Goal: Task Accomplishment & Management: Manage account settings

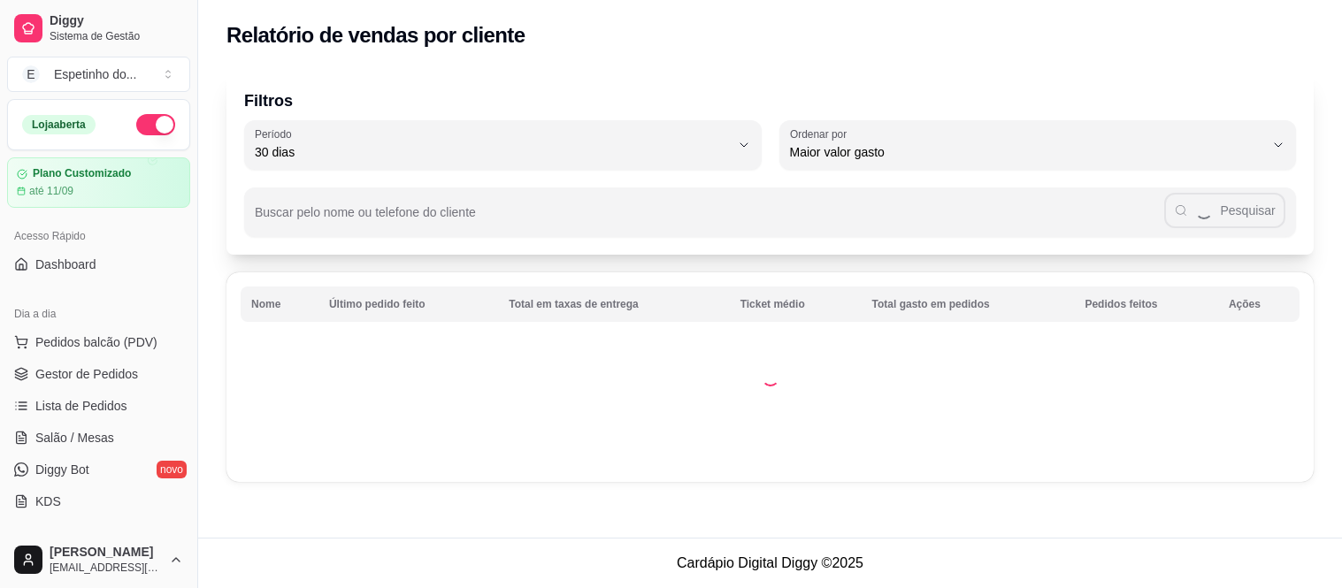
select select "30"
select select "HIGHEST_TOTAL_SPENT_WITH_ORDERS"
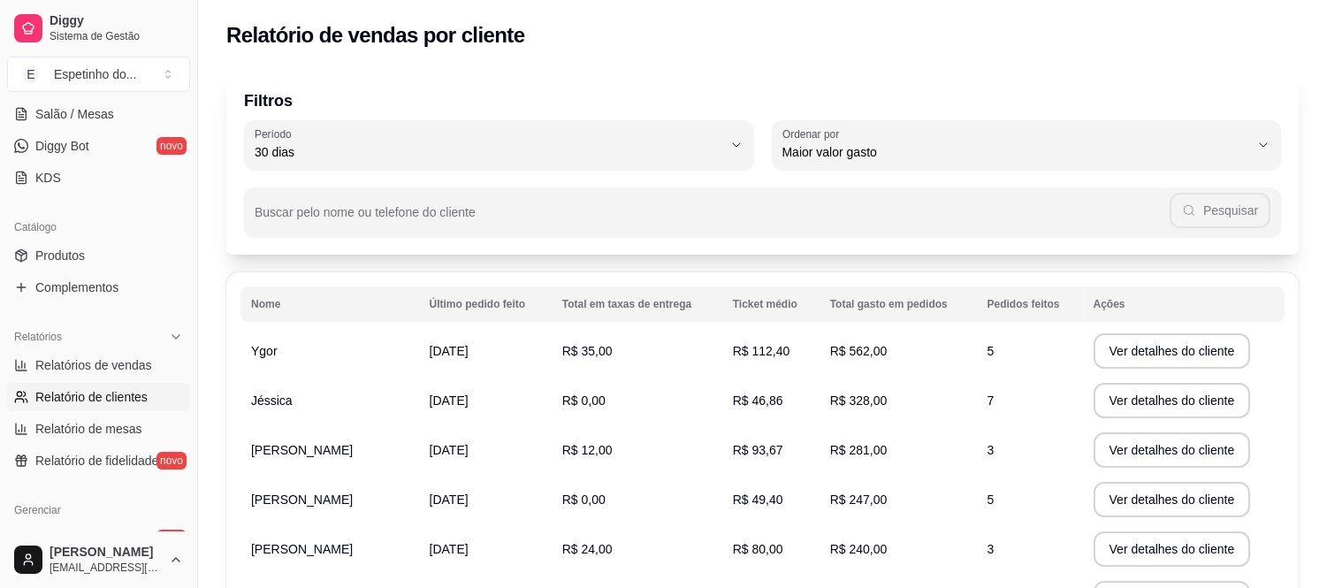
click at [272, 251] on div "Filtros 30 Período Hoje Ontem 7 dias 15 dias 30 dias 45 dias 60 dias Período 30…" at bounding box center [762, 163] width 1073 height 184
click at [624, 248] on div "Filtros 30 Período Hoje Ontem 7 dias 15 dias 30 dias 45 dias 60 dias Período 30…" at bounding box center [762, 163] width 1073 height 184
click at [299, 239] on div "Filtros 30 Período Hoje Ontem 7 dias 15 dias 30 dias 45 dias 60 dias Período 30…" at bounding box center [762, 163] width 1073 height 184
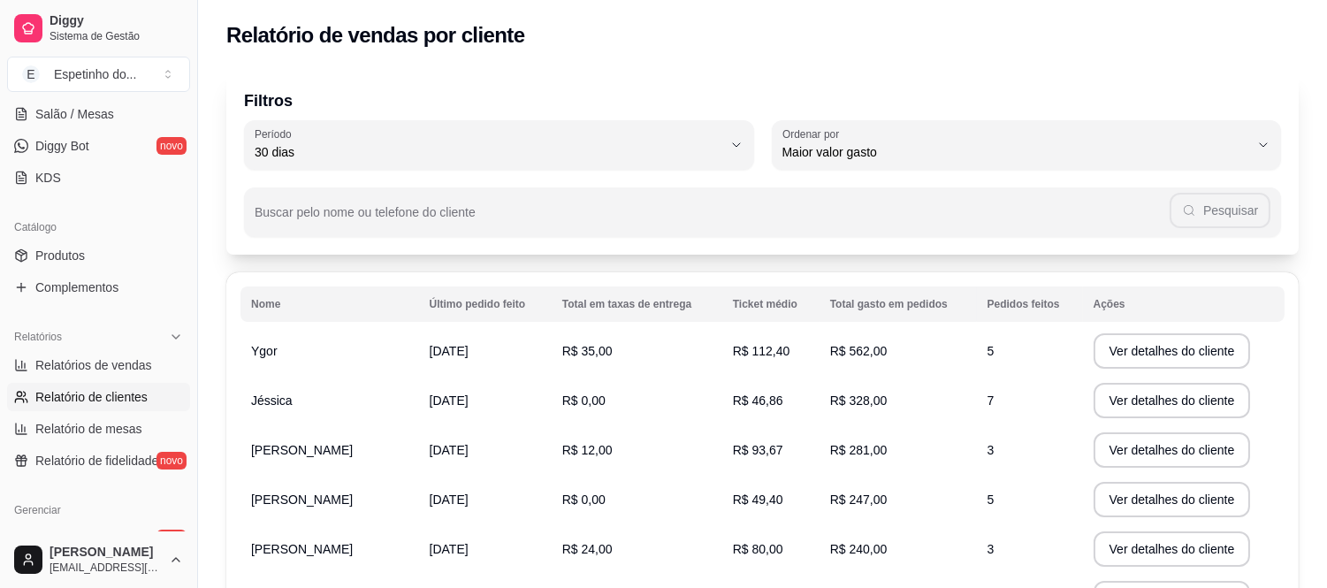
click at [308, 267] on div "Filtros 30 Período Hoje Ontem 7 dias 15 dias 30 dias 45 dias 60 dias Período 30…" at bounding box center [762, 481] width 1129 height 843
click at [465, 218] on input "Buscar pelo nome ou telefone do cliente" at bounding box center [712, 219] width 915 height 18
type input "ligia"
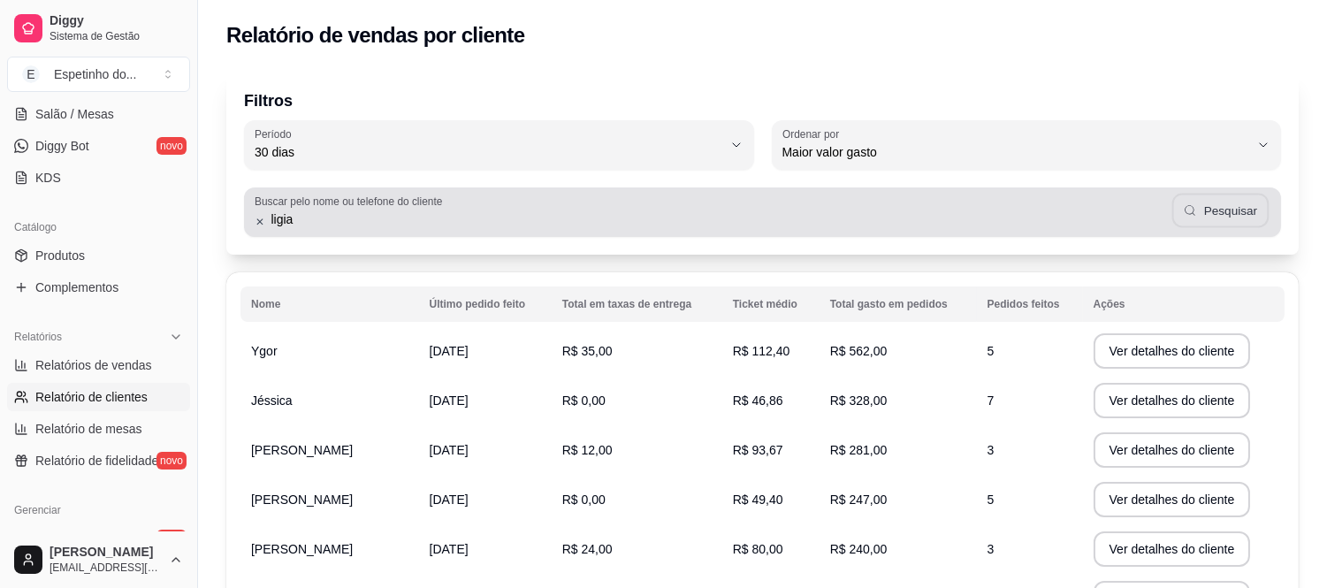
click at [1209, 210] on button "Pesquisar" at bounding box center [1221, 211] width 96 height 34
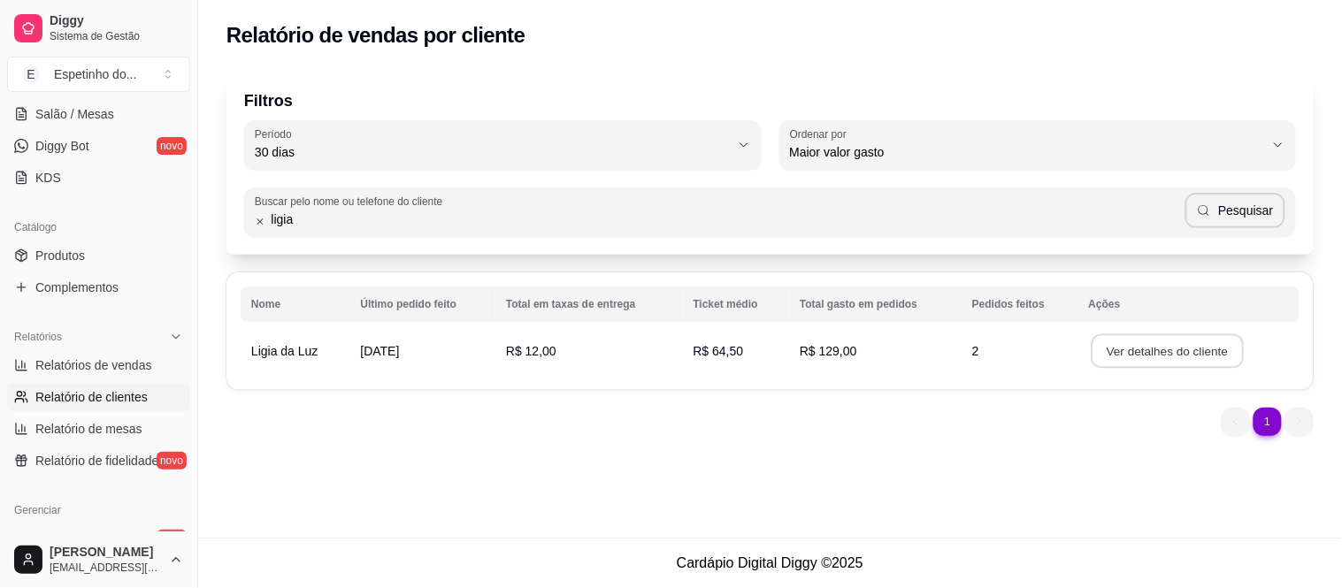
click at [1124, 346] on button "Ver detalhes do cliente" at bounding box center [1166, 351] width 152 height 34
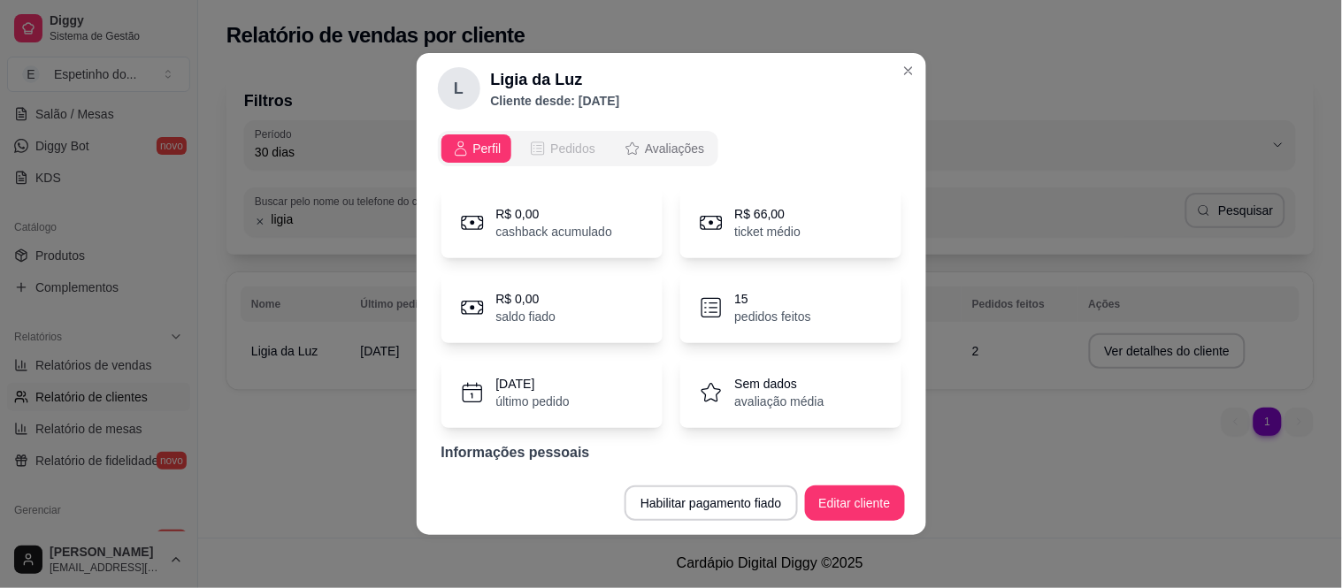
click at [554, 149] on span "Pedidos" at bounding box center [572, 149] width 45 height 18
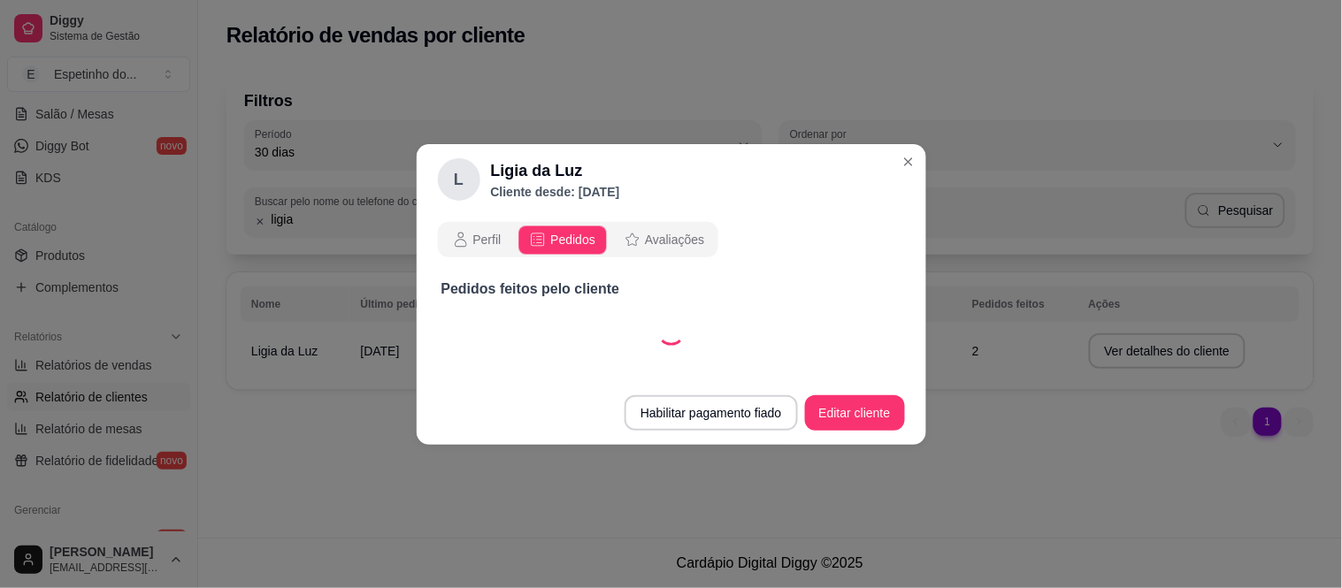
select select "30"
select select "ALL"
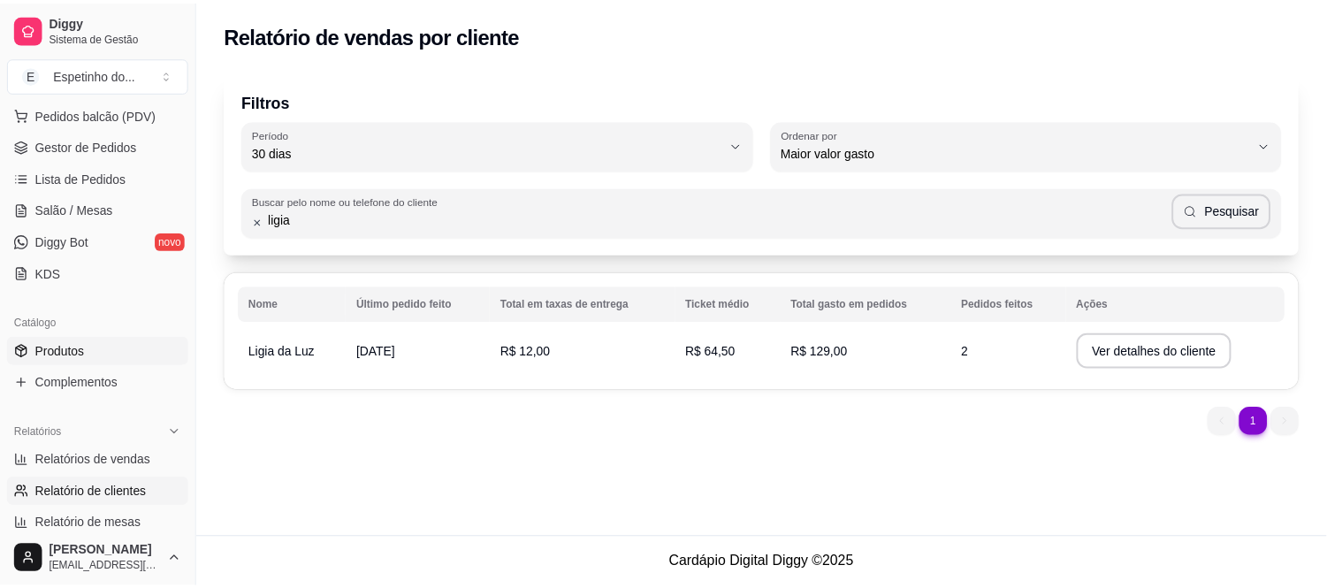
scroll to position [227, 0]
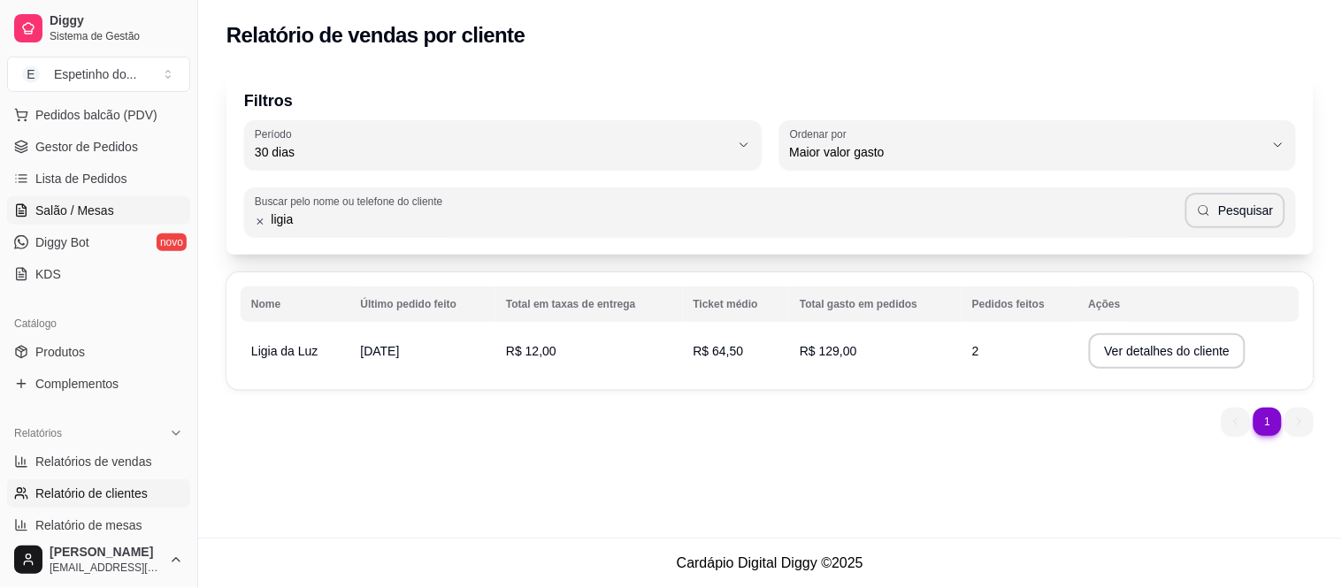
click at [118, 208] on link "Salão / Mesas" at bounding box center [98, 210] width 183 height 28
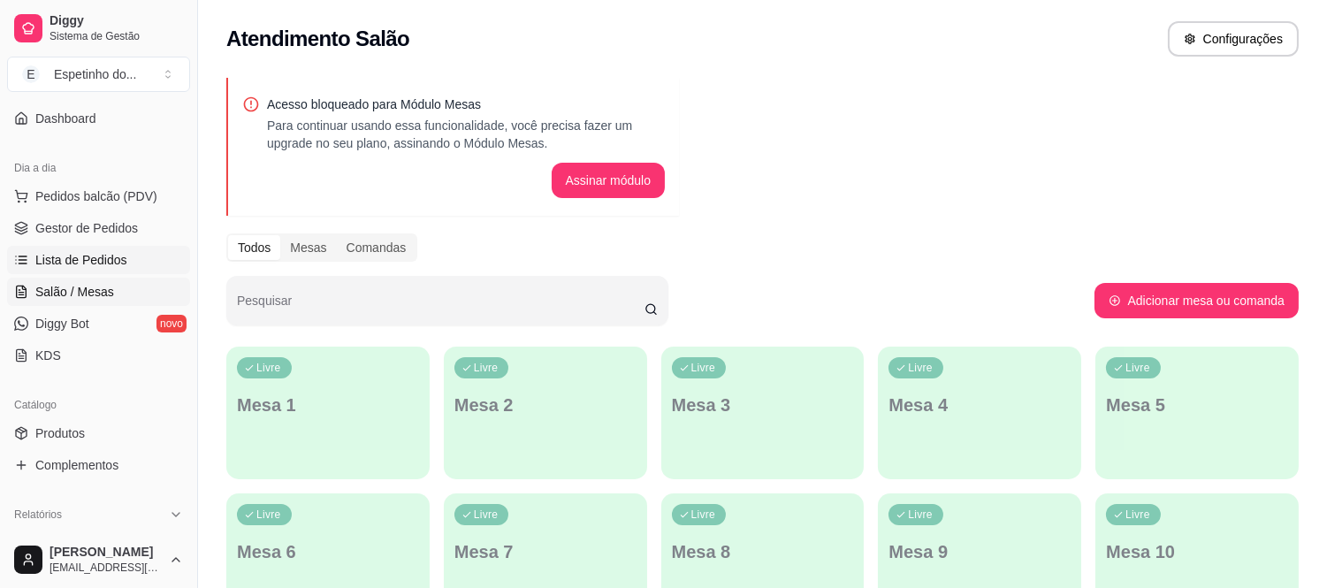
scroll to position [145, 0]
click at [111, 227] on span "Gestor de Pedidos" at bounding box center [86, 229] width 103 height 18
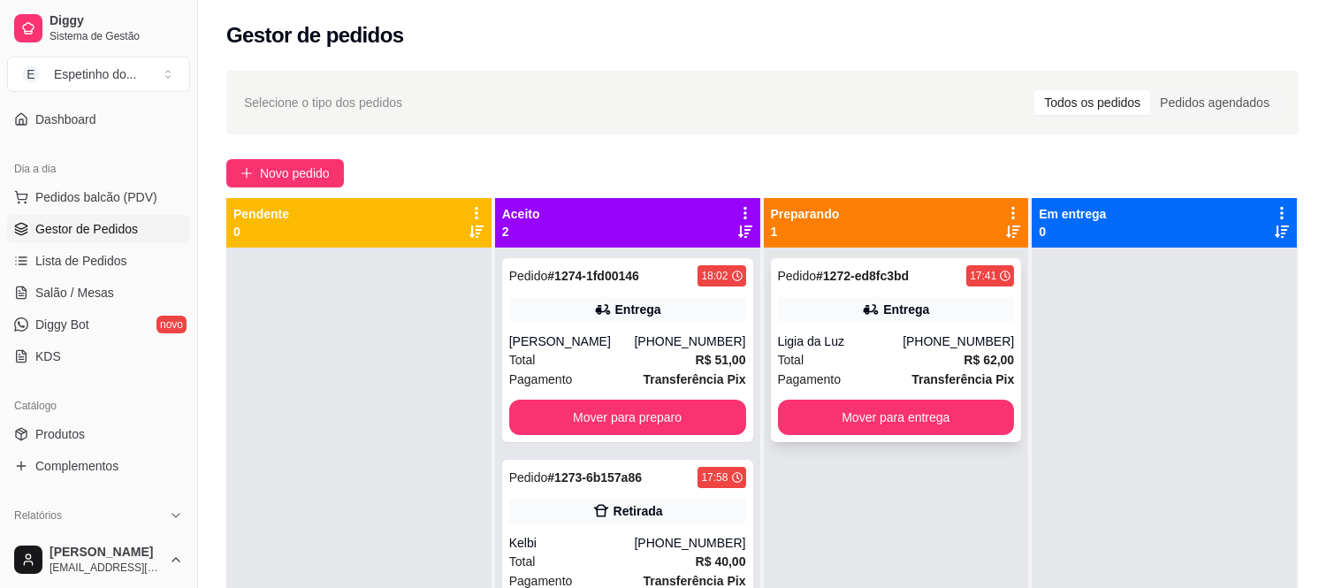
click at [855, 392] on div "Pedido # 1272-ed8fc3bd 17:41 Entrega Ligia da Luz [PHONE_NUMBER] Total R$ 62,00…" at bounding box center [896, 350] width 251 height 184
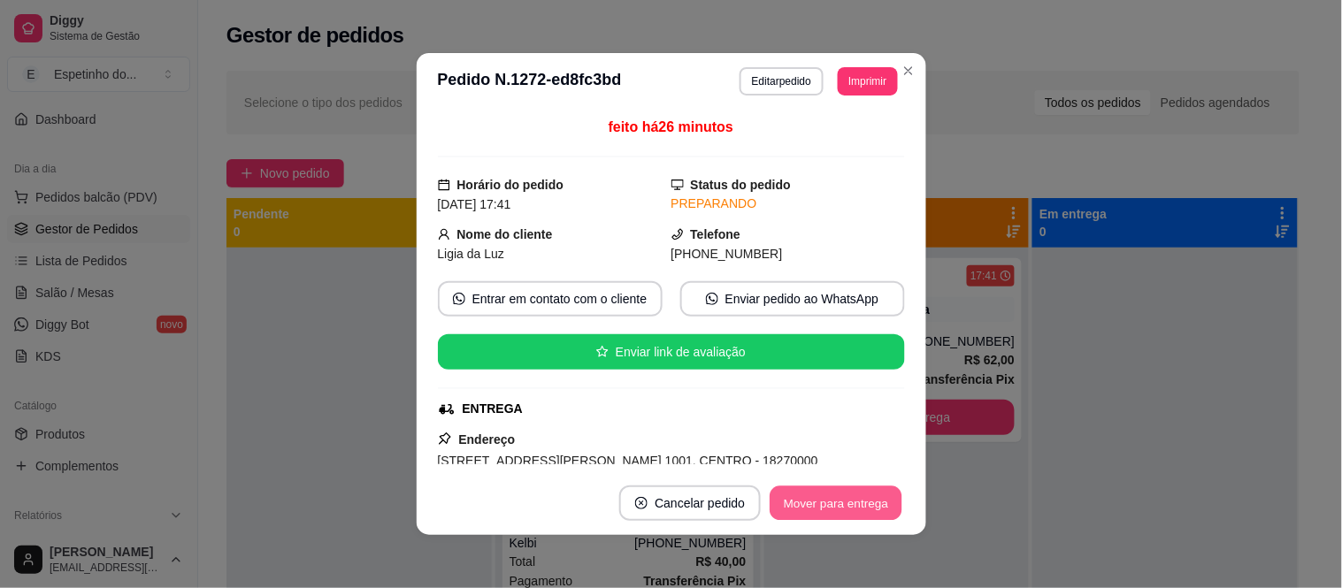
click at [823, 502] on button "Mover para entrega" at bounding box center [836, 503] width 133 height 34
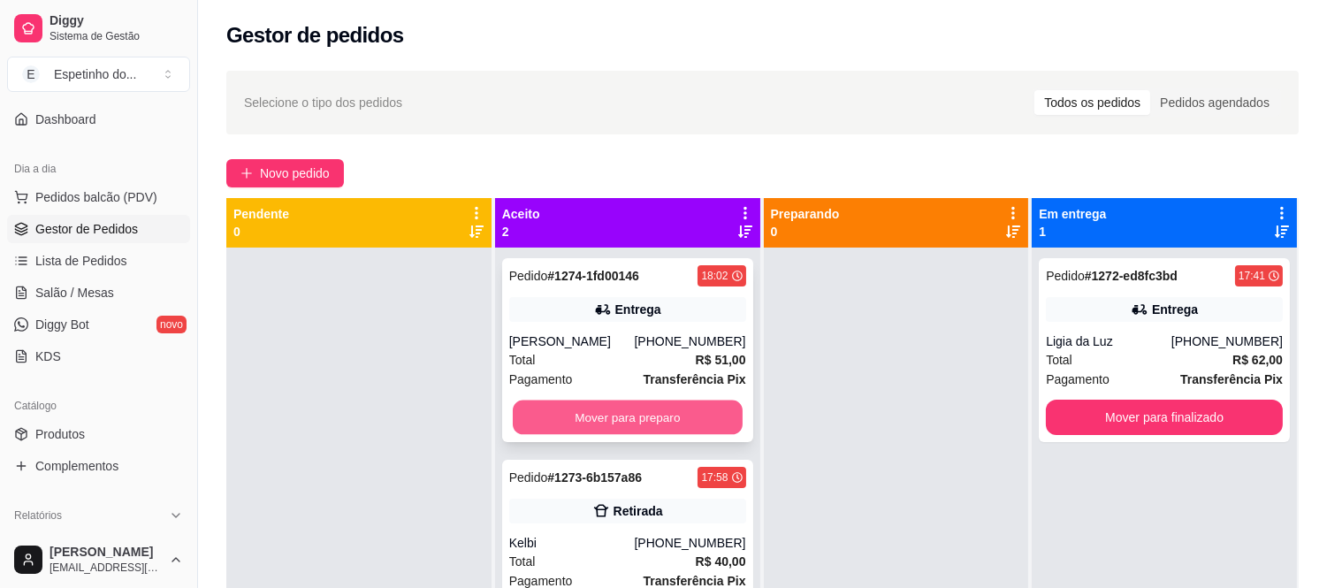
click at [647, 420] on button "Mover para preparo" at bounding box center [628, 418] width 230 height 34
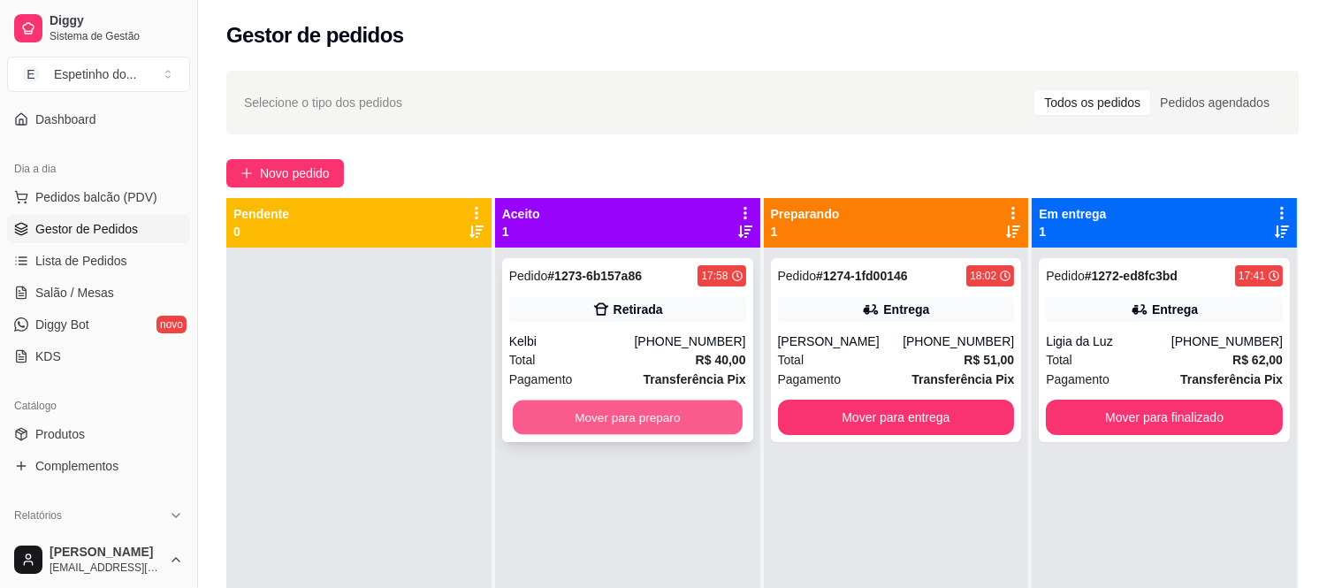
click at [674, 402] on button "Mover para preparo" at bounding box center [628, 418] width 230 height 34
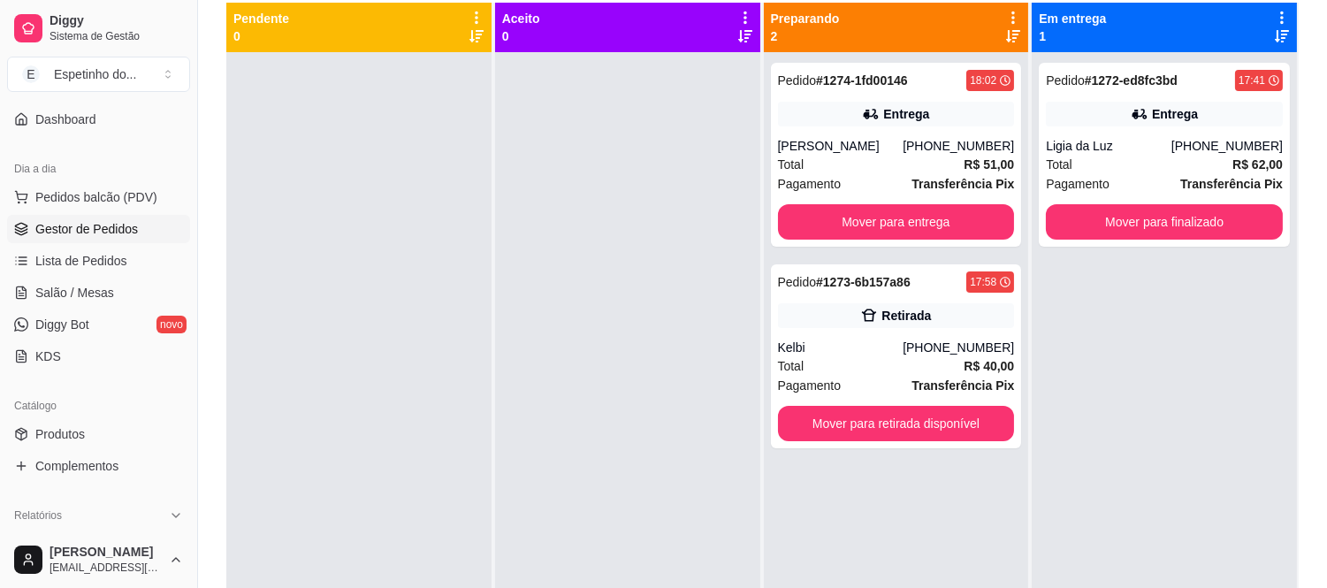
scroll to position [270, 0]
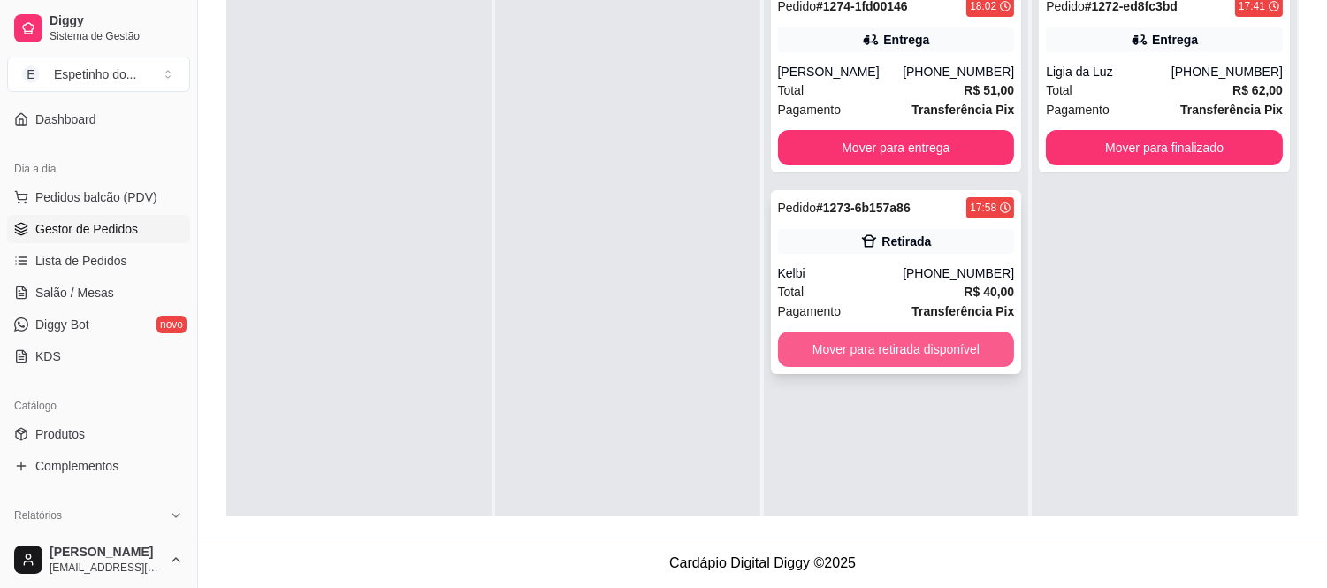
click at [939, 340] on button "Mover para retirada disponível" at bounding box center [896, 349] width 237 height 35
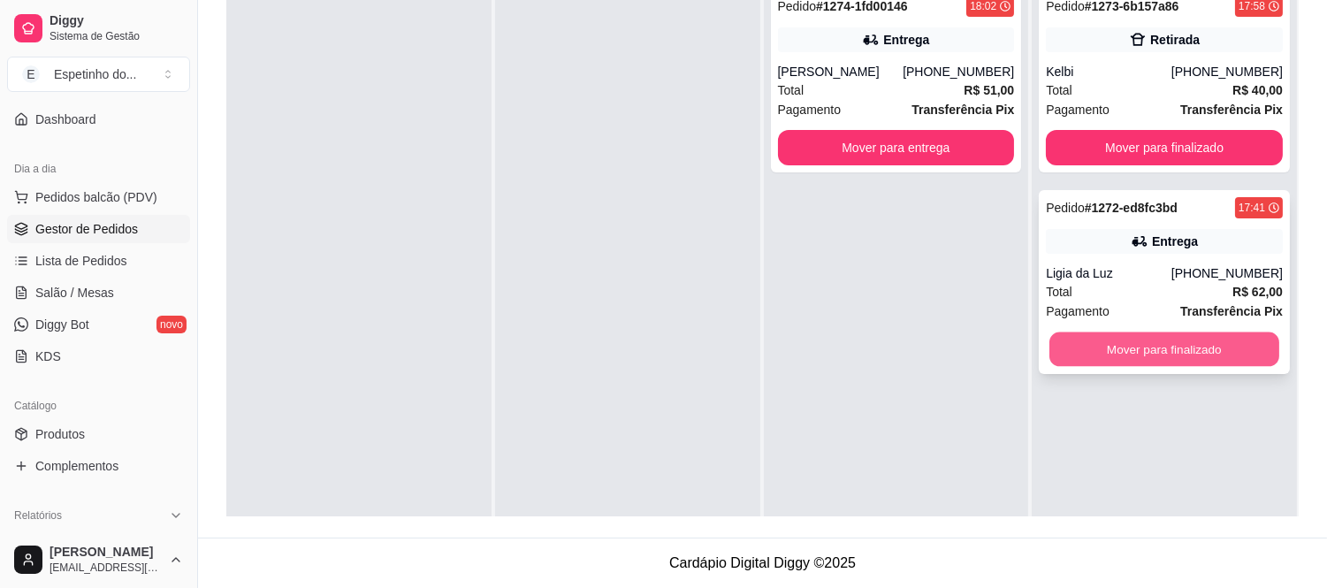
click at [1151, 346] on button "Mover para finalizado" at bounding box center [1165, 350] width 230 height 34
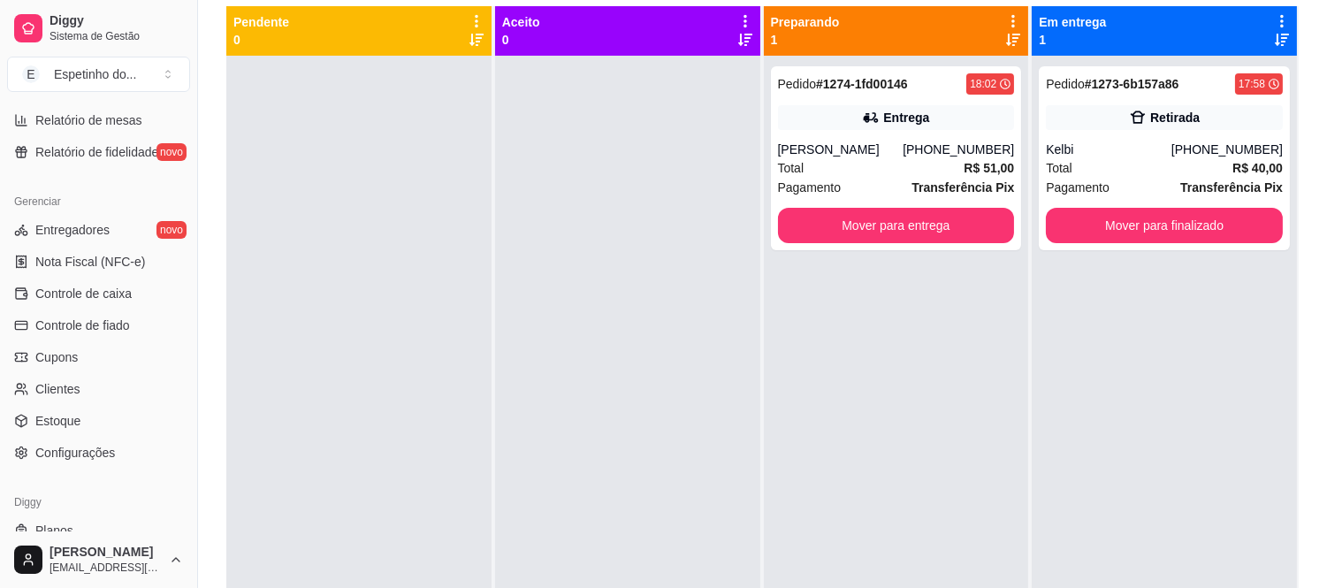
scroll to position [634, 0]
click at [93, 449] on span "Configurações" at bounding box center [75, 451] width 80 height 18
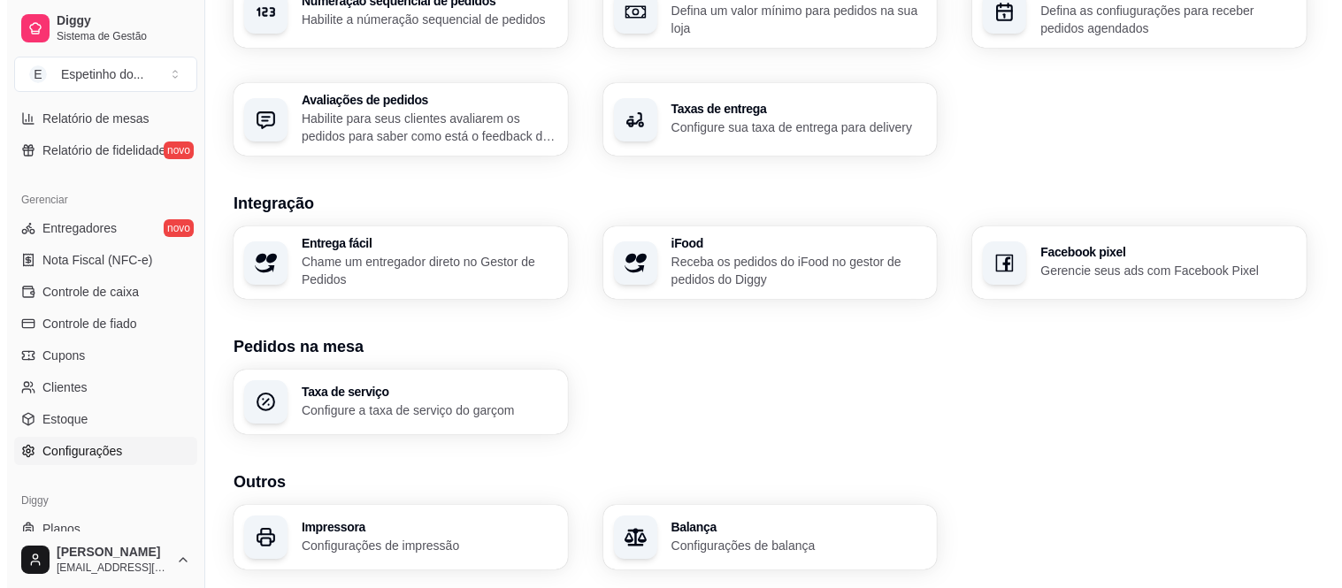
scroll to position [650, 0]
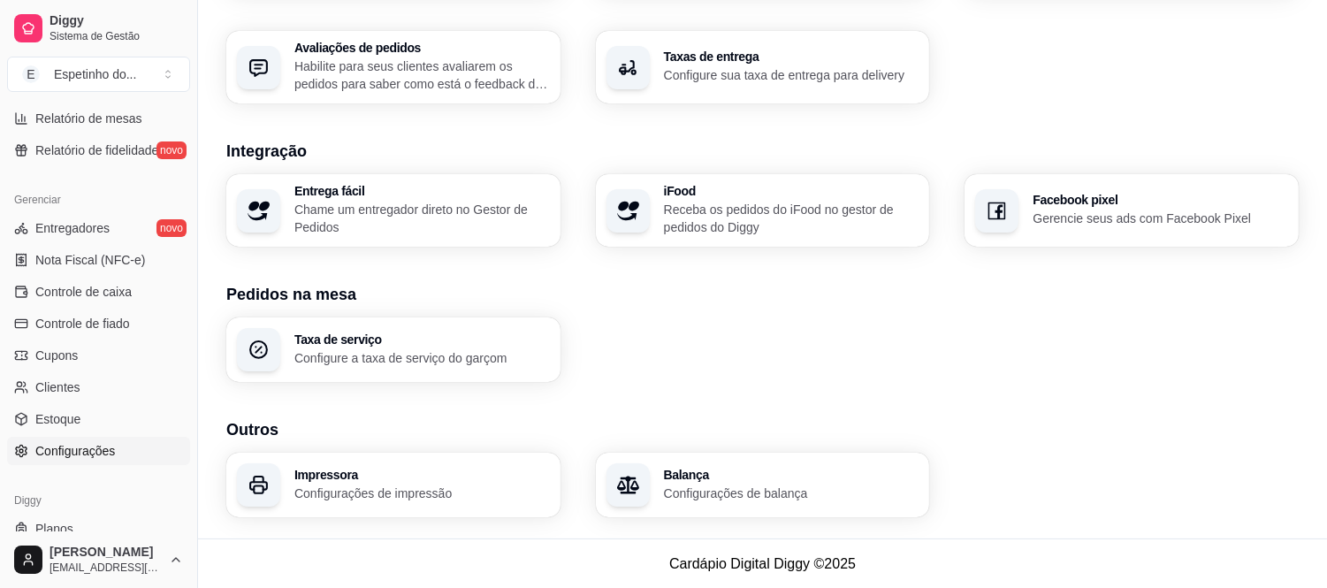
click at [763, 59] on h3 "Taxas de entrega" at bounding box center [791, 57] width 248 height 12
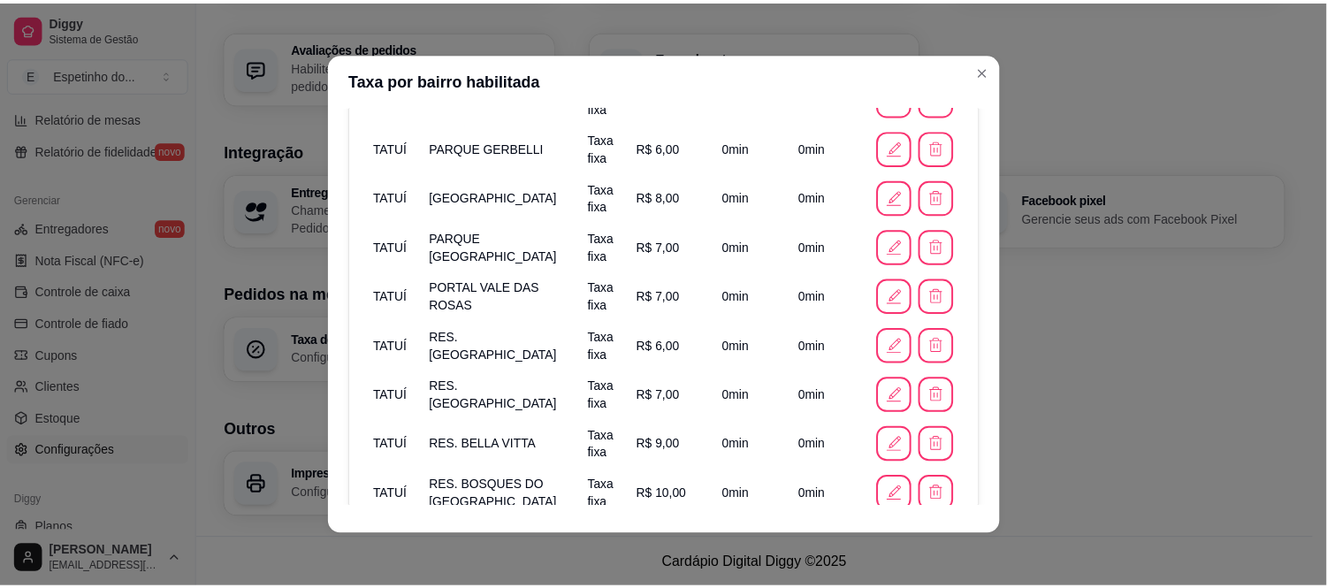
scroll to position [2771, 0]
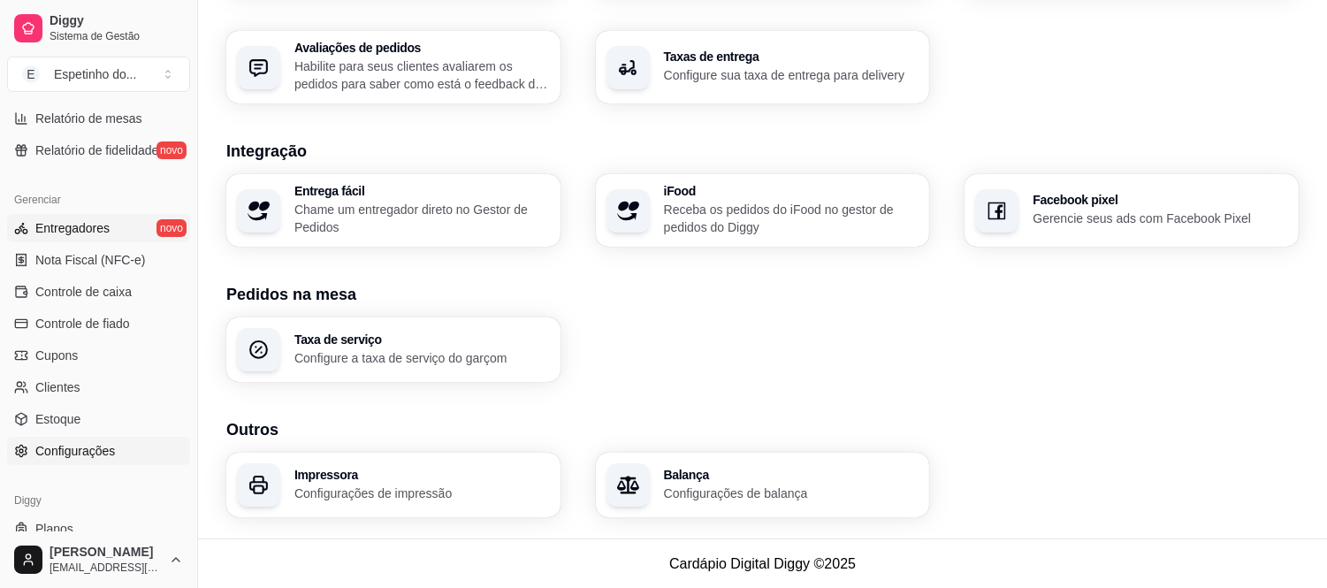
click at [66, 226] on span "Entregadores" at bounding box center [72, 228] width 74 height 18
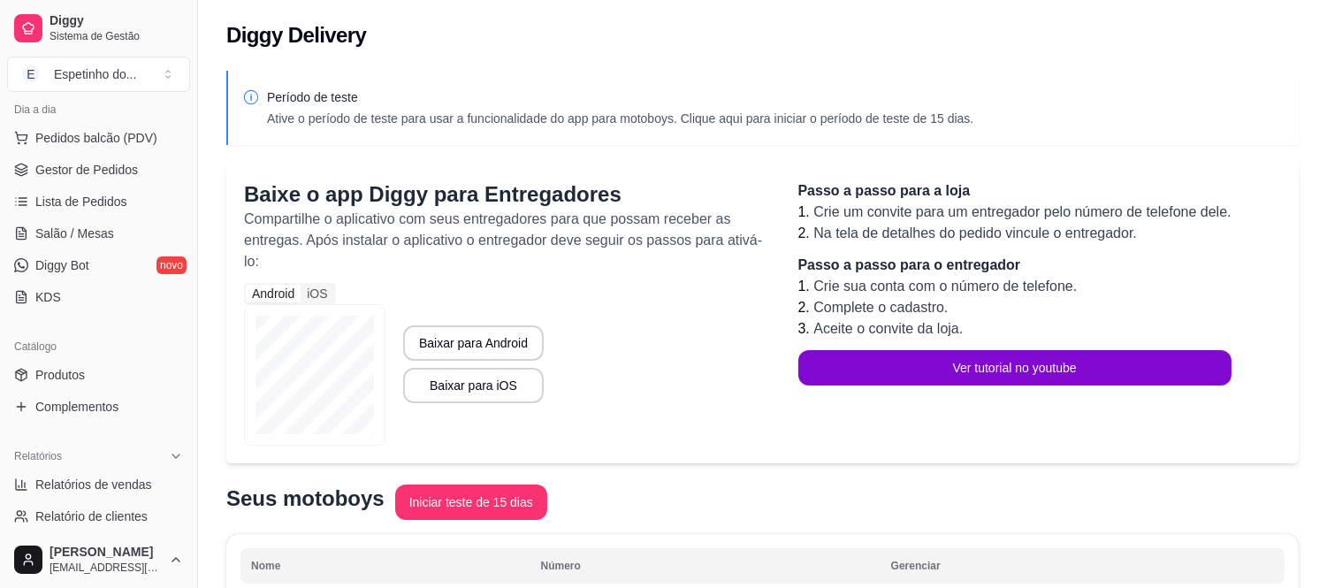
scroll to position [203, 0]
click at [83, 172] on span "Gestor de Pedidos" at bounding box center [86, 171] width 103 height 18
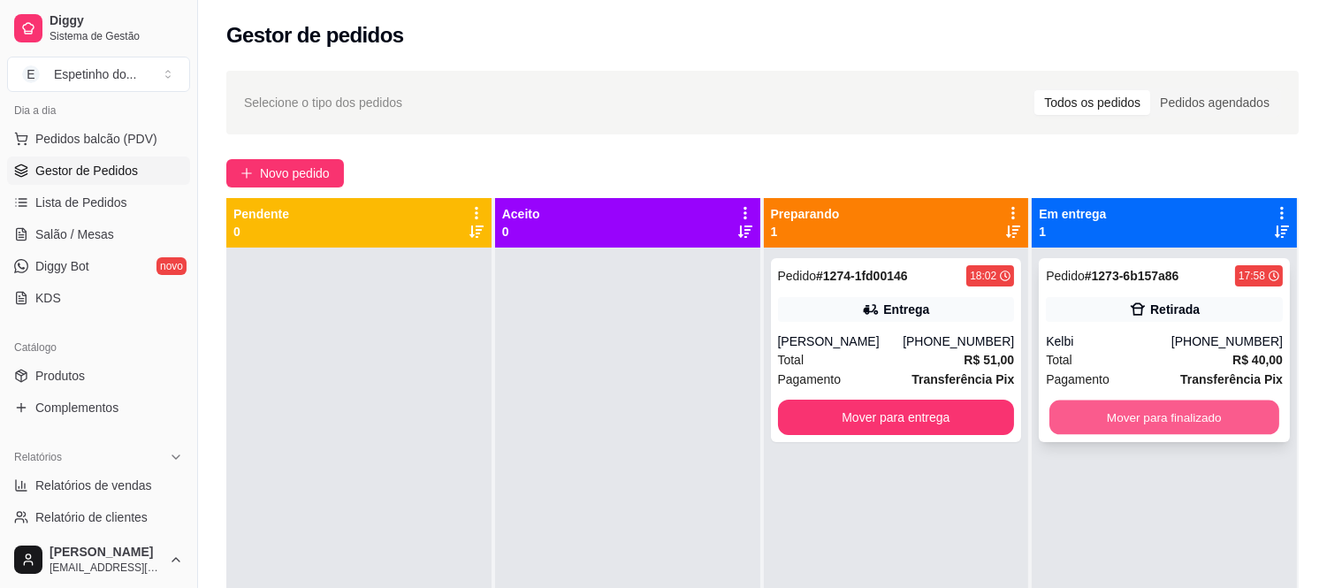
click at [1095, 401] on button "Mover para finalizado" at bounding box center [1165, 418] width 230 height 34
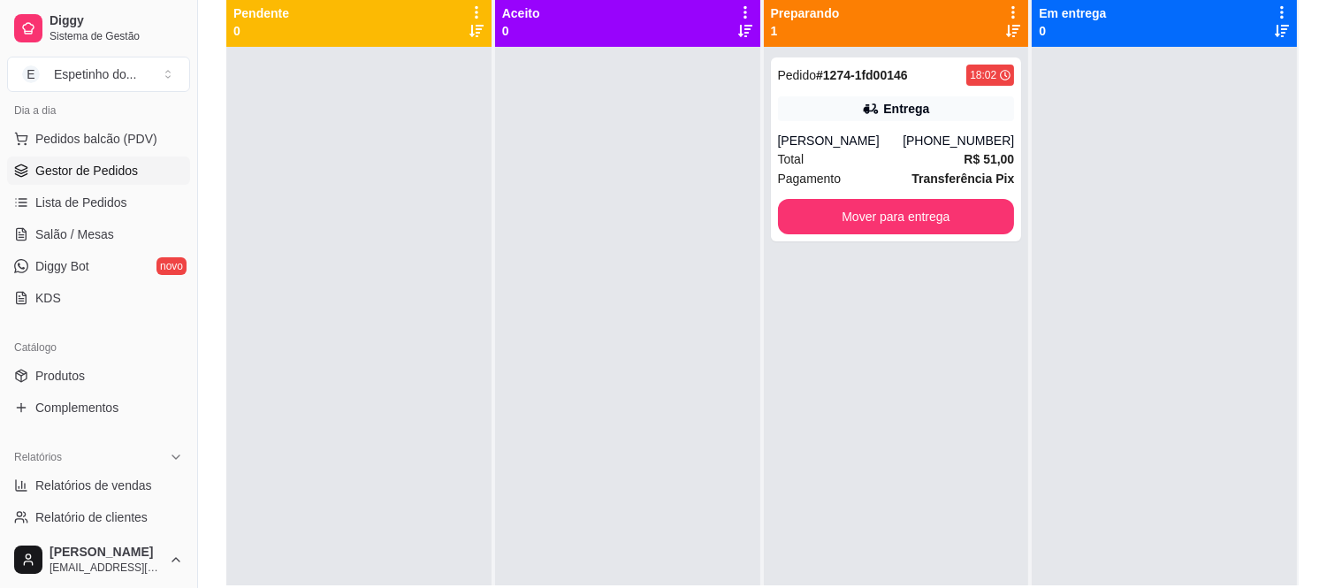
scroll to position [210, 0]
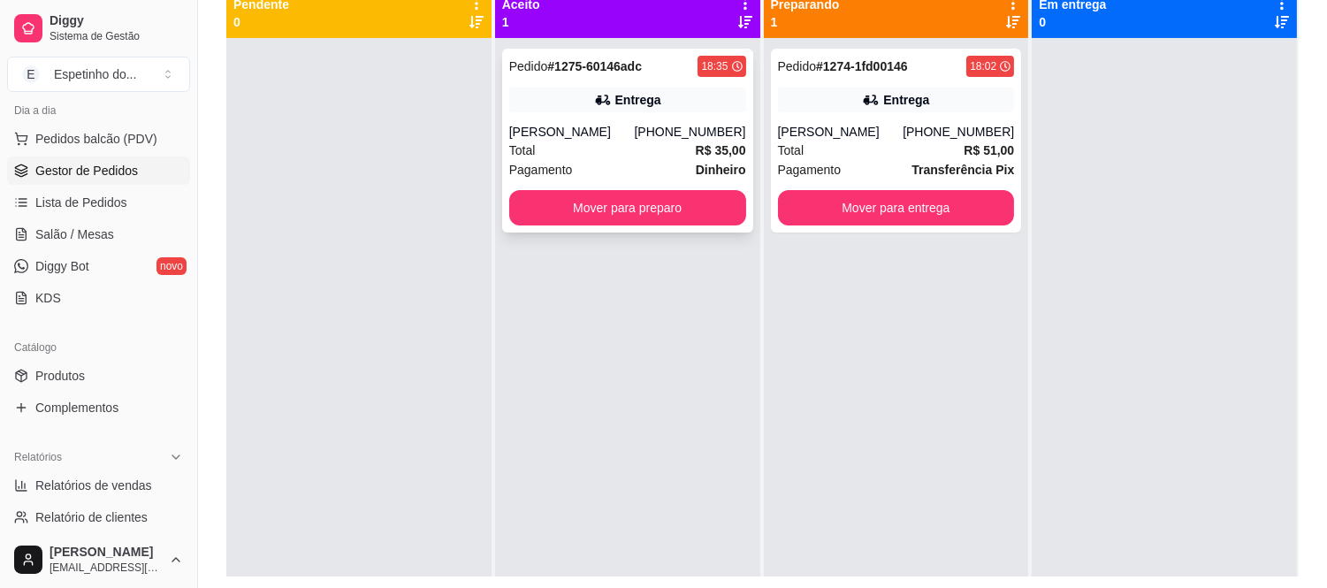
click at [620, 141] on div "Total R$ 35,00" at bounding box center [627, 150] width 237 height 19
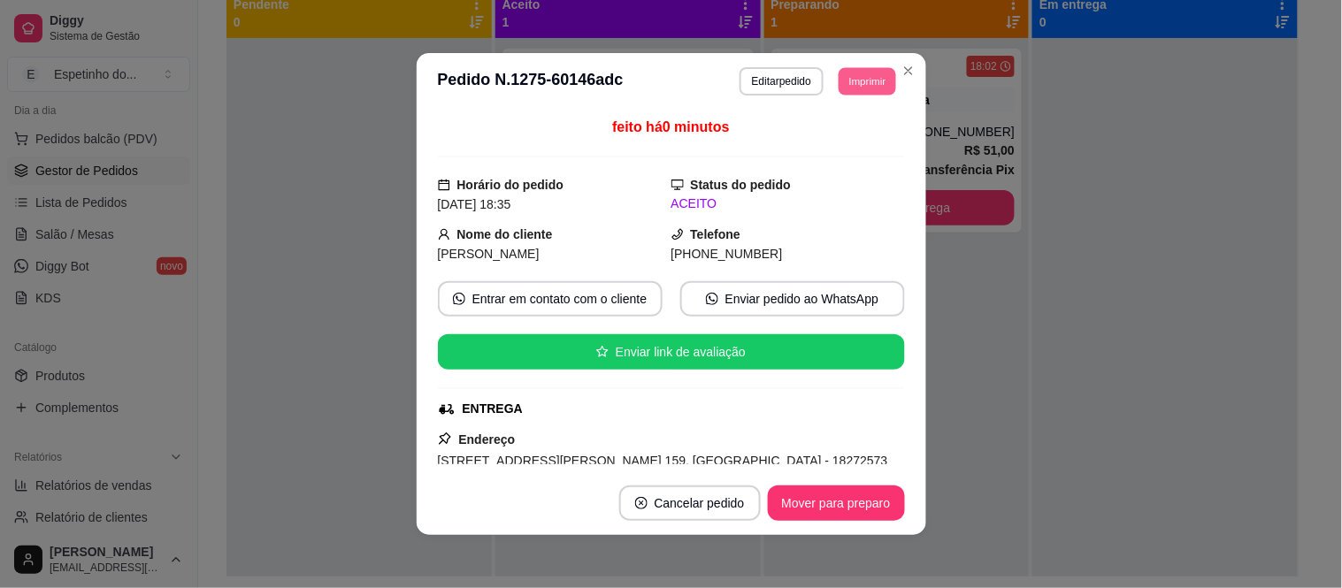
click at [855, 89] on button "Imprimir" at bounding box center [866, 80] width 57 height 27
click at [826, 136] on button "IMPRESSORA" at bounding box center [827, 144] width 124 height 27
click at [819, 510] on button "Mover para preparo" at bounding box center [835, 503] width 133 height 34
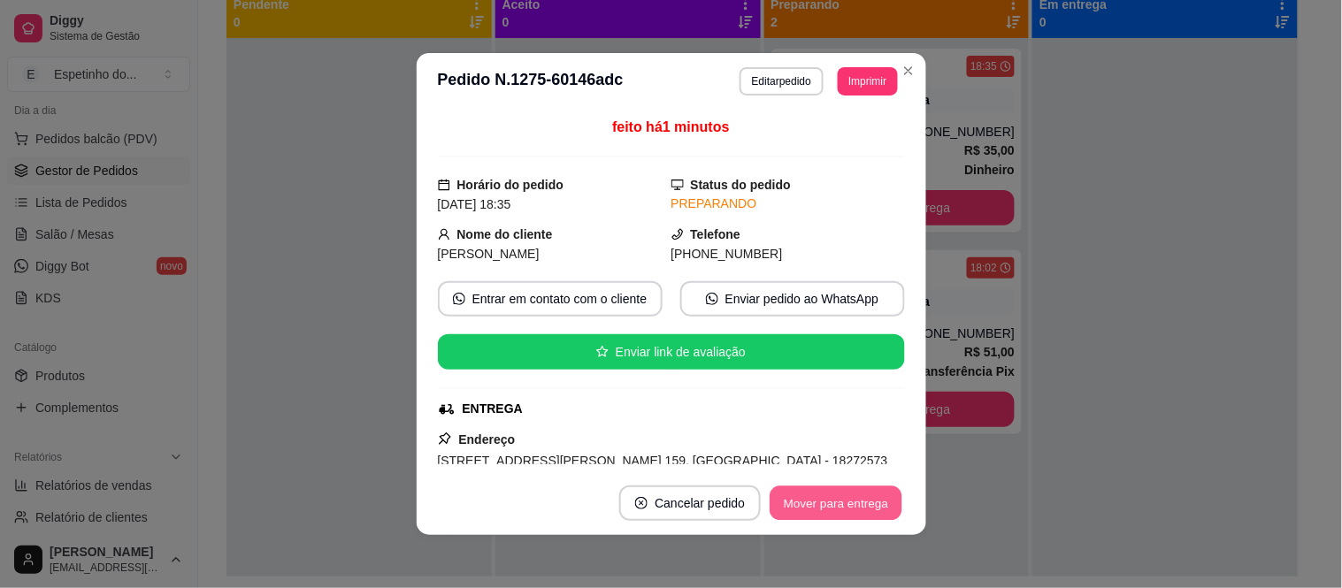
click at [819, 510] on button "Mover para entrega" at bounding box center [836, 503] width 133 height 34
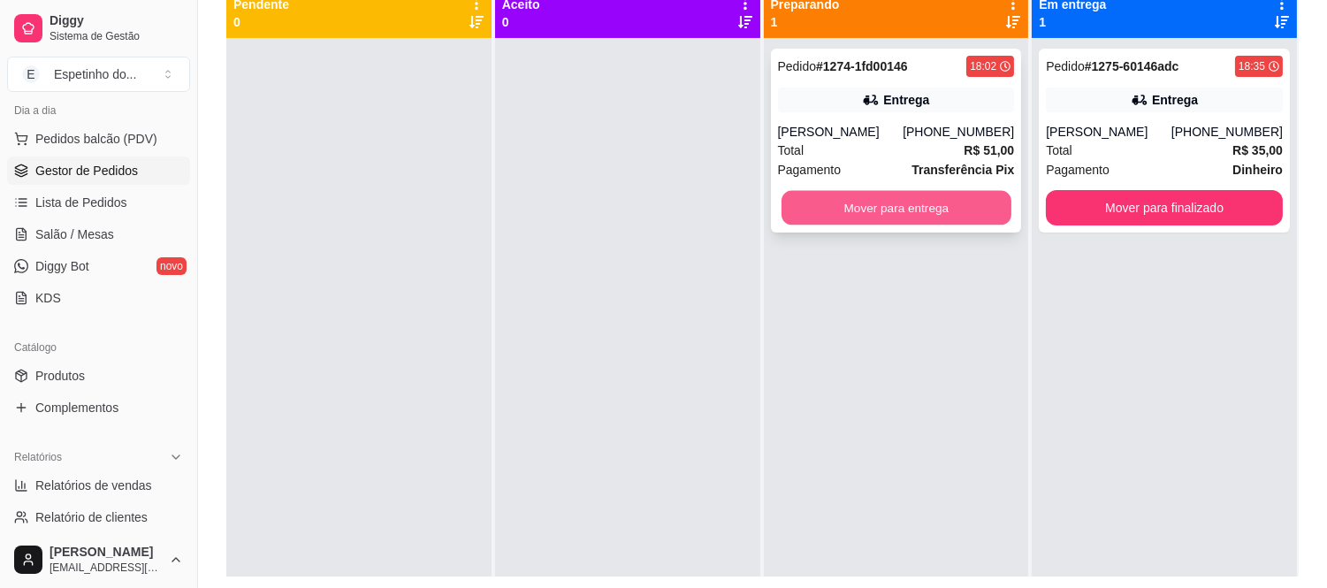
click at [872, 210] on button "Mover para entrega" at bounding box center [897, 208] width 230 height 34
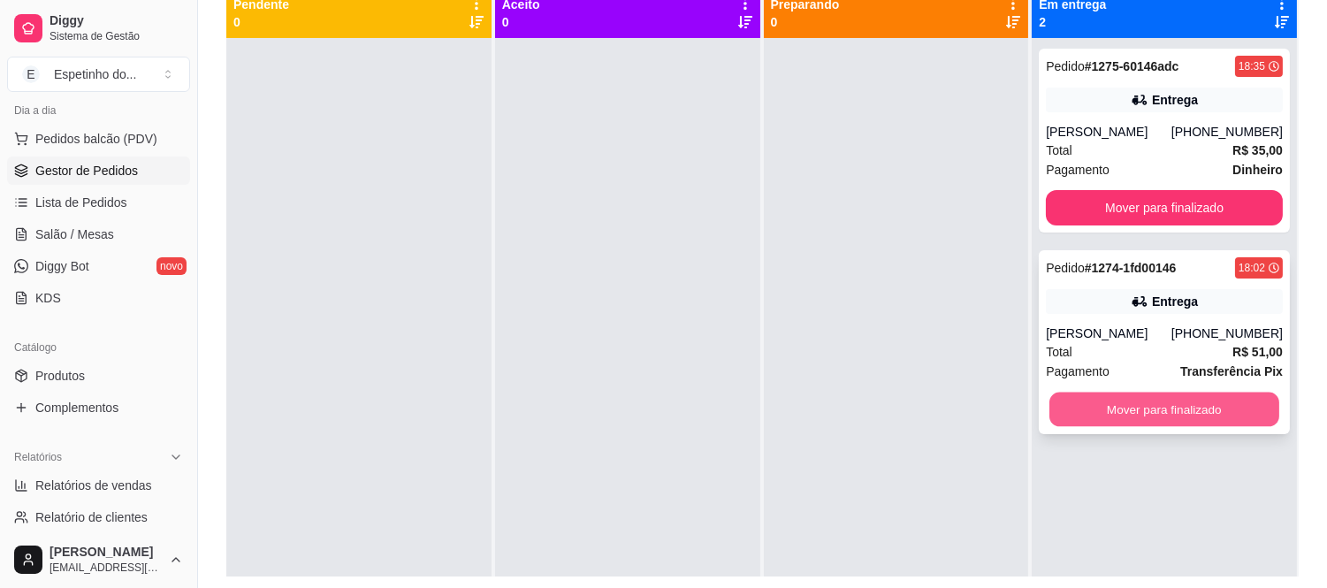
click at [1158, 409] on button "Mover para finalizado" at bounding box center [1165, 410] width 230 height 34
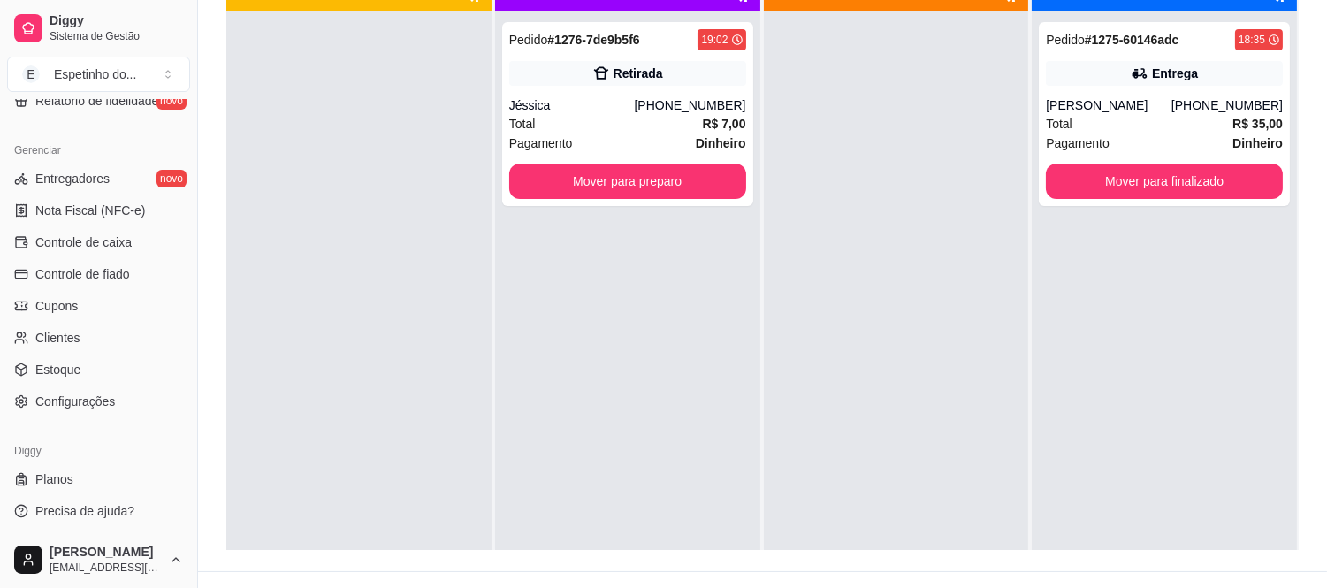
scroll to position [245, 0]
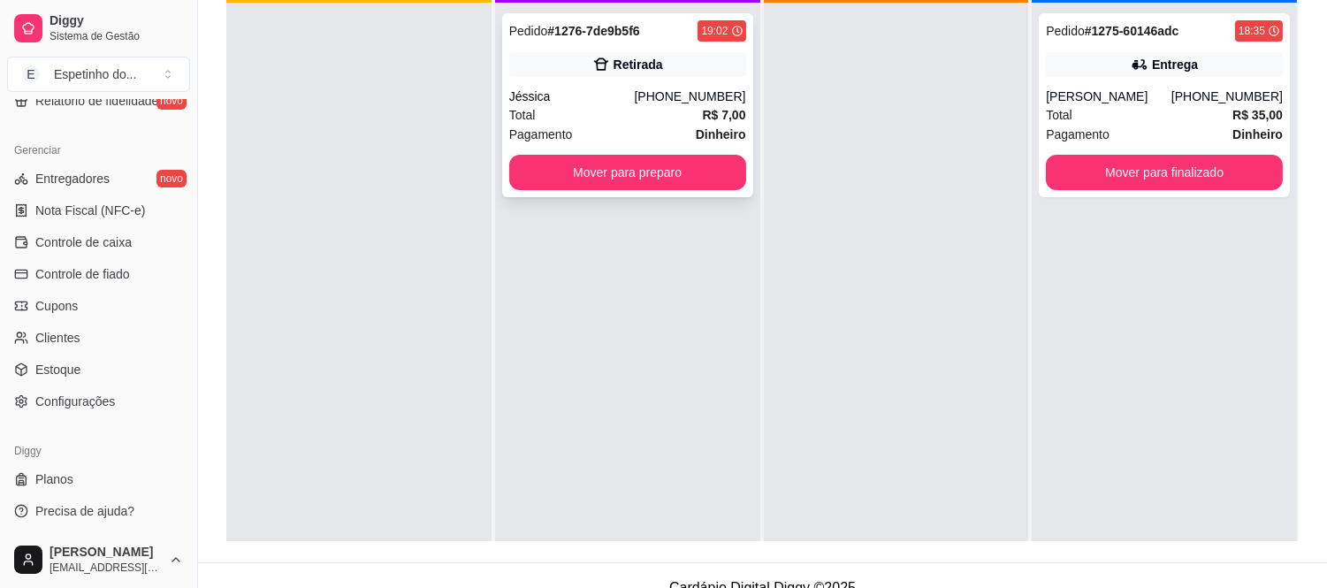
click at [612, 117] on div "Total R$ 7,00" at bounding box center [627, 114] width 237 height 19
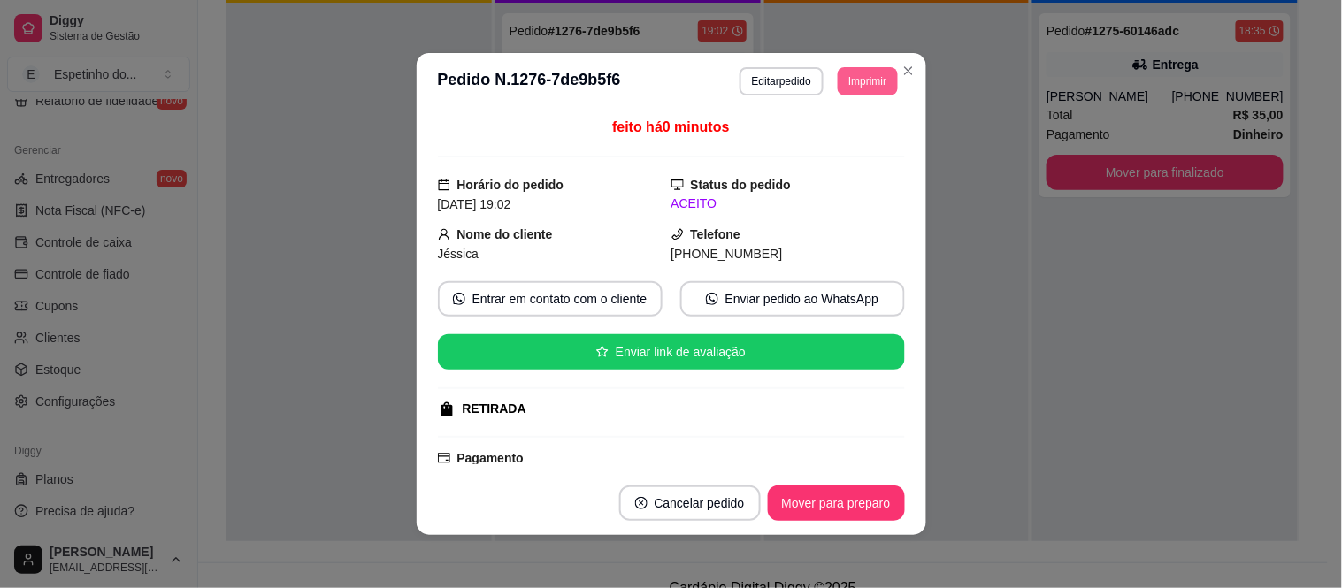
click at [867, 71] on button "Imprimir" at bounding box center [866, 81] width 59 height 28
click at [815, 145] on button "IMPRESSORA" at bounding box center [827, 144] width 124 height 27
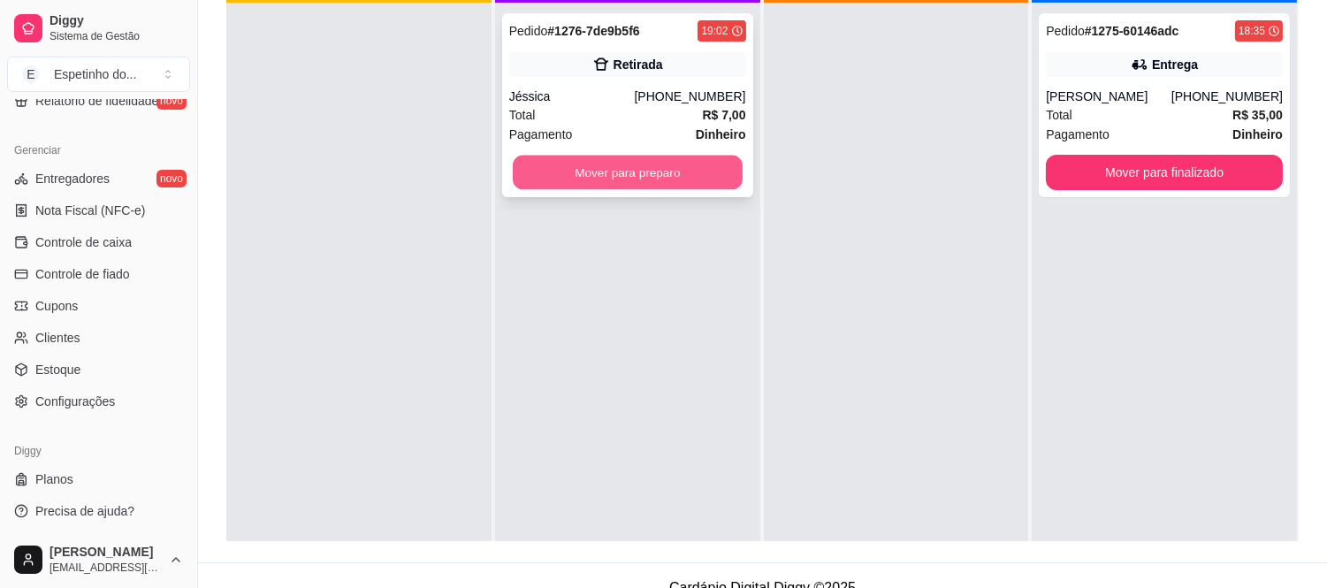
click at [616, 165] on button "Mover para preparo" at bounding box center [628, 173] width 230 height 34
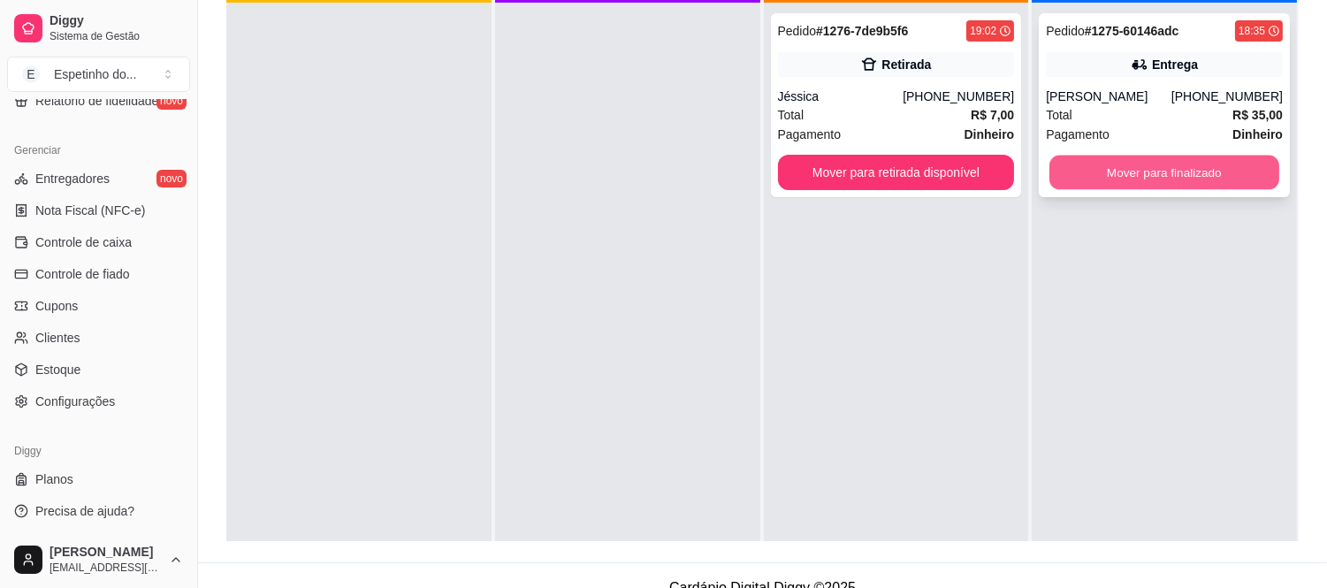
click at [1183, 160] on button "Mover para finalizado" at bounding box center [1165, 173] width 230 height 34
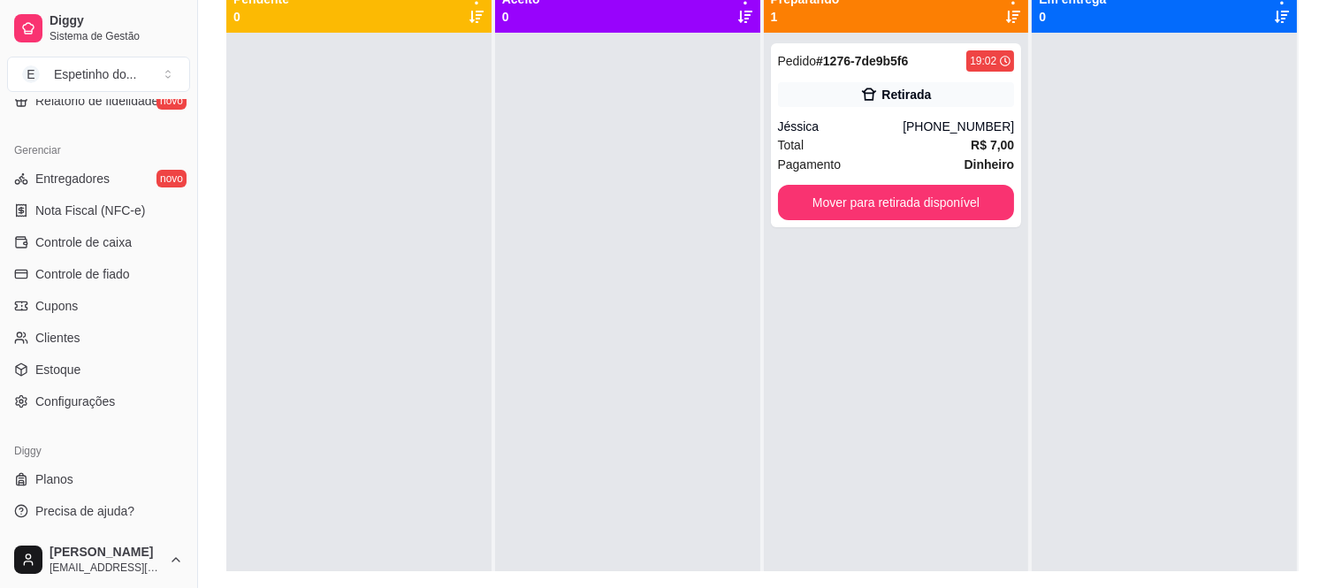
scroll to position [219, 0]
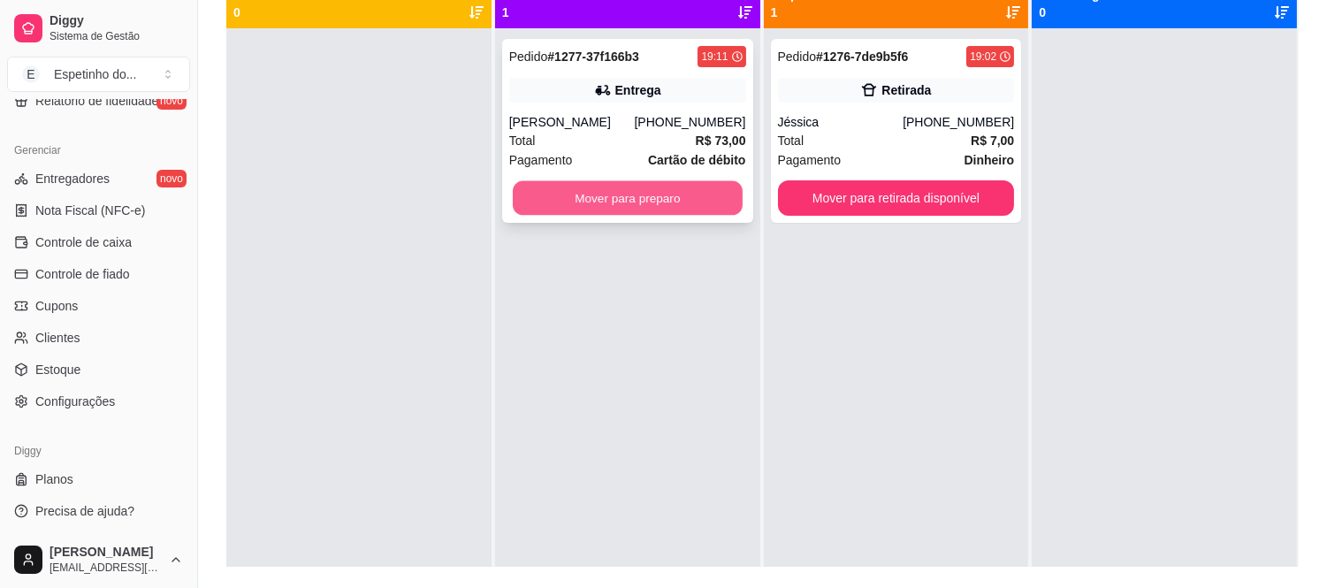
click at [631, 191] on button "Mover para preparo" at bounding box center [628, 198] width 230 height 34
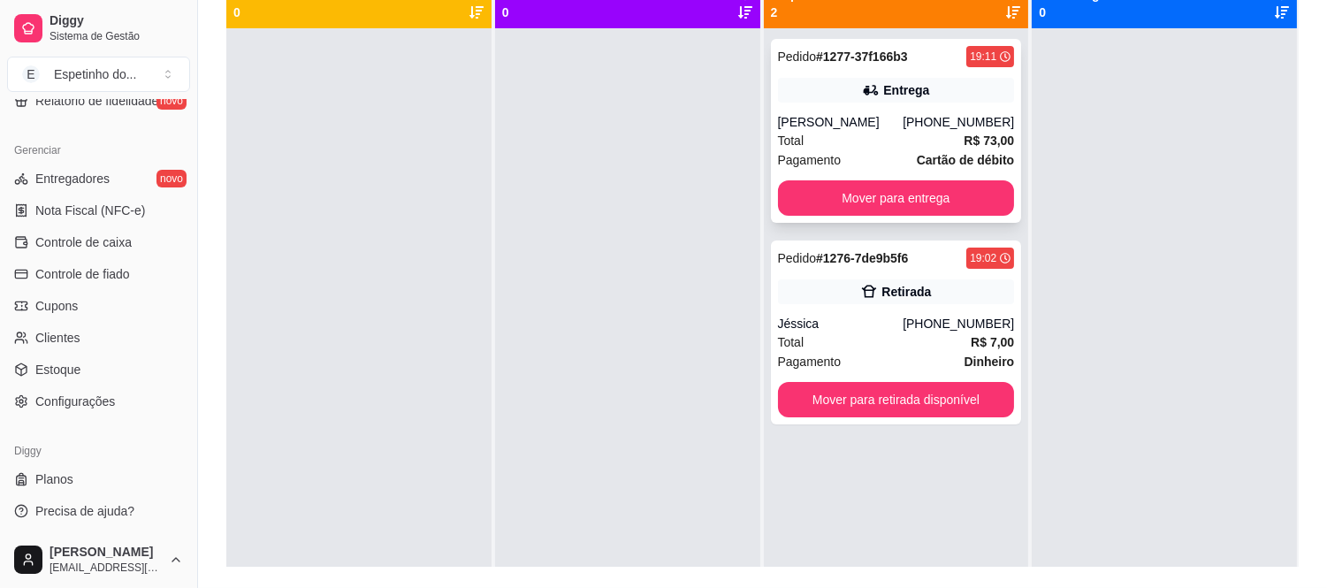
click at [851, 118] on div "[PERSON_NAME]" at bounding box center [841, 122] width 126 height 18
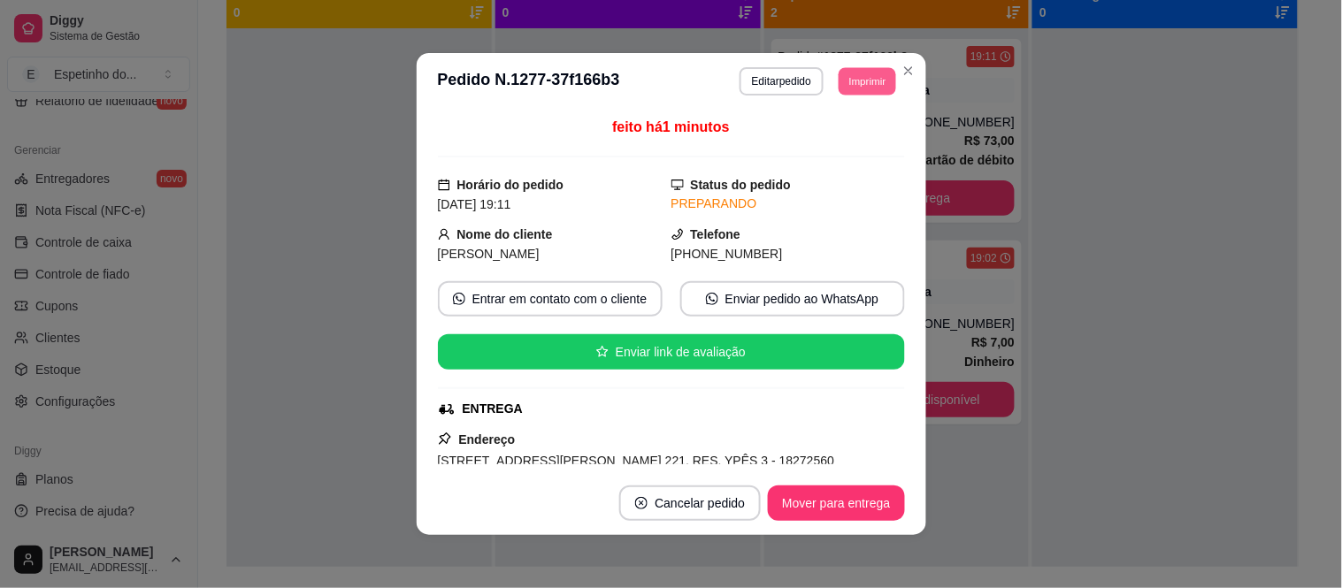
click at [868, 84] on button "Imprimir" at bounding box center [866, 80] width 57 height 27
click at [837, 145] on button "IMPRESSORA" at bounding box center [827, 144] width 124 height 27
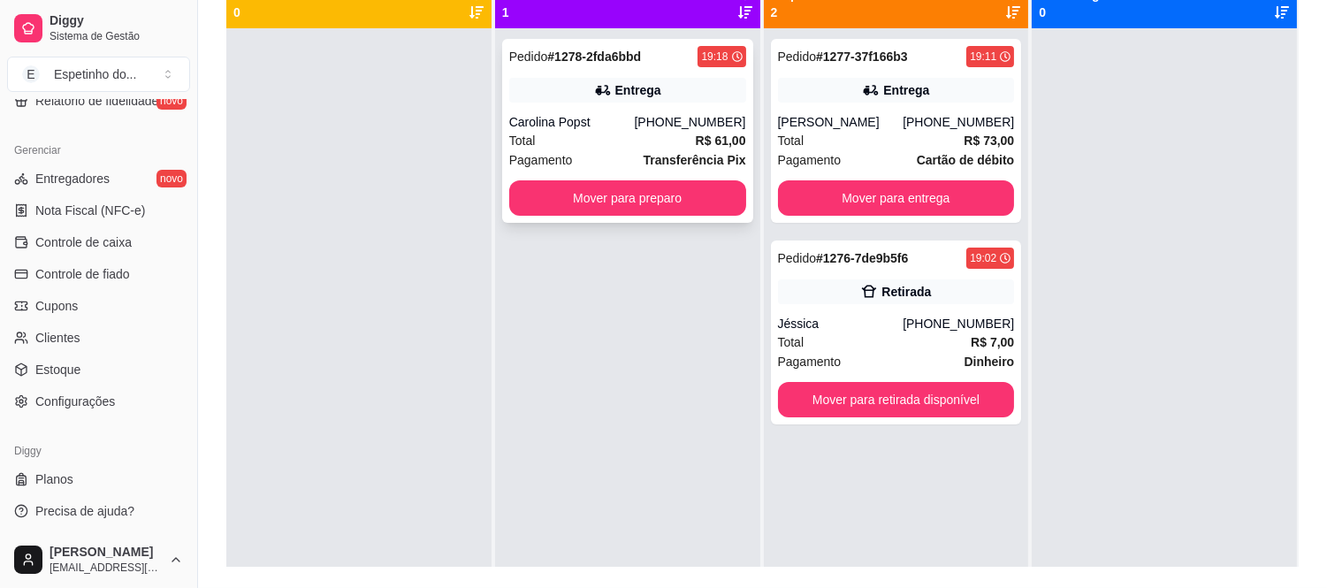
click at [605, 142] on div "Total R$ 61,00" at bounding box center [627, 140] width 237 height 19
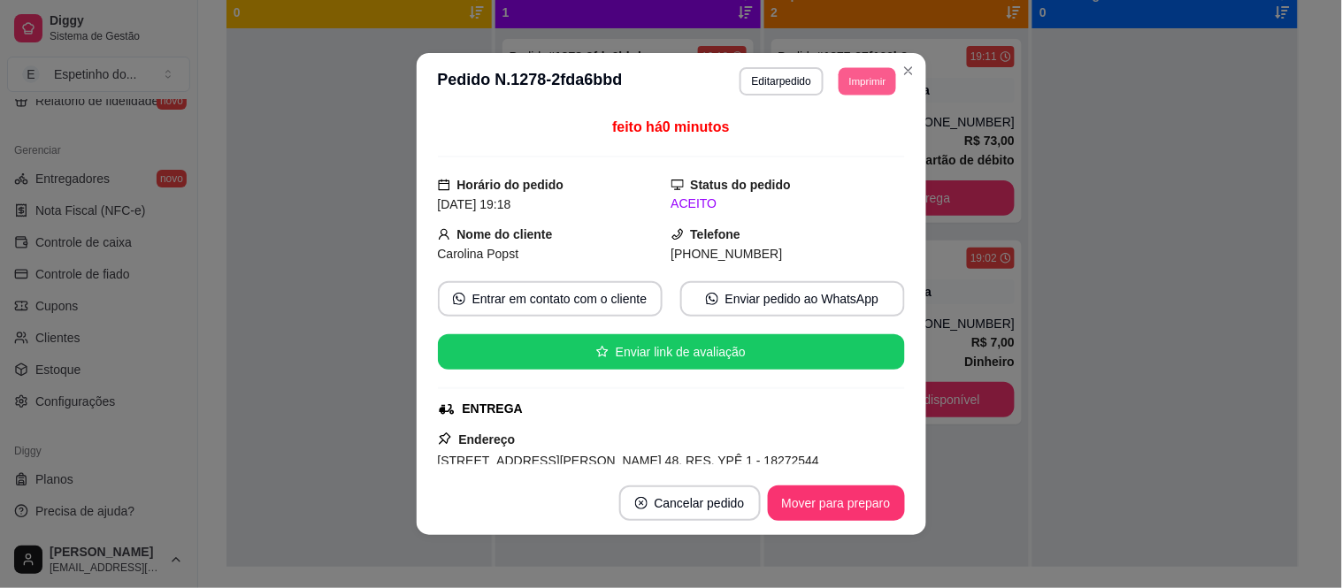
click at [858, 82] on button "Imprimir" at bounding box center [866, 80] width 57 height 27
click at [845, 143] on button "IMPRESSORA" at bounding box center [827, 144] width 124 height 27
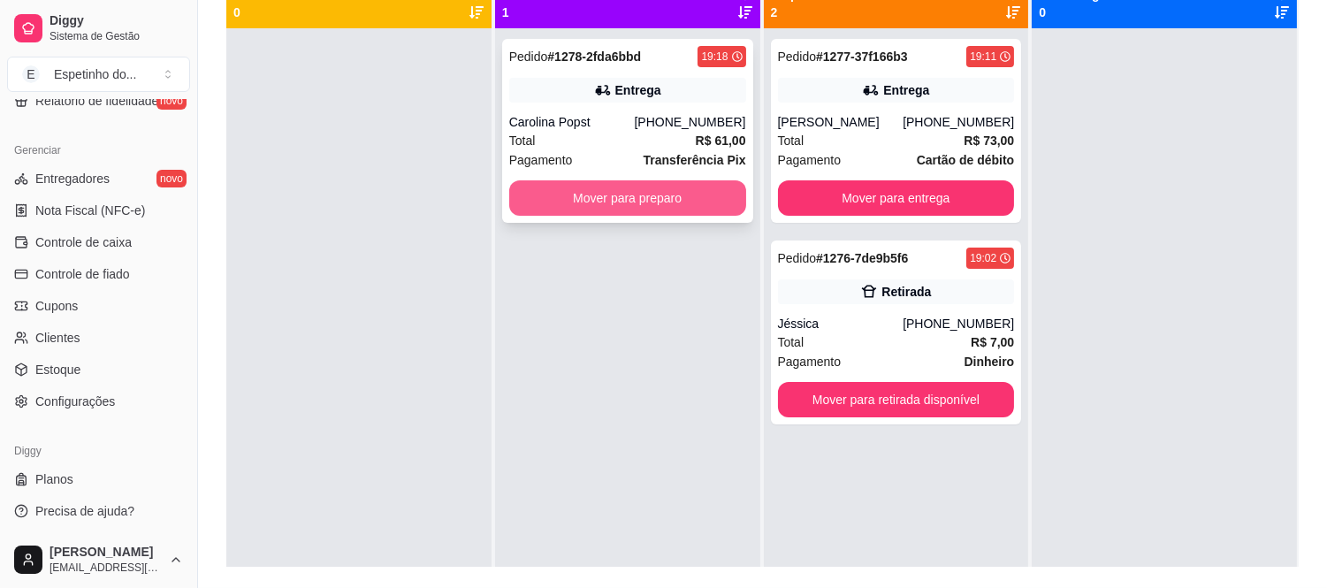
click at [607, 192] on button "Mover para preparo" at bounding box center [627, 197] width 237 height 35
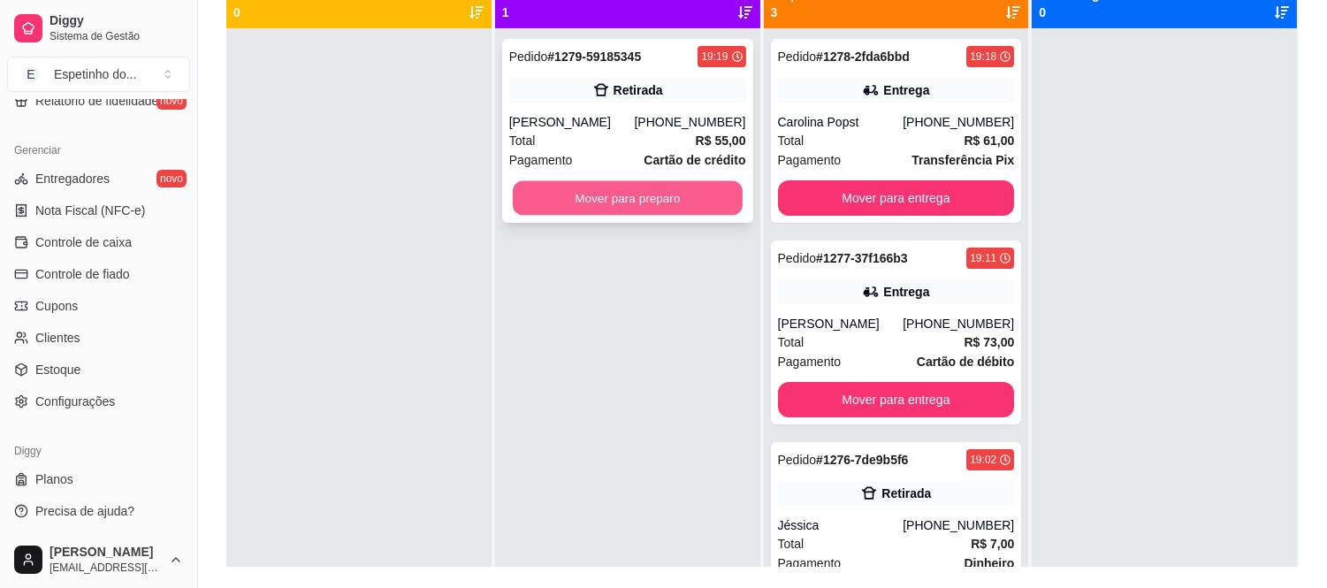
click at [620, 189] on button "Mover para preparo" at bounding box center [628, 198] width 230 height 34
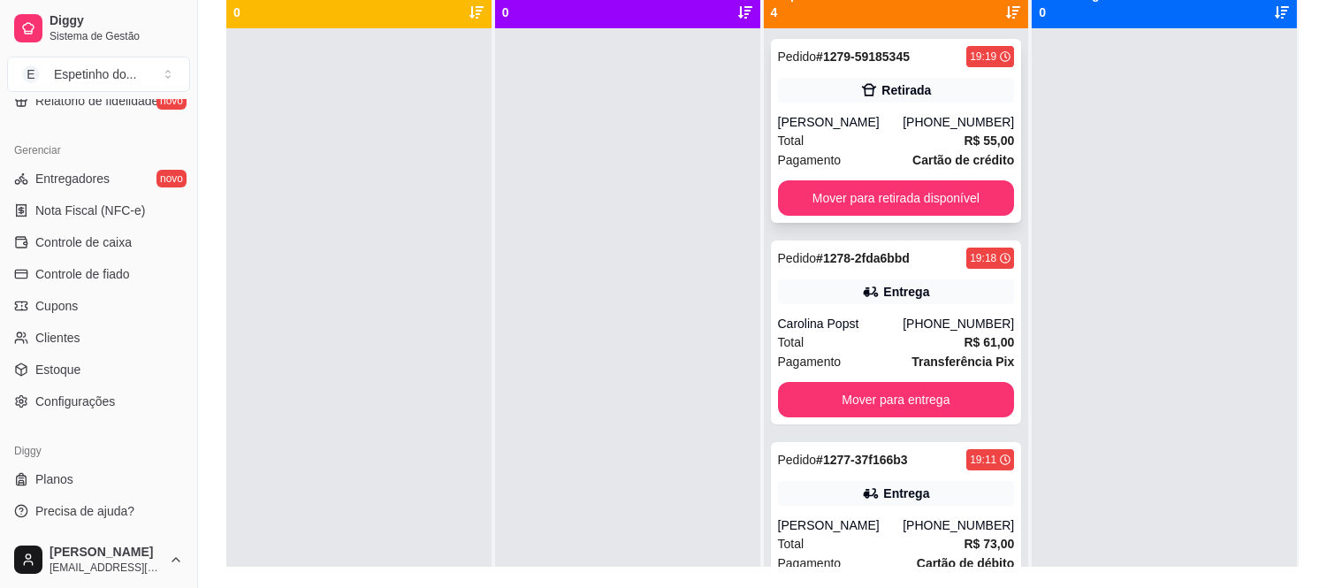
click at [865, 153] on div "Pagamento Cartão de crédito" at bounding box center [896, 159] width 237 height 19
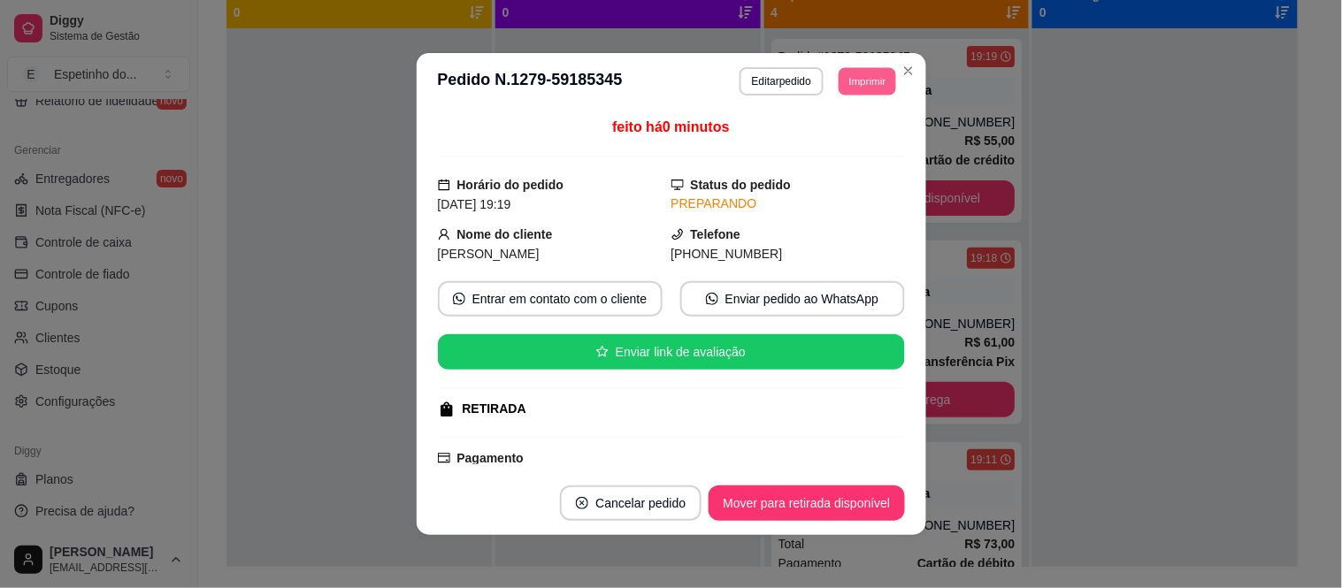
click at [868, 76] on button "Imprimir" at bounding box center [866, 80] width 57 height 27
click at [833, 142] on button "IMPRESSORA" at bounding box center [827, 144] width 124 height 27
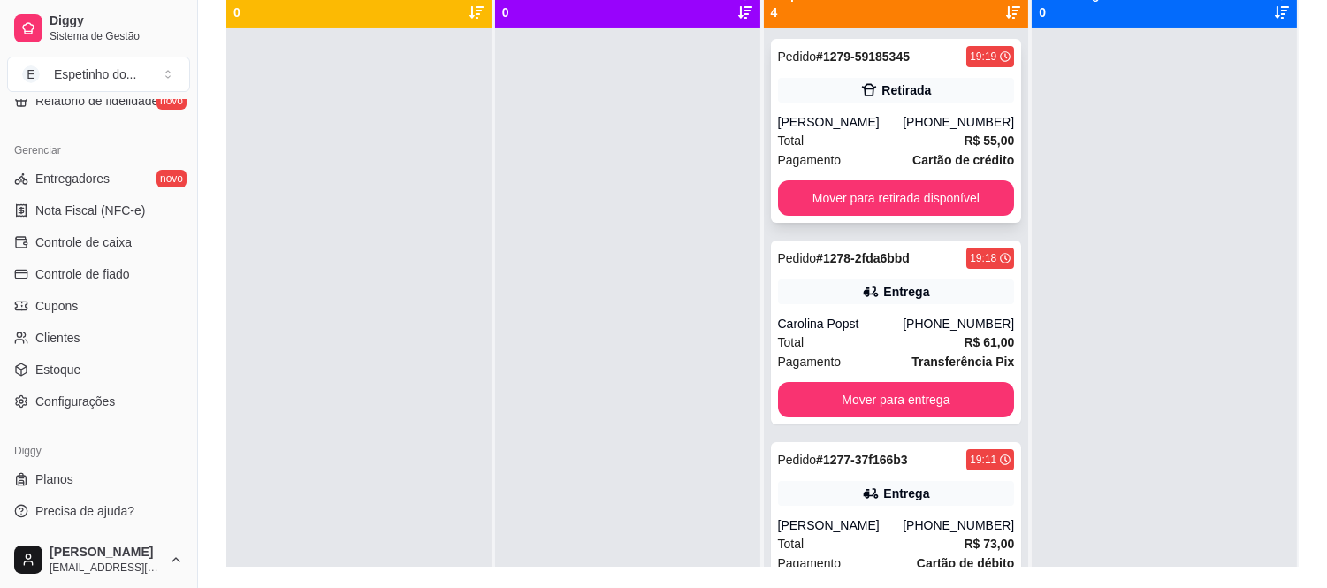
click at [860, 126] on div "[PERSON_NAME]" at bounding box center [841, 122] width 126 height 18
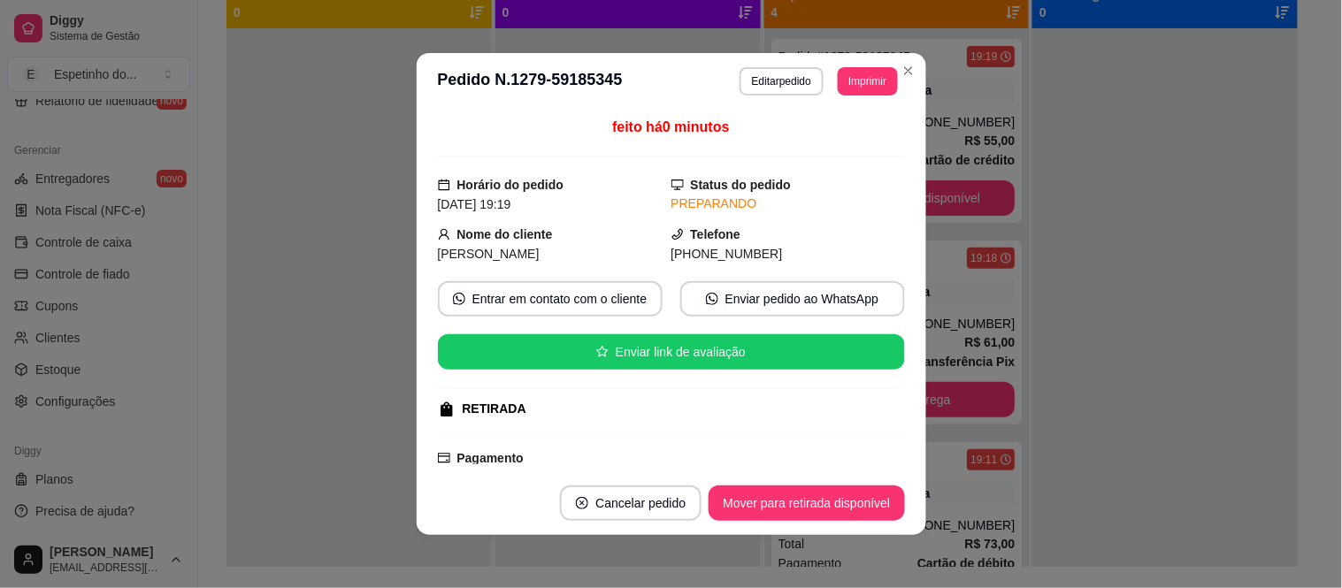
click at [867, 65] on header "**********" at bounding box center [671, 81] width 509 height 57
click at [867, 75] on button "Imprimir" at bounding box center [866, 80] width 57 height 27
click at [834, 149] on button "IMPRESSORA" at bounding box center [827, 144] width 124 height 27
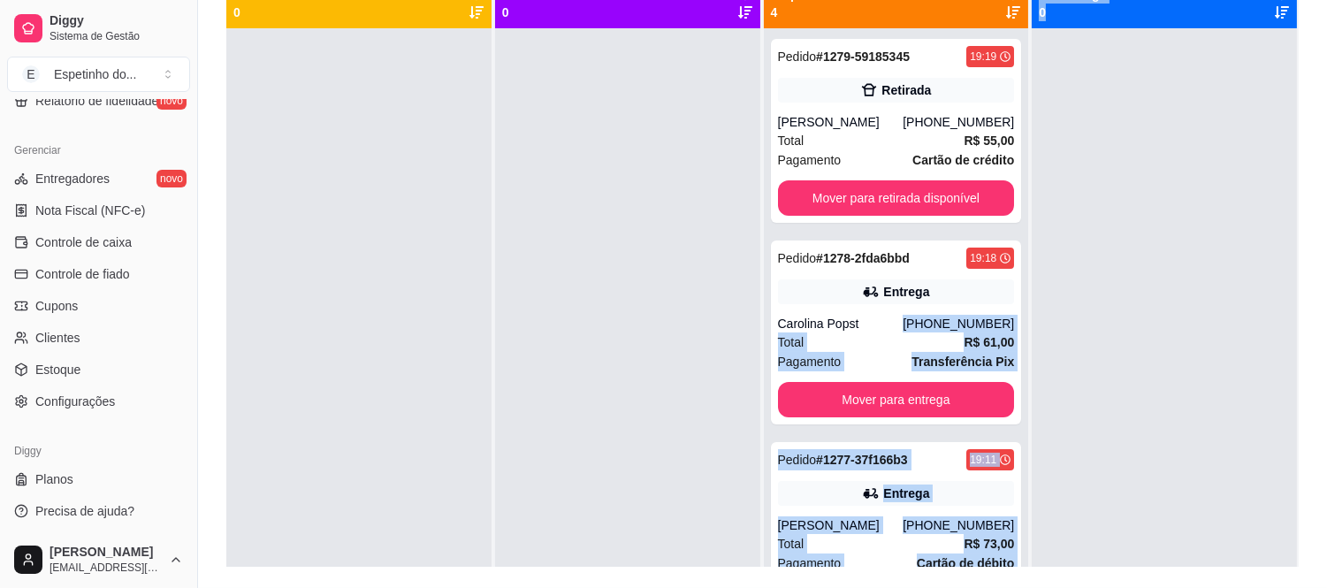
drag, startPoint x: 899, startPoint y: 315, endPoint x: 1341, endPoint y: 269, distance: 443.7
click at [1327, 269] on html "Diggy Sistema de Gestão E Espetinho do ... Loja aberta Plano Customizado até 11…" at bounding box center [663, 75] width 1327 height 588
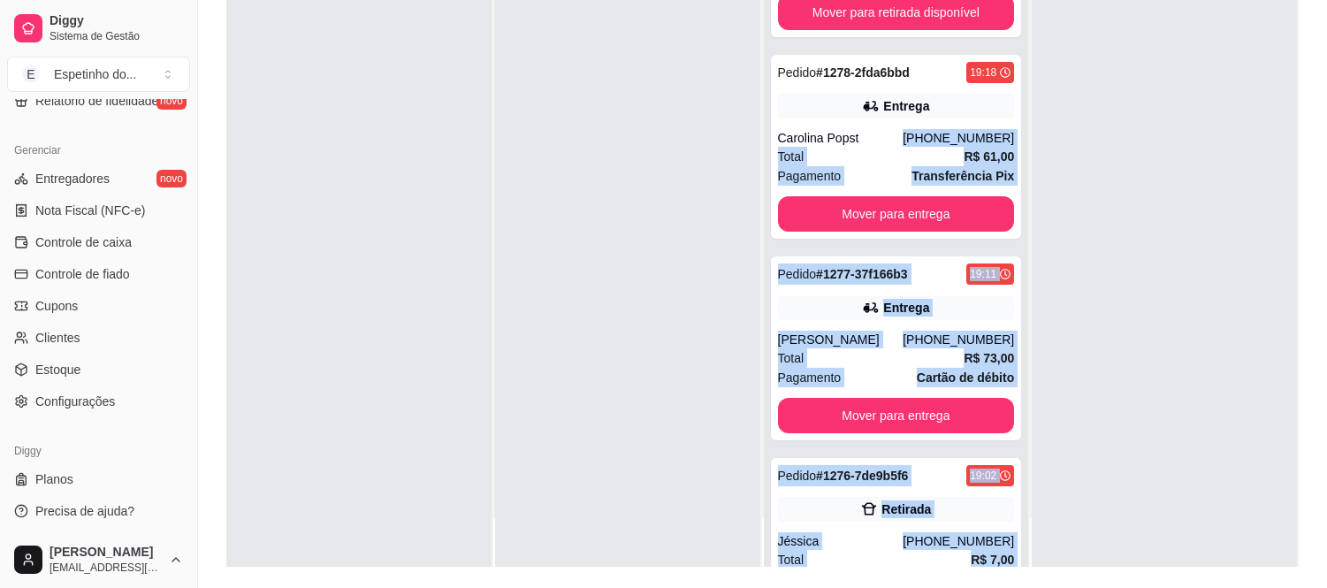
scroll to position [234, 0]
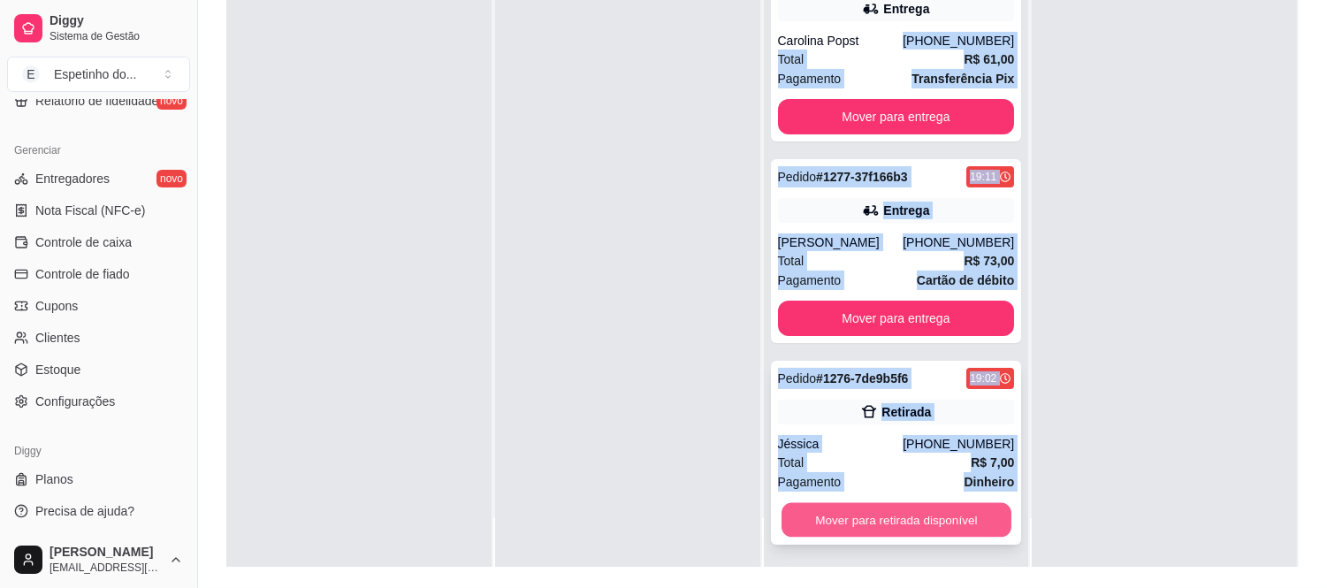
click at [897, 513] on button "Mover para retirada disponível" at bounding box center [897, 520] width 230 height 34
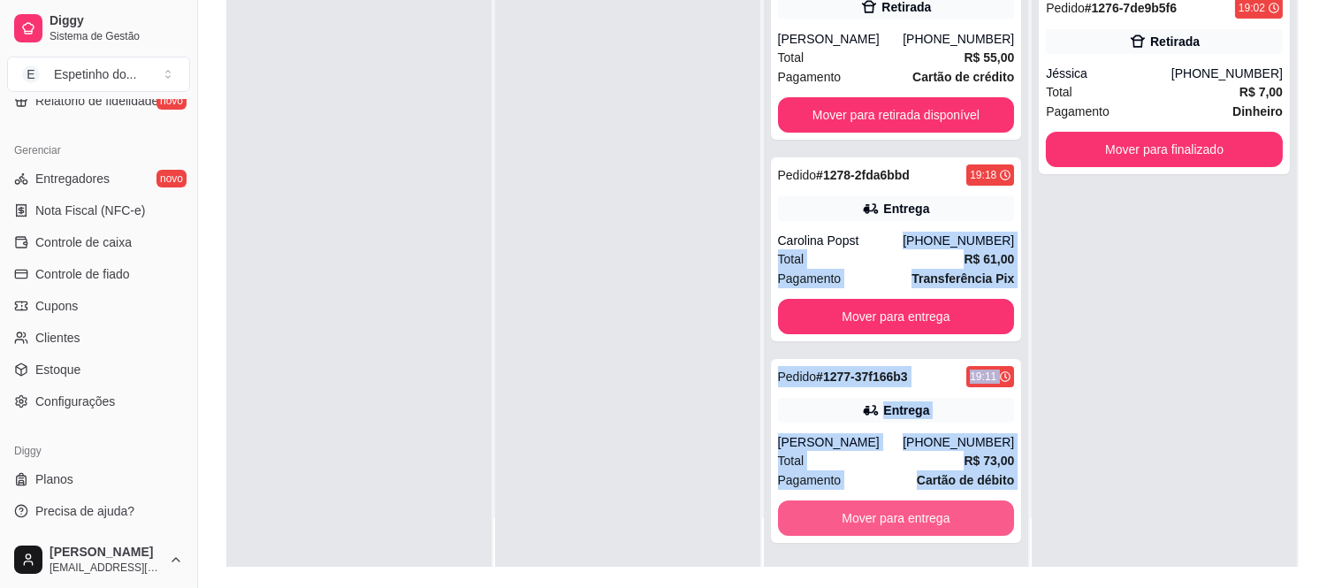
scroll to position [33, 0]
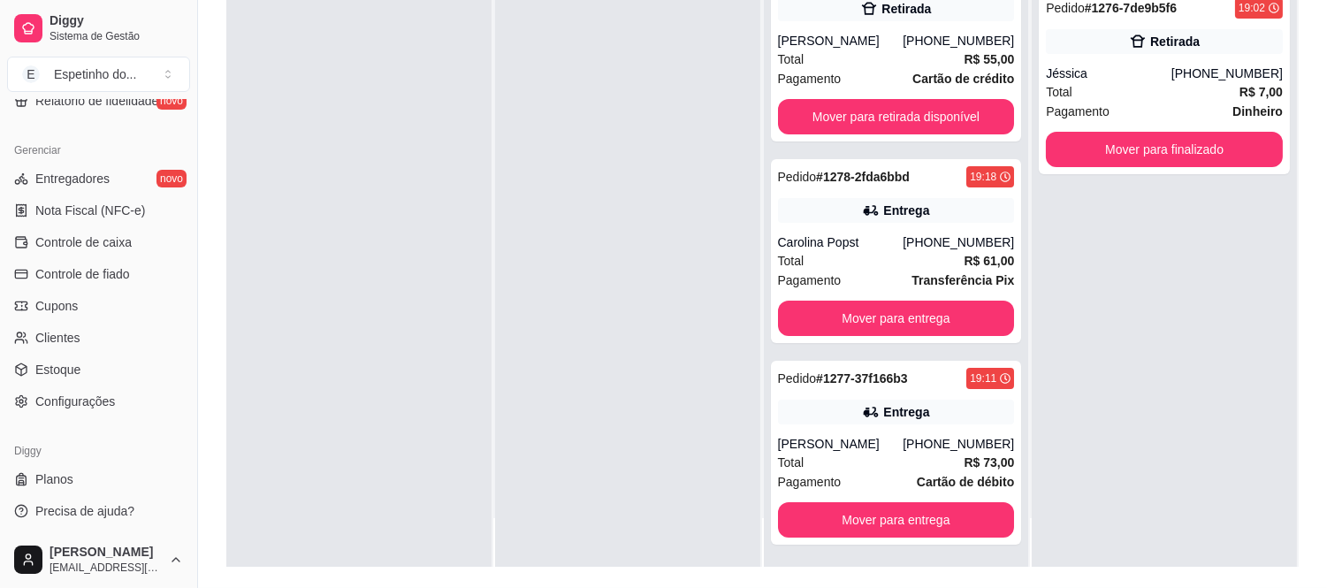
click at [520, 346] on div at bounding box center [627, 274] width 265 height 588
click at [849, 472] on div "Pagamento Cartão de débito" at bounding box center [896, 481] width 237 height 19
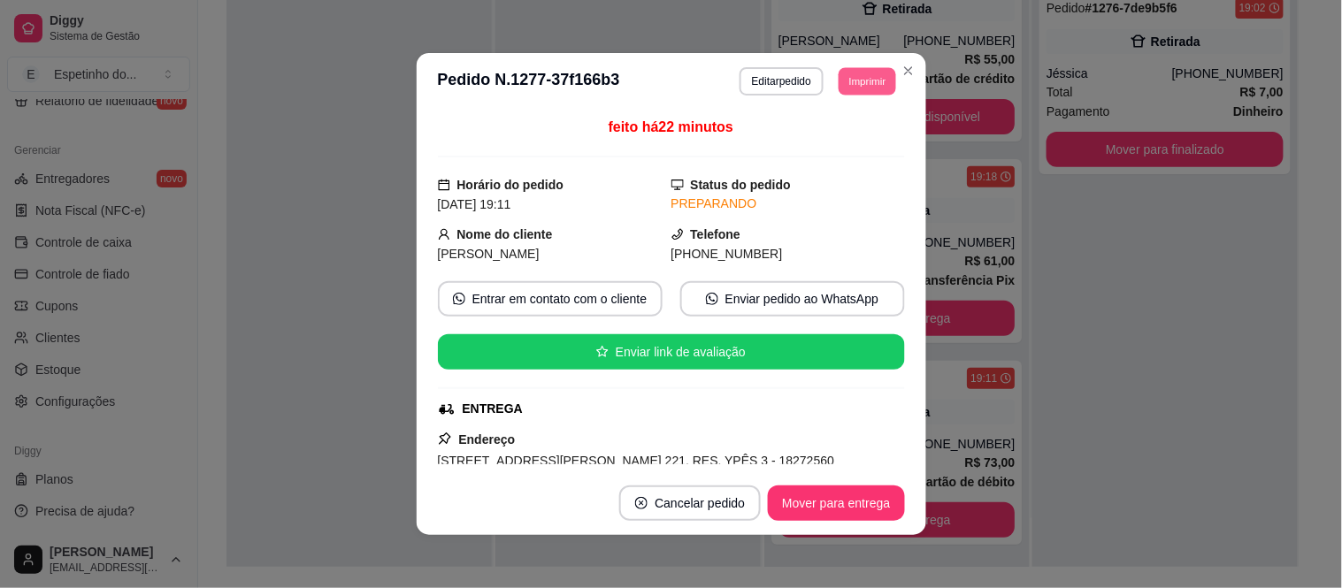
click at [868, 83] on button "Imprimir" at bounding box center [866, 80] width 57 height 27
click at [817, 145] on button "IMPRESSORA" at bounding box center [827, 144] width 124 height 27
click at [817, 145] on div "feito há 22 minutos" at bounding box center [671, 137] width 467 height 41
click at [783, 169] on div "feito há 22 minutos Horário do pedido [DATE] 19:11 Status do pedido PREPARANDO …" at bounding box center [671, 291] width 467 height 348
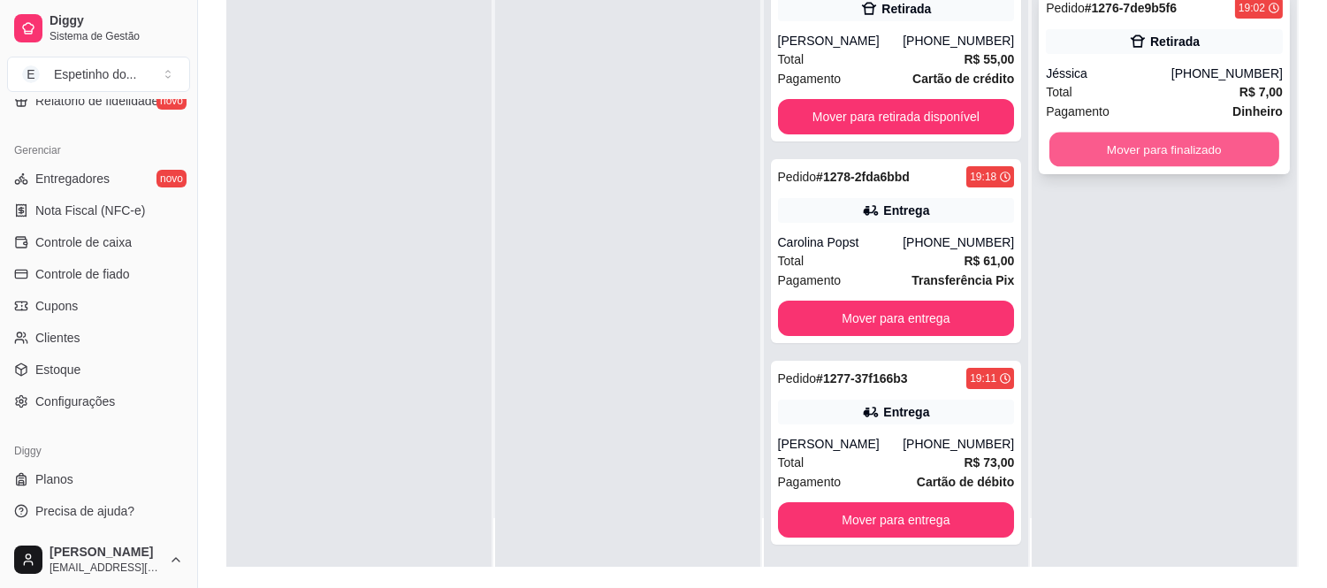
click at [1181, 148] on button "Mover para finalizado" at bounding box center [1165, 150] width 230 height 34
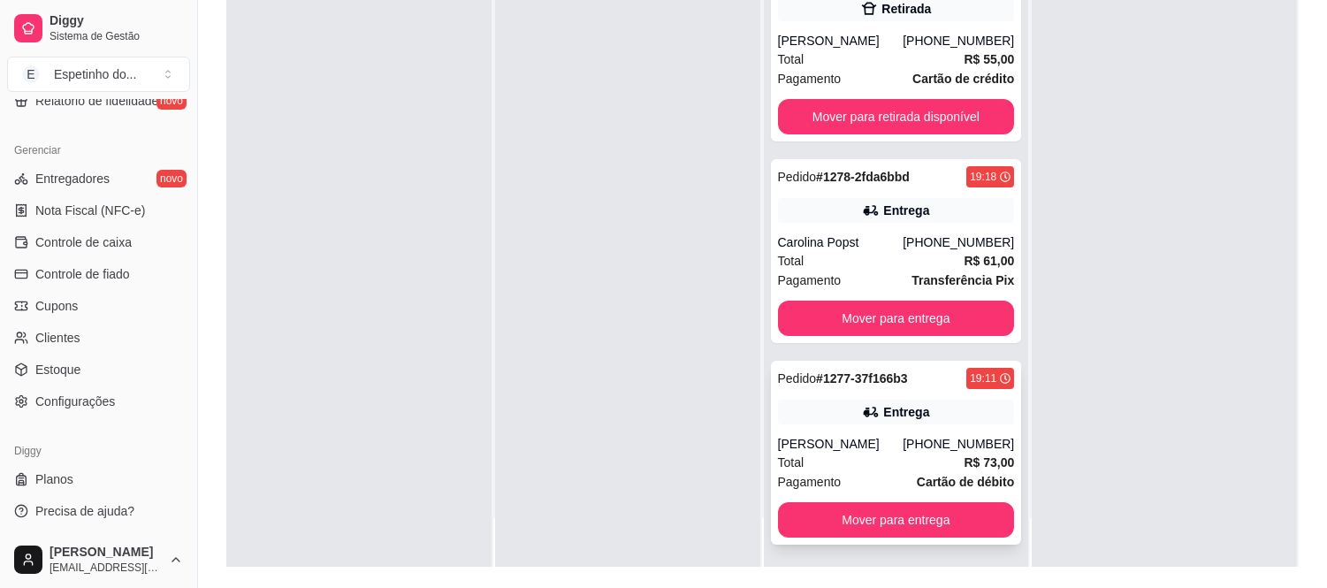
click at [875, 453] on div "Total R$ 73,00" at bounding box center [896, 462] width 237 height 19
click at [883, 244] on div "Carolina Popst" at bounding box center [841, 242] width 126 height 18
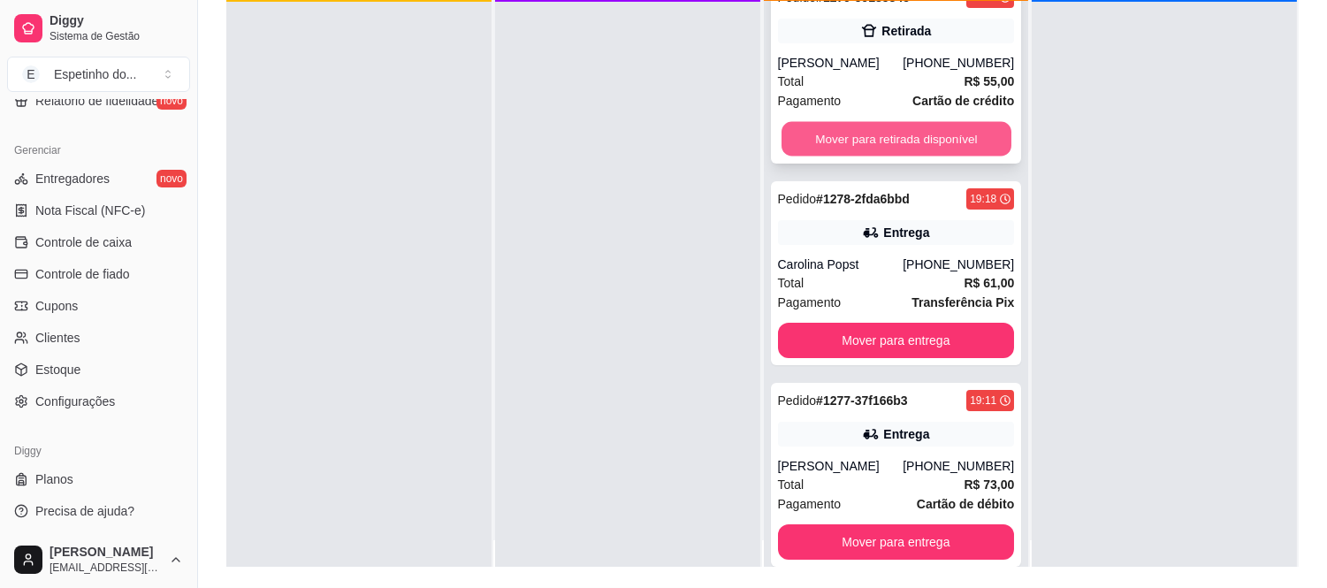
click at [851, 140] on button "Mover para retirada disponível" at bounding box center [897, 139] width 230 height 34
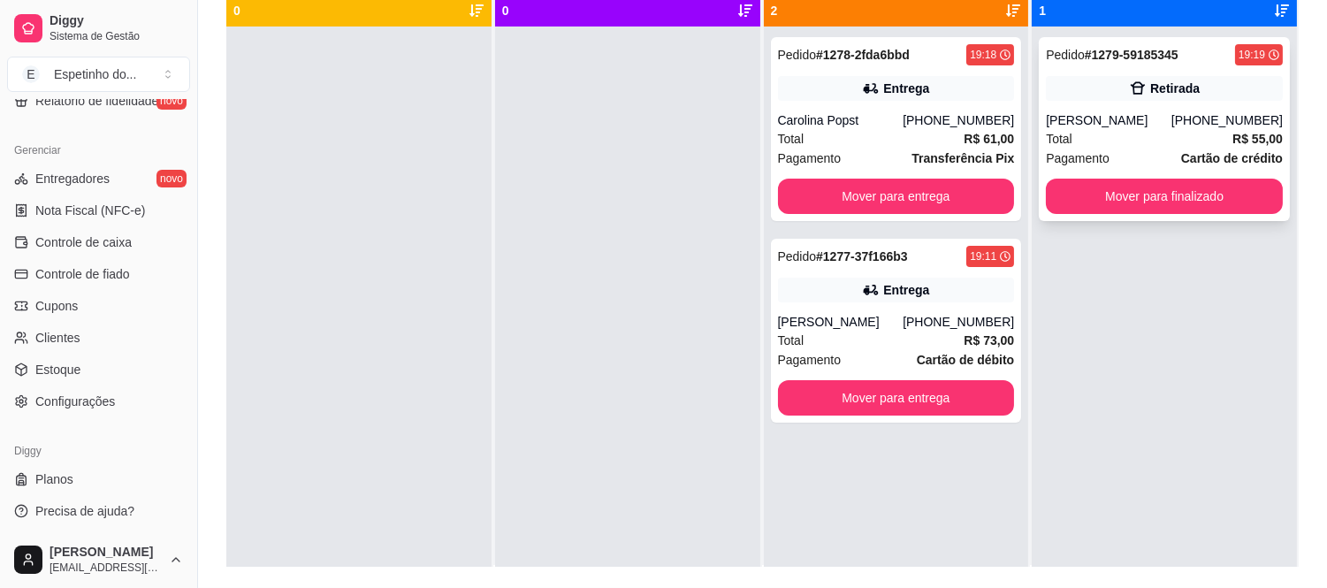
scroll to position [3, 0]
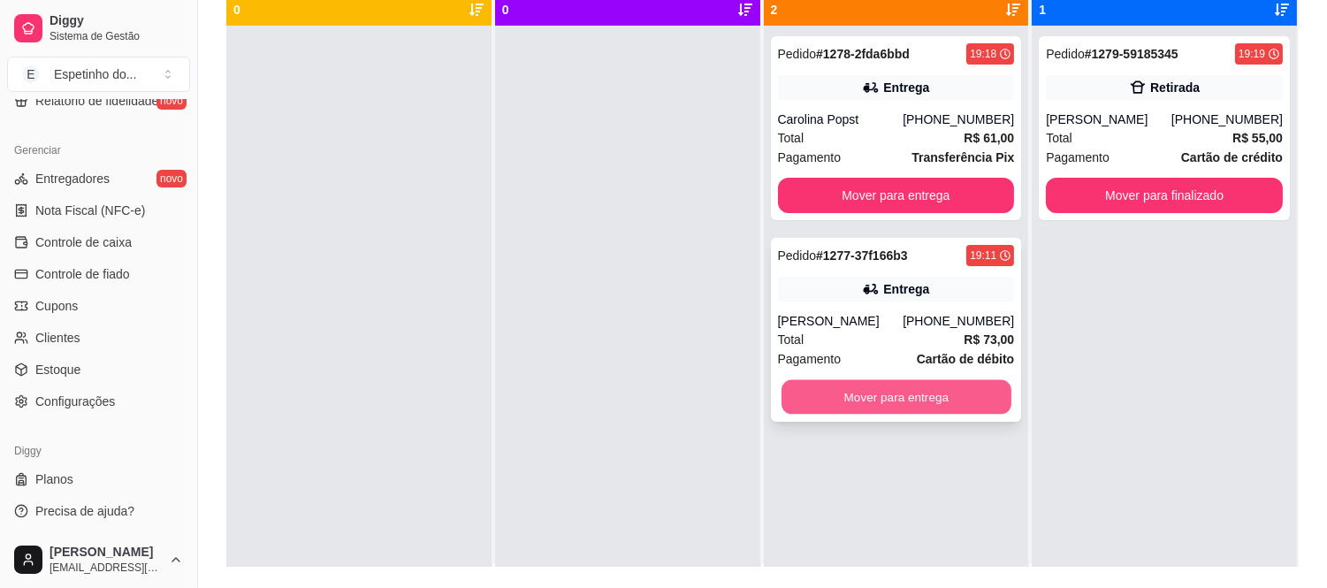
click at [869, 395] on button "Mover para entrega" at bounding box center [897, 397] width 230 height 34
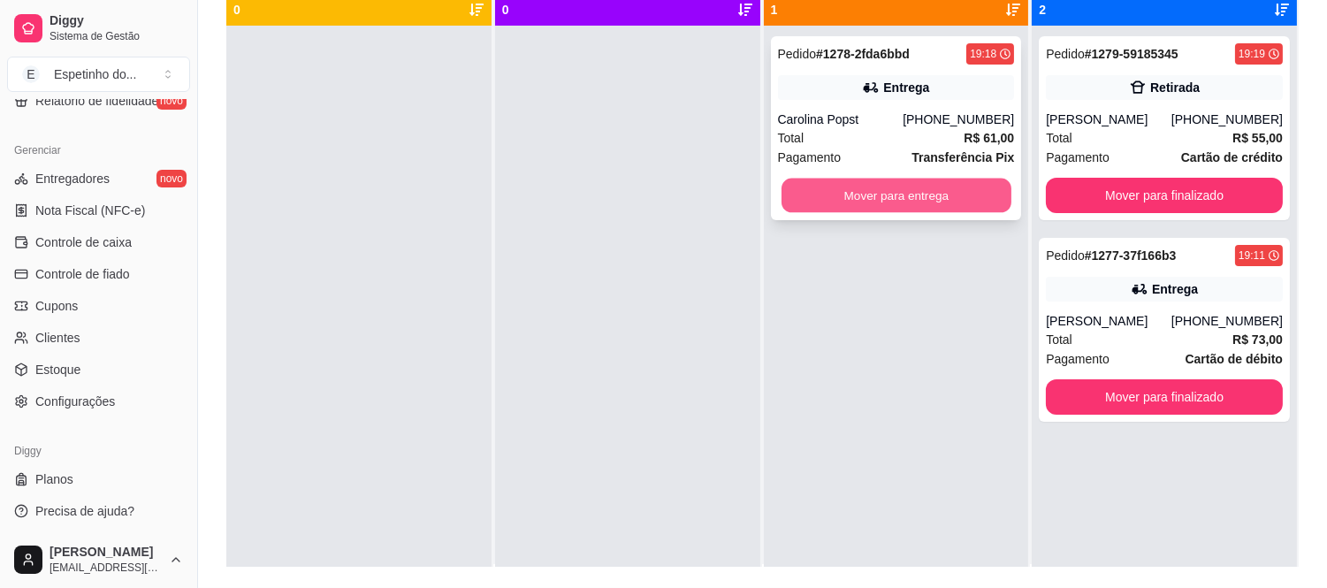
click at [905, 200] on button "Mover para entrega" at bounding box center [897, 196] width 230 height 34
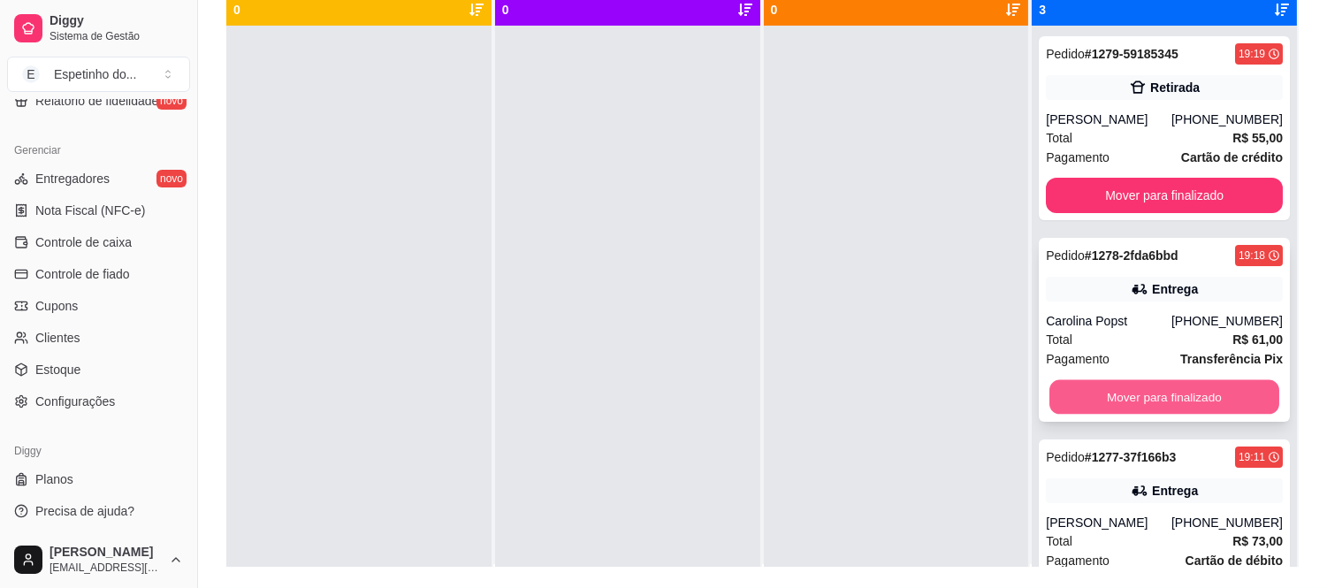
click at [1188, 390] on button "Mover para finalizado" at bounding box center [1165, 397] width 230 height 34
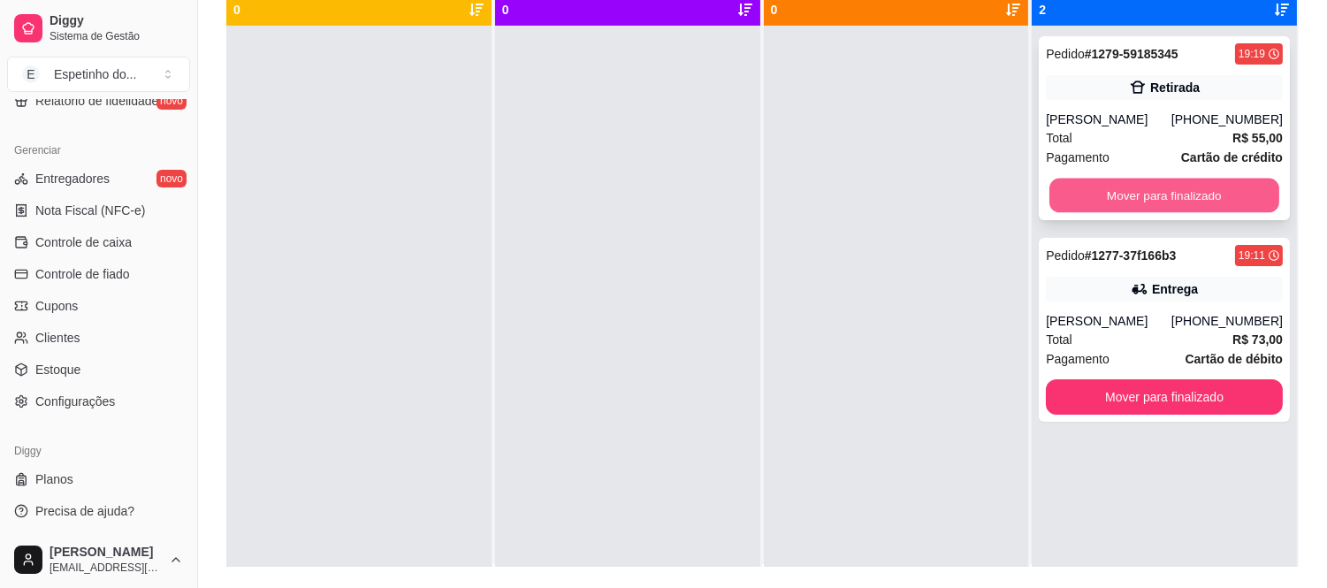
click at [1194, 199] on button "Mover para finalizado" at bounding box center [1165, 196] width 230 height 34
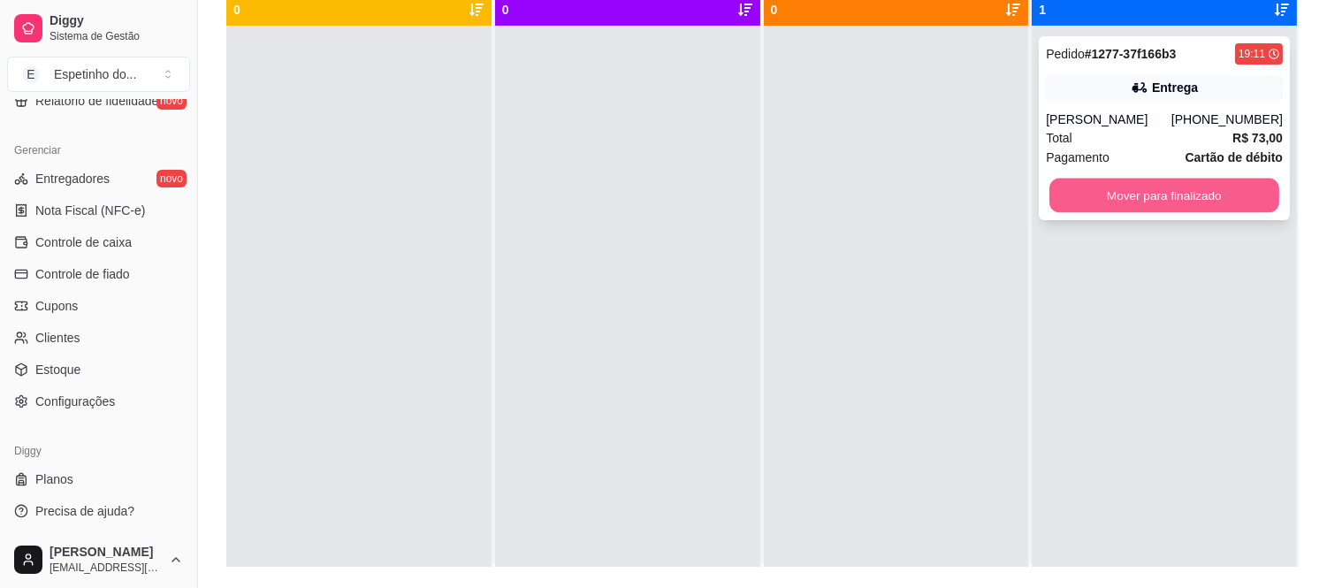
click at [1181, 179] on button "Mover para finalizado" at bounding box center [1165, 196] width 230 height 34
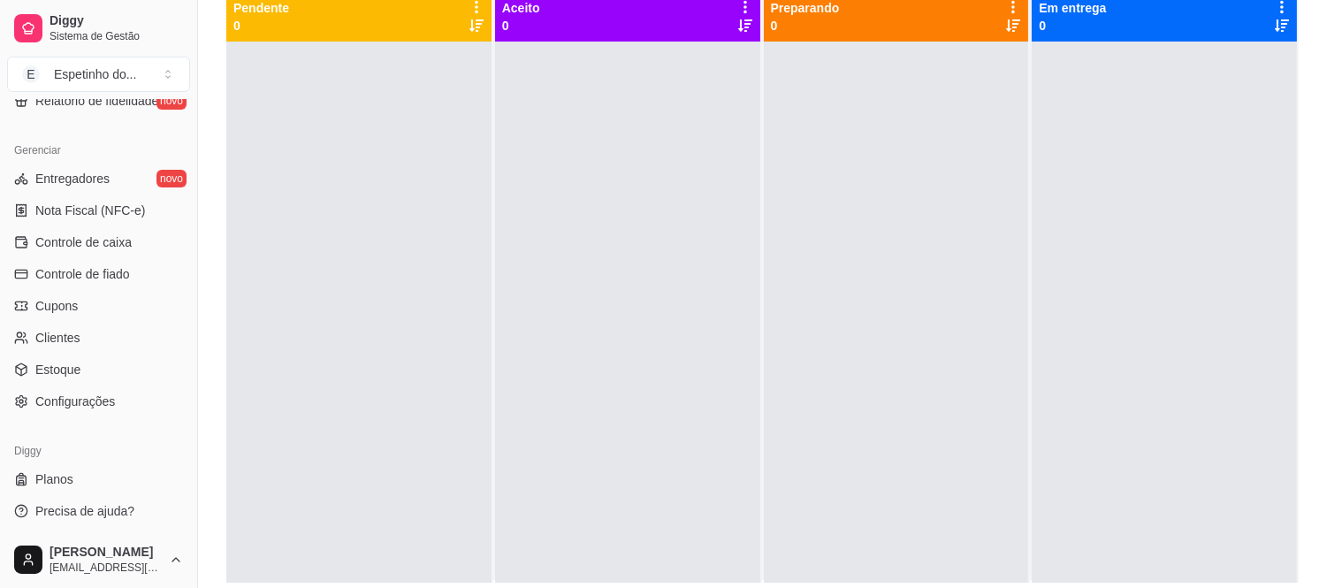
scroll to position [204, 0]
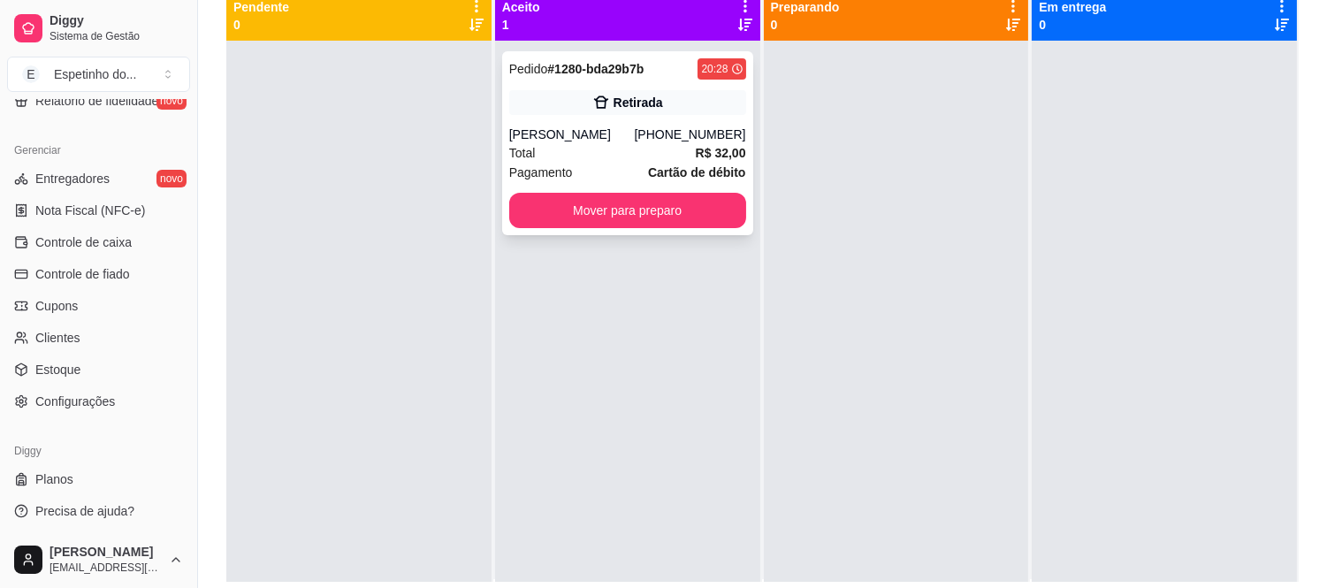
click at [615, 164] on div "Pagamento Cartão de débito" at bounding box center [627, 172] width 237 height 19
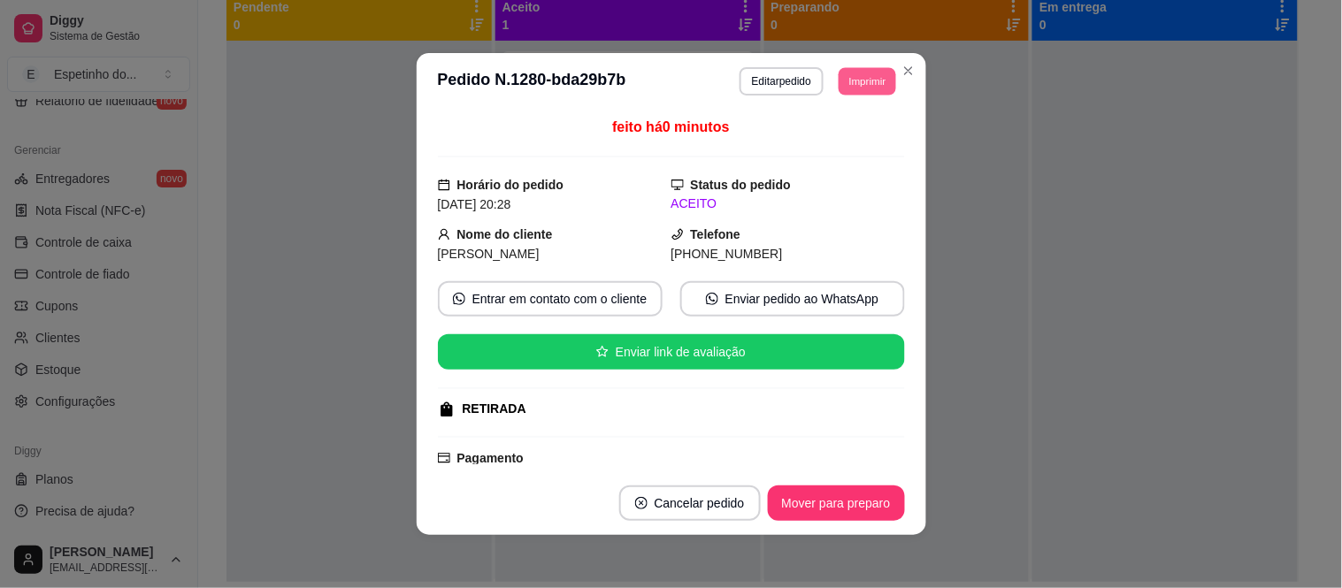
click at [865, 72] on button "Imprimir" at bounding box center [866, 80] width 57 height 27
click at [847, 144] on button "IMPRESSORA" at bounding box center [827, 143] width 124 height 27
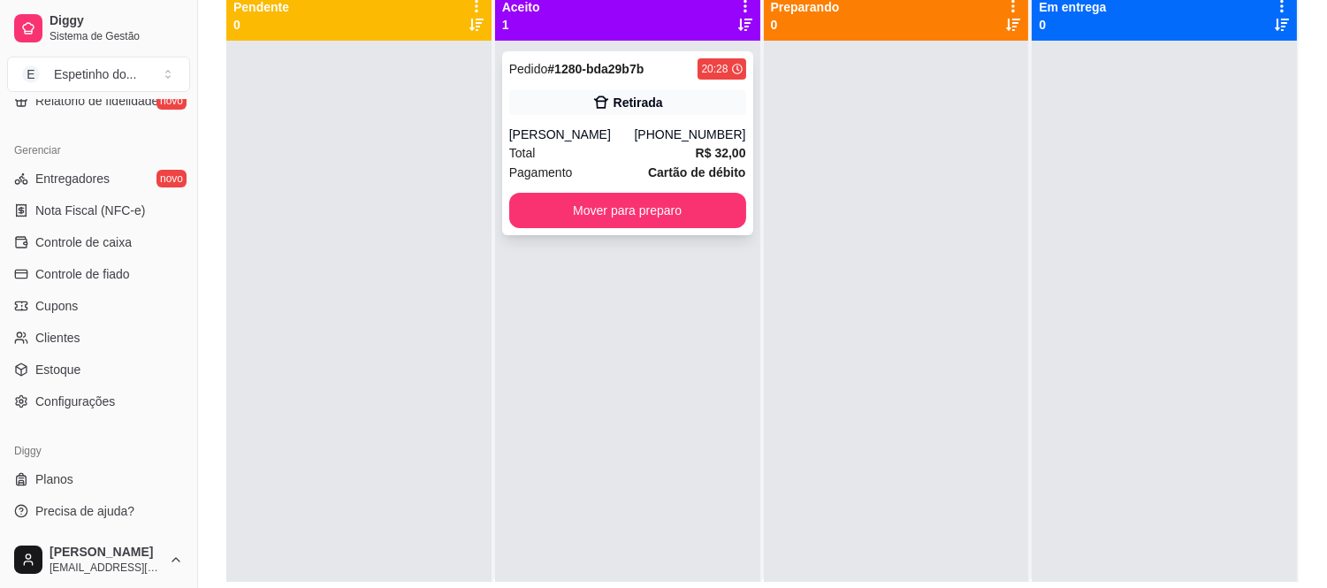
click at [858, 384] on html "Diggy Sistema de Gestão E Espetinho do ... Loja aberta Plano Customizado até 11…" at bounding box center [663, 90] width 1327 height 588
click at [623, 203] on button "Mover para preparo" at bounding box center [628, 211] width 230 height 34
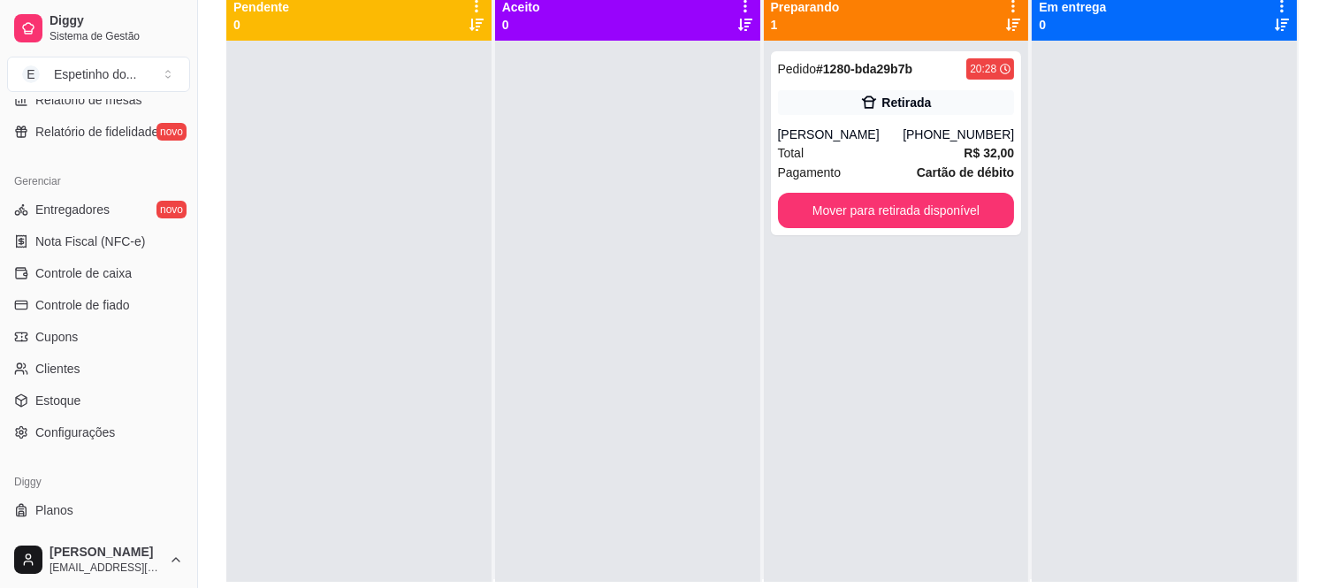
scroll to position [684, 0]
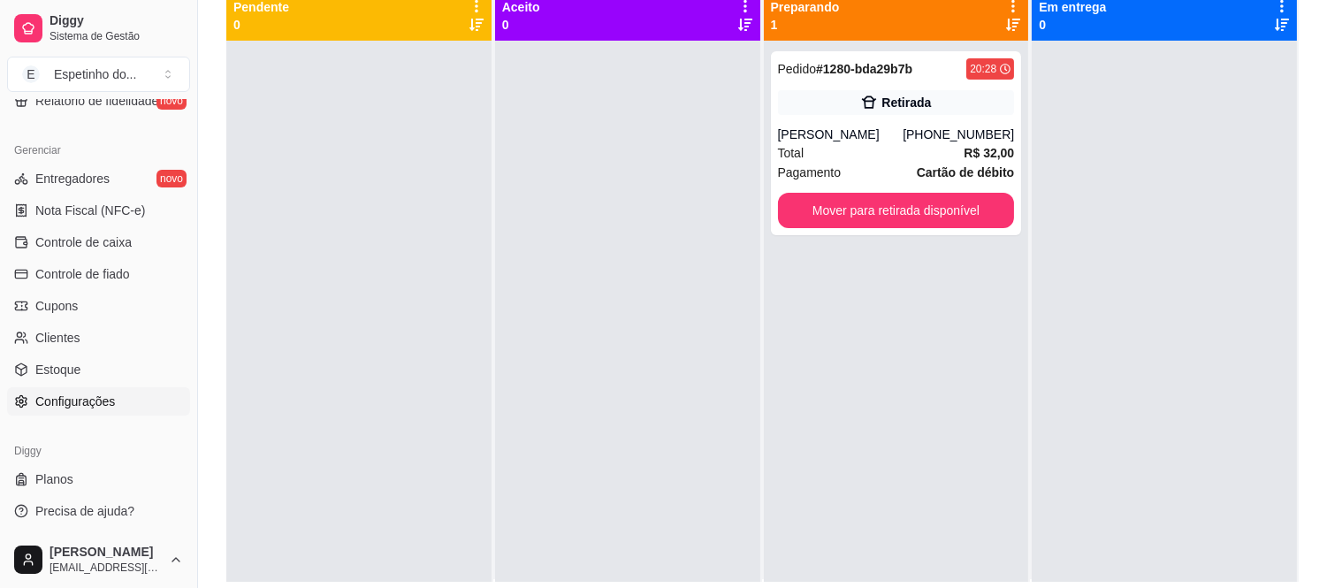
click at [111, 399] on span "Configurações" at bounding box center [75, 402] width 80 height 18
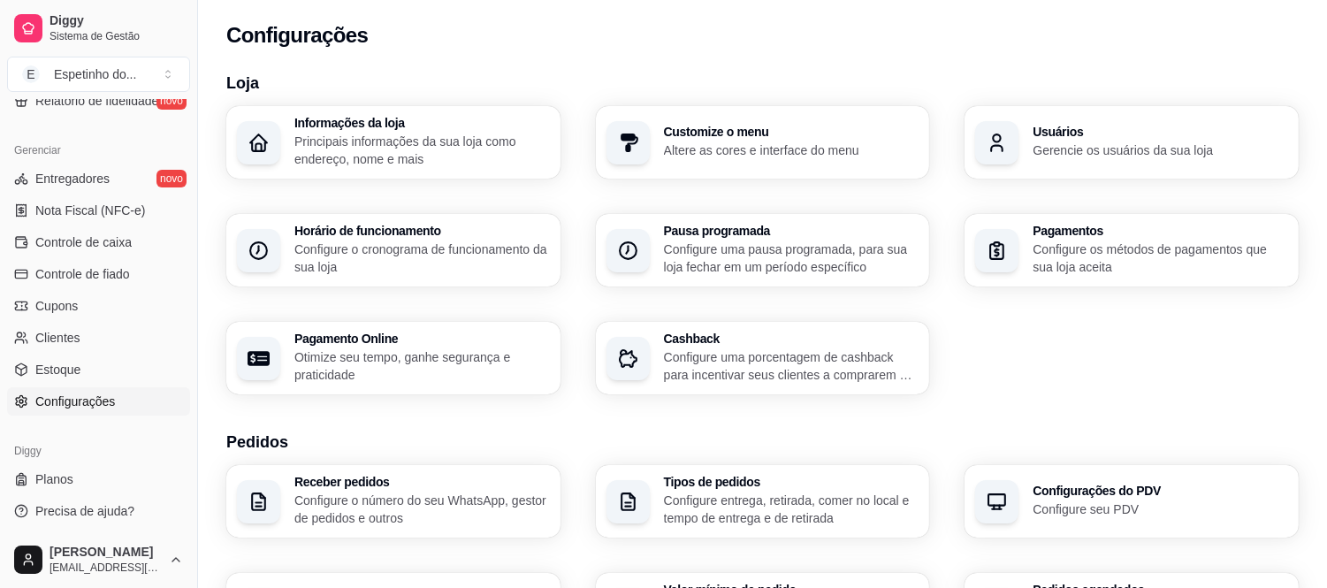
click at [666, 495] on p "Configure entrega, retirada, comer no local e tempo de entrega e de retirada" at bounding box center [792, 509] width 256 height 35
click at [401, 492] on p "Configure o número do seu WhatsApp, gestor de pedidos e outros" at bounding box center [421, 509] width 248 height 34
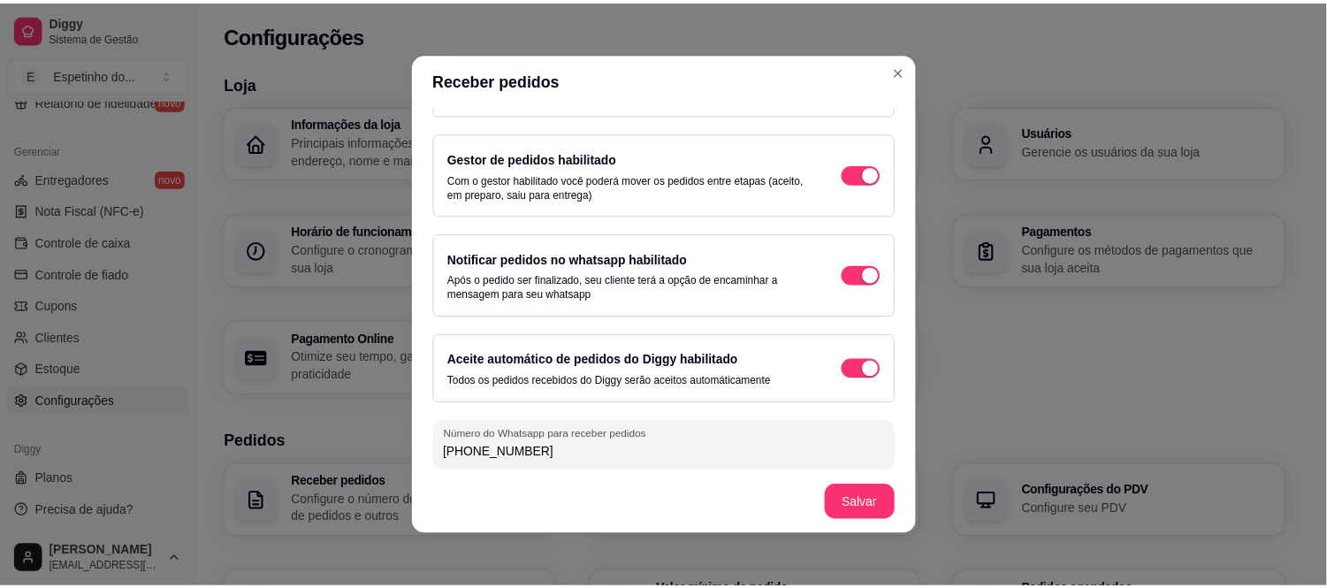
scroll to position [73, 0]
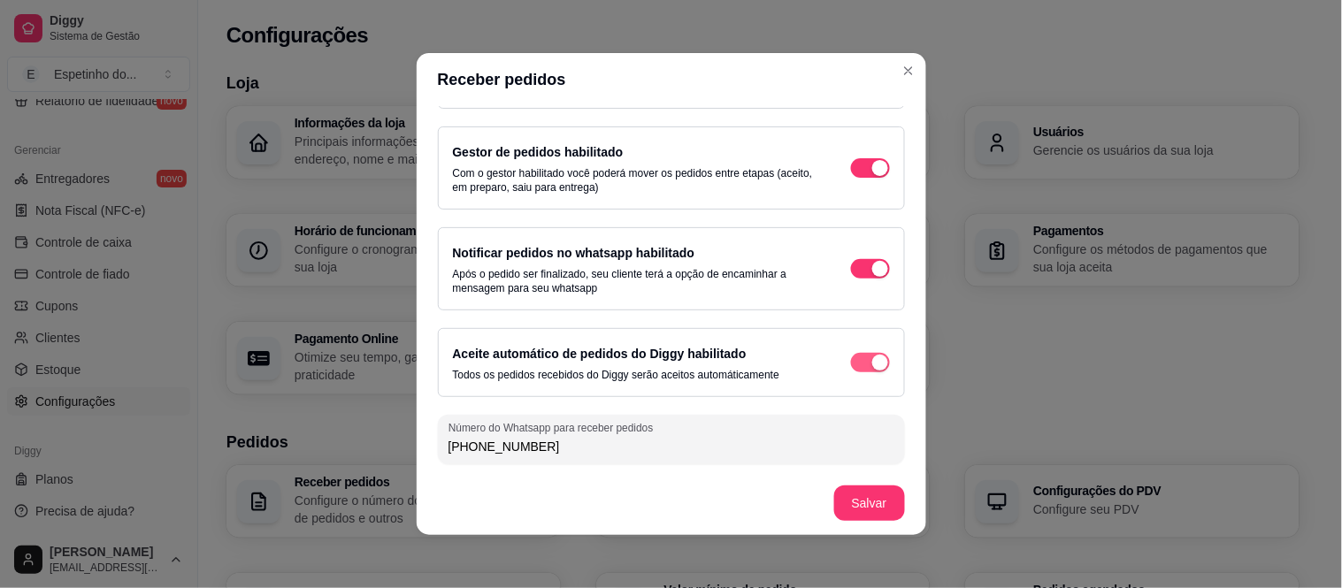
click at [851, 84] on span "button" at bounding box center [870, 74] width 39 height 19
click at [856, 359] on span "button" at bounding box center [870, 362] width 39 height 19
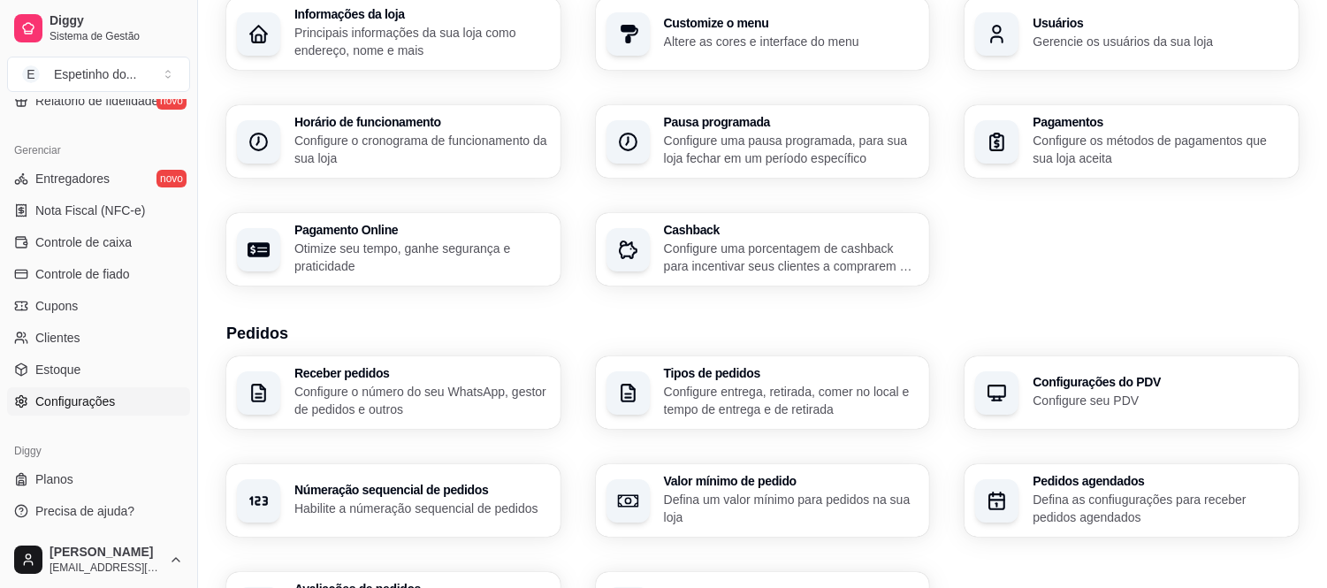
scroll to position [111, 0]
click at [722, 474] on h3 "Valor mínimo de pedido" at bounding box center [791, 480] width 248 height 12
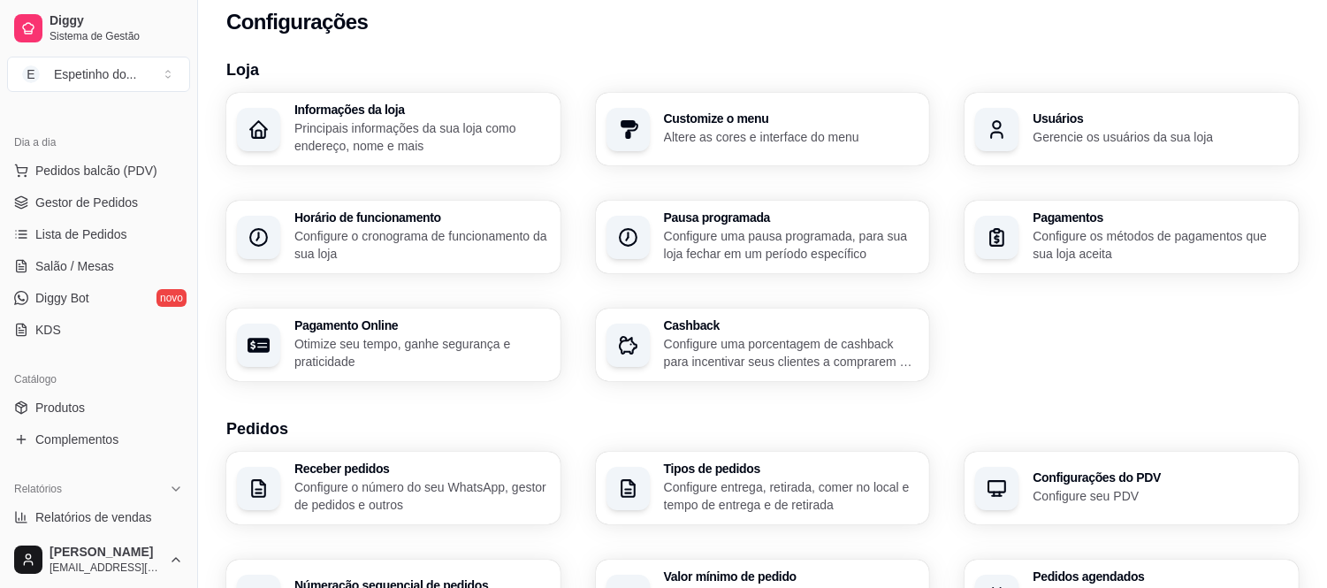
scroll to position [171, 0]
click at [111, 209] on span "Gestor de Pedidos" at bounding box center [86, 204] width 103 height 18
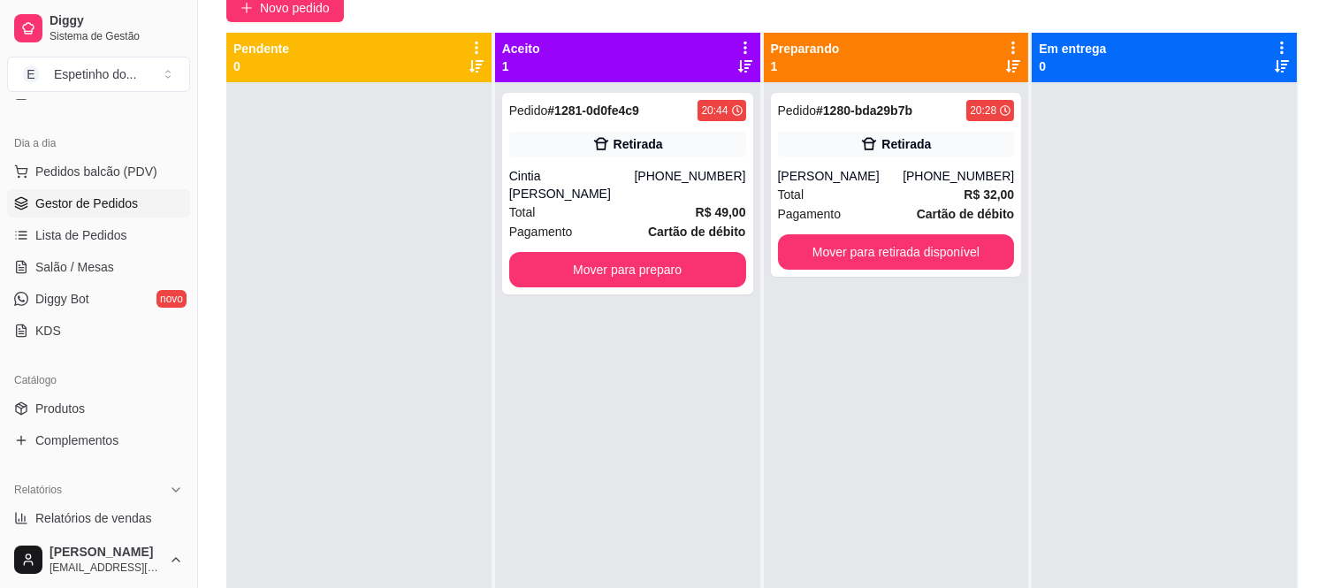
scroll to position [177, 0]
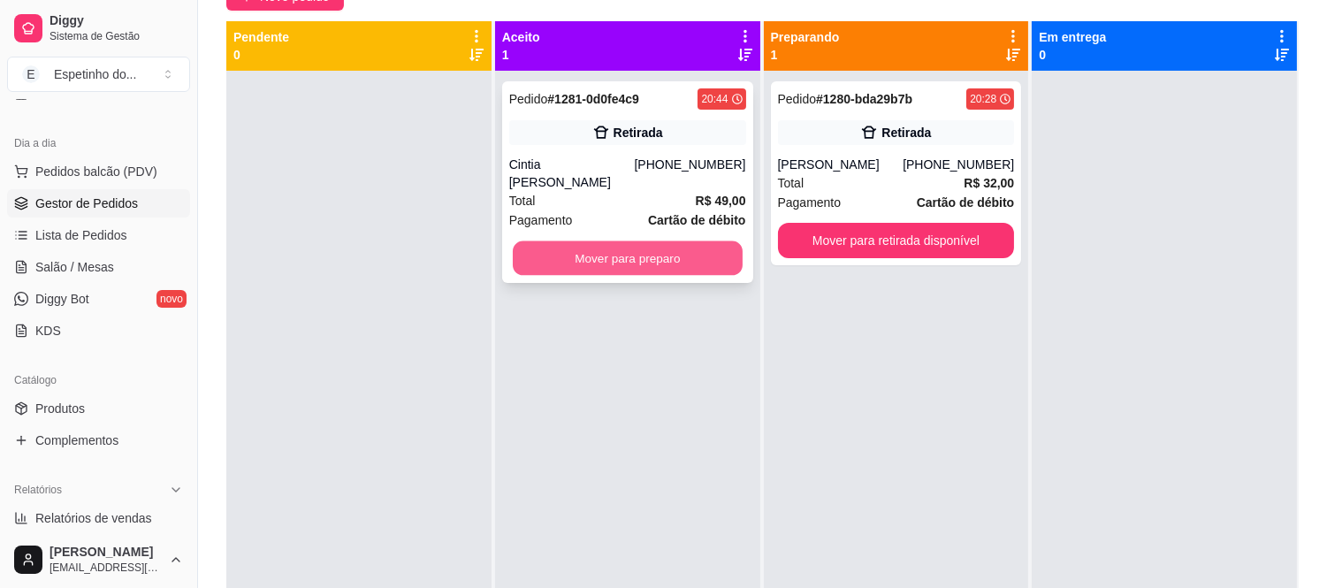
click at [622, 259] on button "Mover para preparo" at bounding box center [628, 258] width 230 height 34
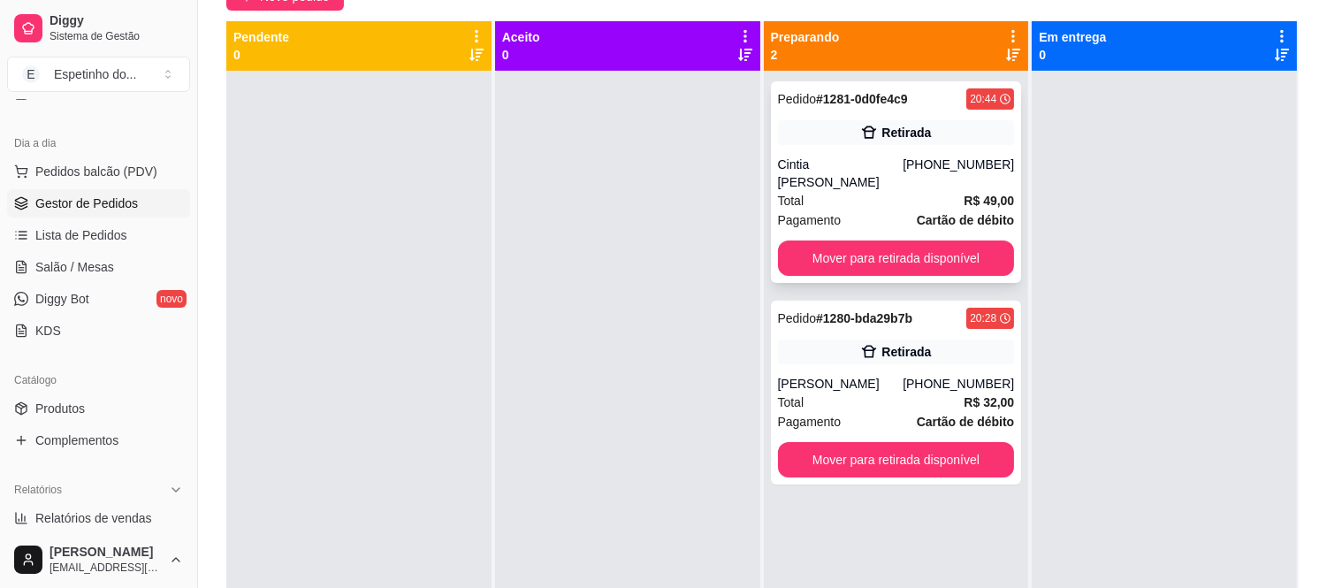
click at [886, 186] on div "Cintia [PERSON_NAME]" at bounding box center [841, 173] width 126 height 35
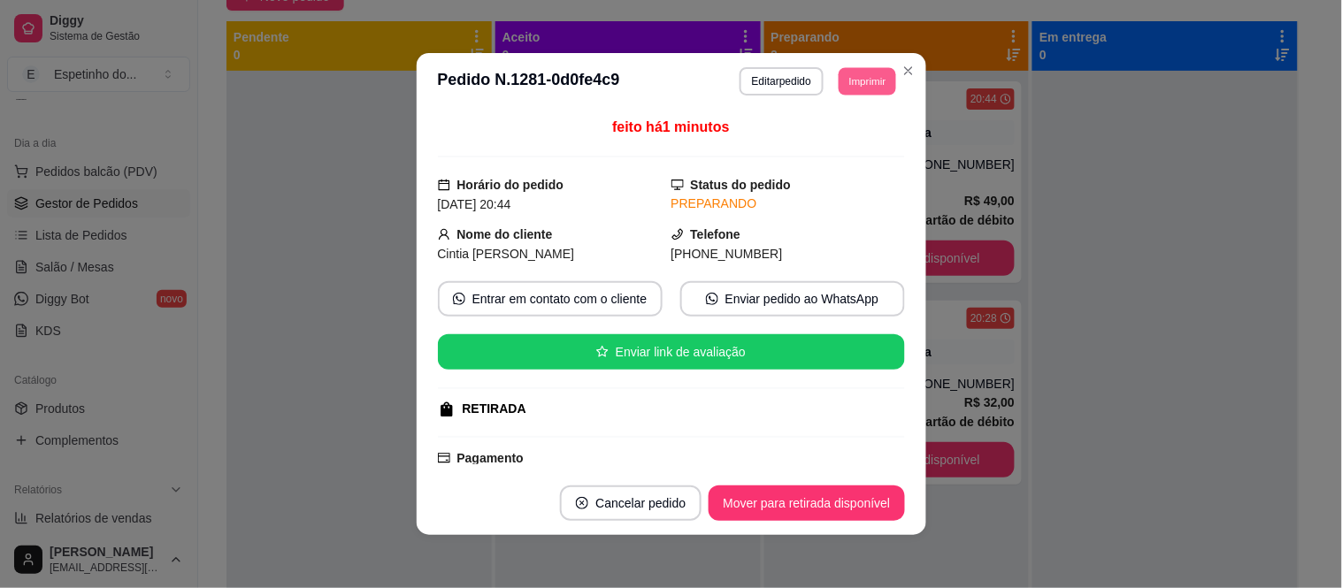
click at [864, 75] on button "Imprimir" at bounding box center [866, 80] width 57 height 27
click at [855, 150] on button "IMPRESSORA" at bounding box center [827, 143] width 124 height 27
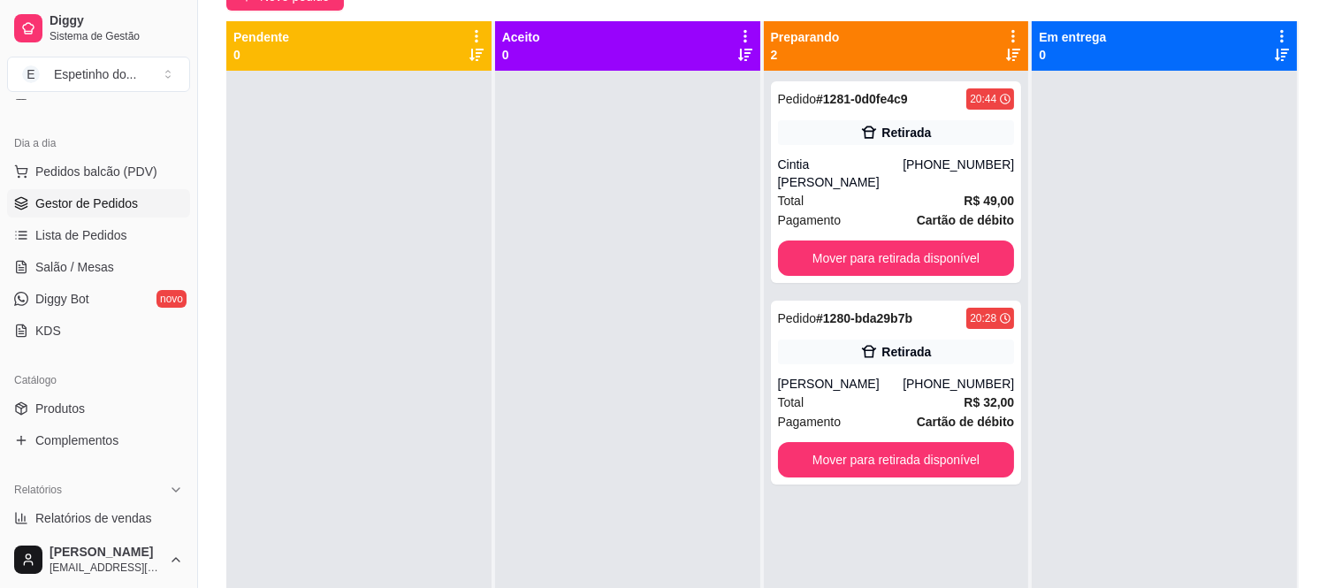
click at [869, 587] on div "Pedido # 1281-0d0fe4c9 20:44 Retirada Cintia [PERSON_NAME] [PHONE_NUMBER] Total…" at bounding box center [896, 365] width 265 height 588
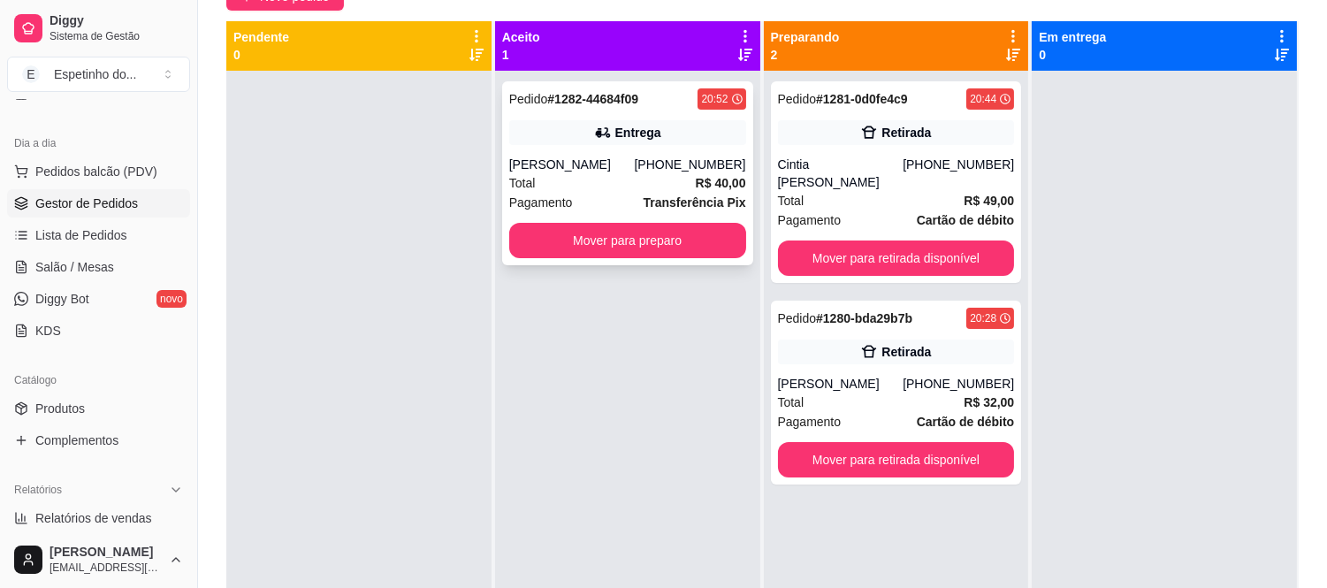
click at [610, 196] on div "Pagamento Transferência Pix" at bounding box center [627, 202] width 237 height 19
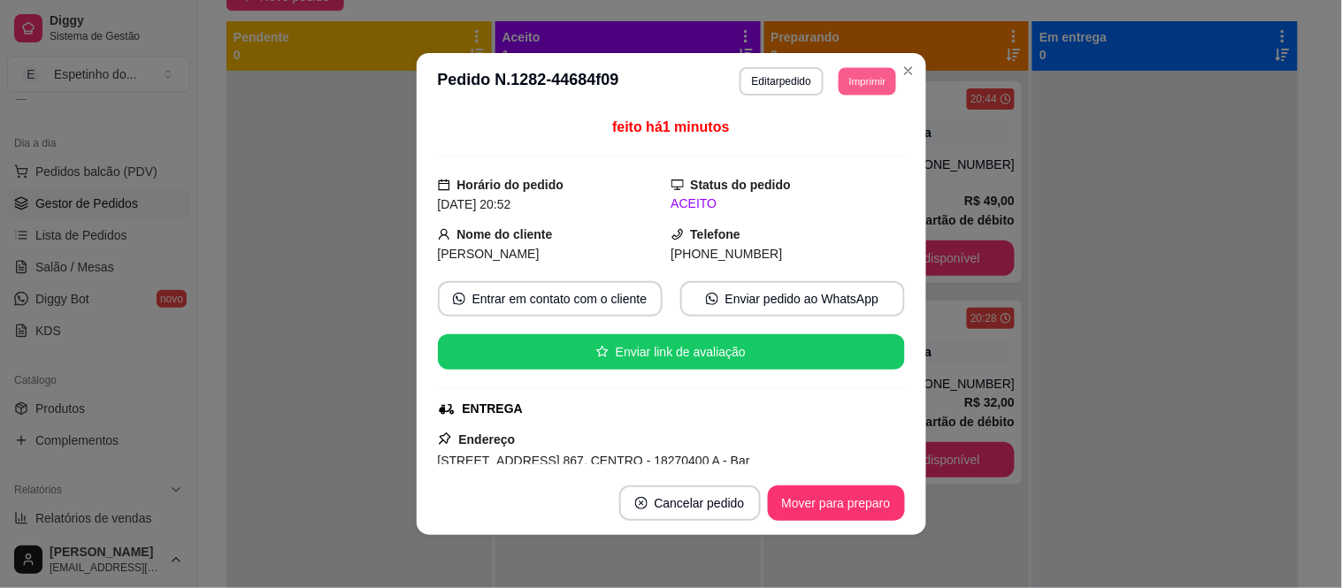
click at [869, 81] on button "Imprimir" at bounding box center [866, 80] width 57 height 27
click at [822, 137] on button "IMPRESSORA" at bounding box center [827, 143] width 124 height 27
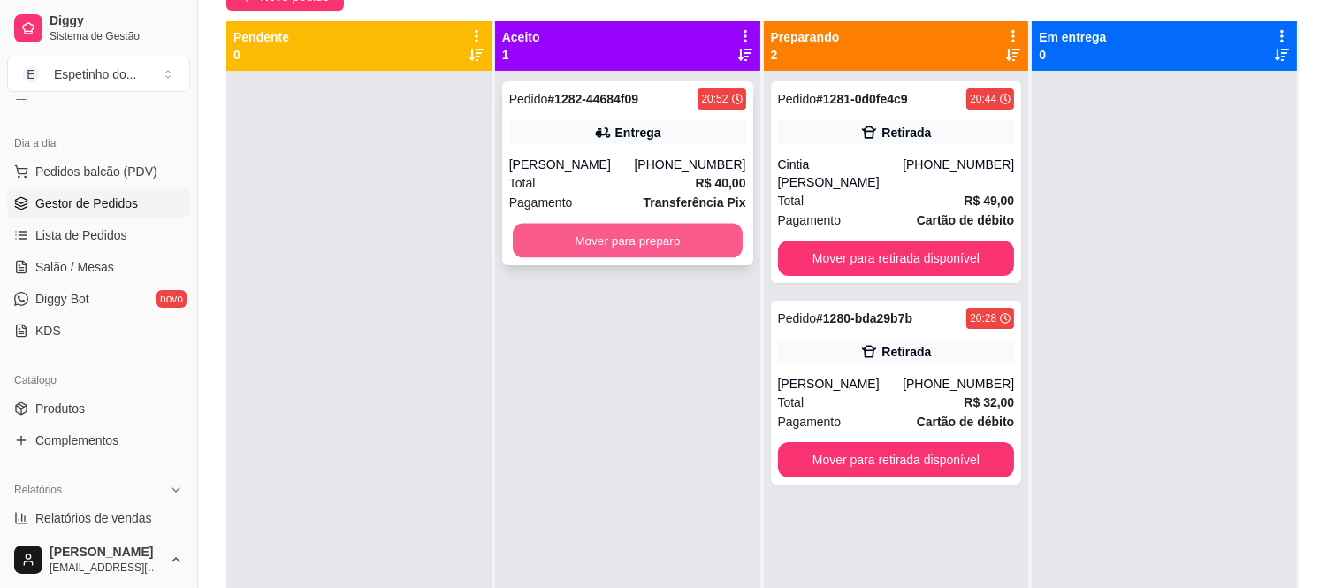
click at [607, 231] on button "Mover para preparo" at bounding box center [628, 241] width 230 height 34
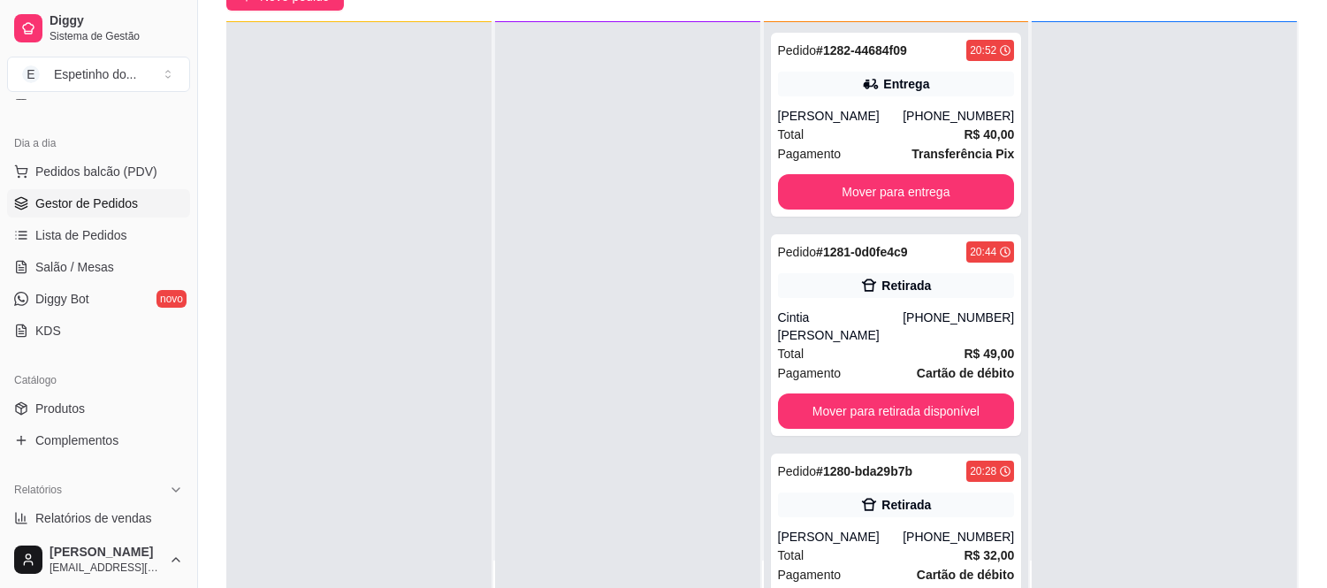
scroll to position [50, 0]
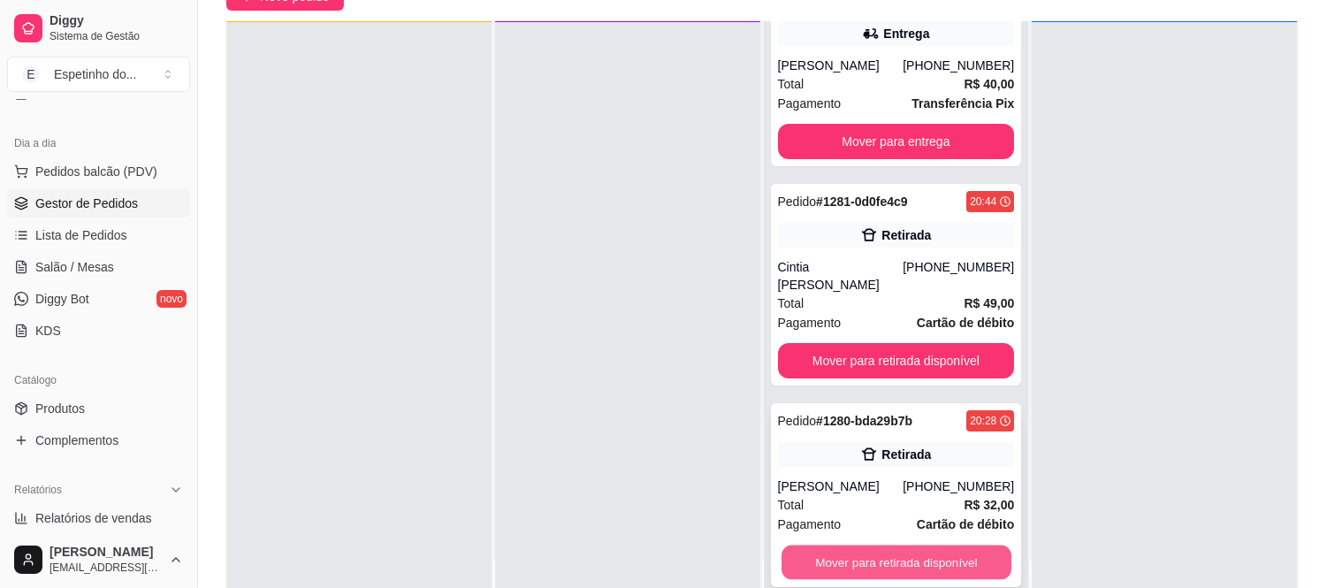
click at [934, 554] on button "Mover para retirada disponível" at bounding box center [897, 563] width 230 height 34
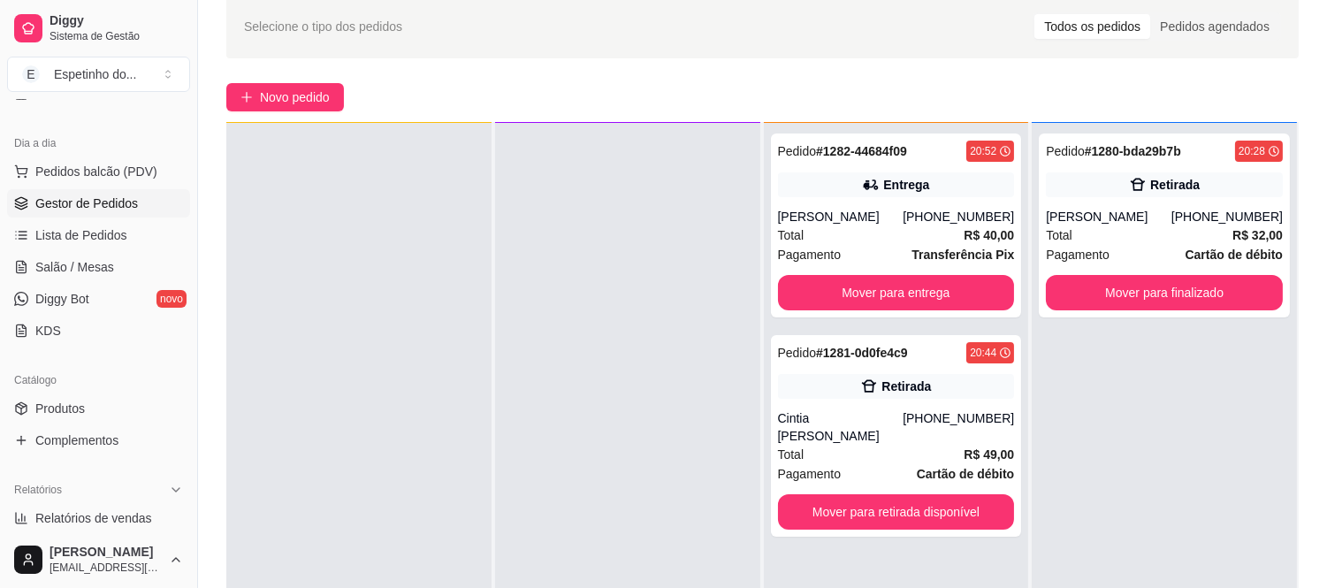
scroll to position [0, 0]
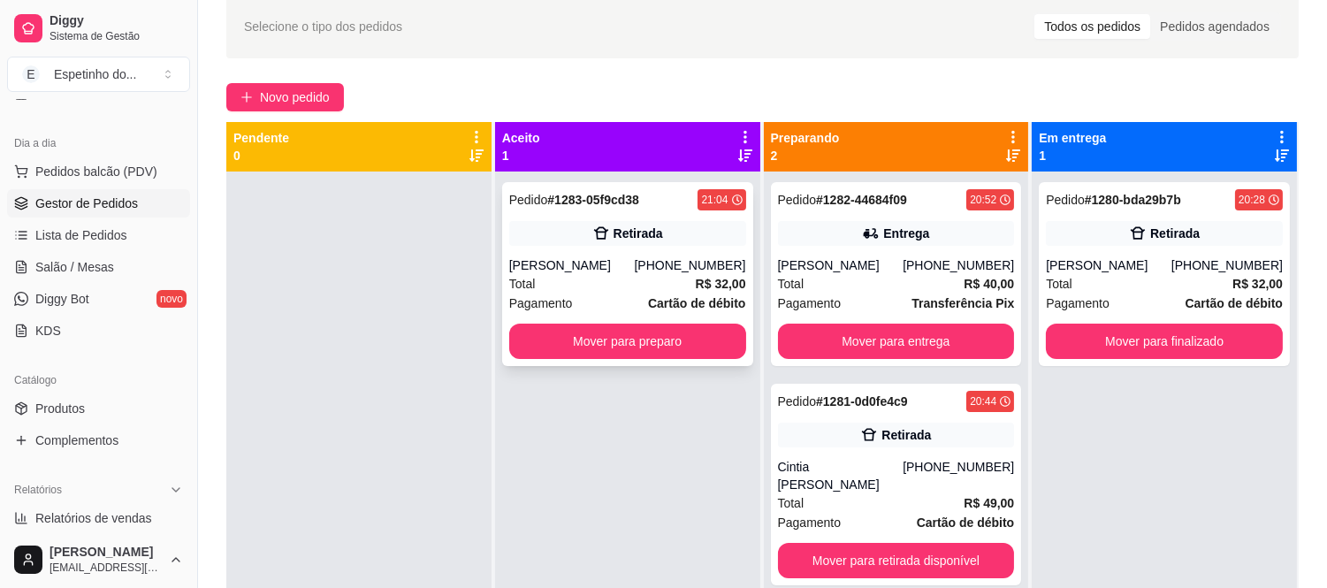
click at [614, 283] on div "Total R$ 32,00" at bounding box center [627, 283] width 237 height 19
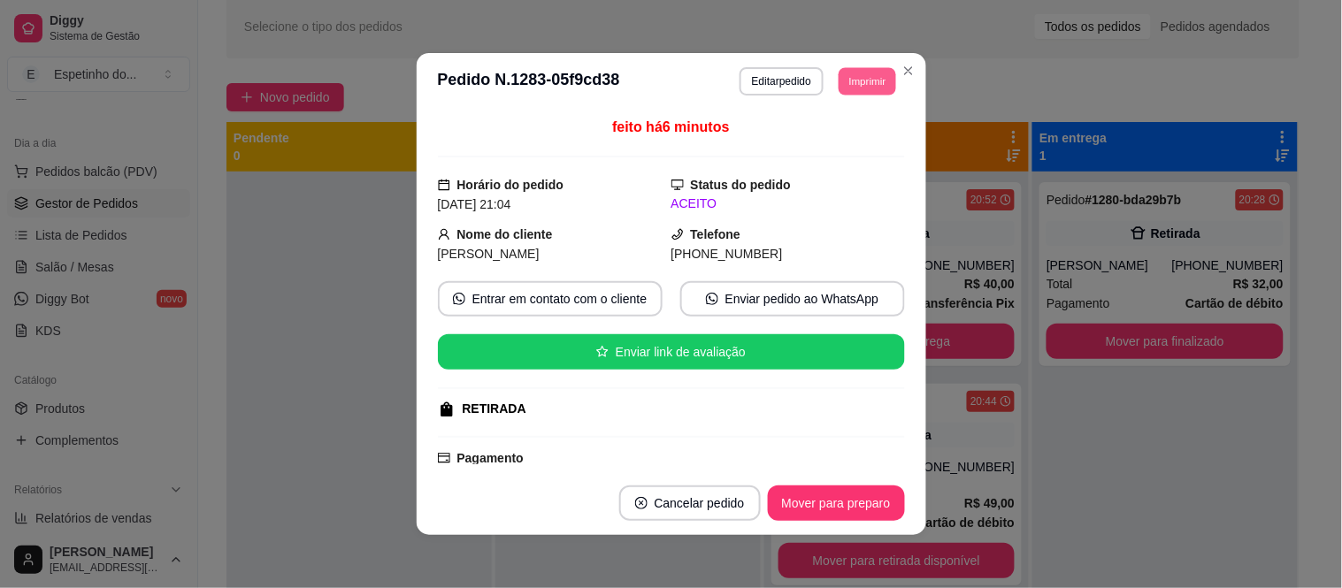
click at [852, 80] on button "Imprimir" at bounding box center [866, 80] width 57 height 27
click at [824, 136] on button "IMPRESSORA" at bounding box center [827, 144] width 124 height 27
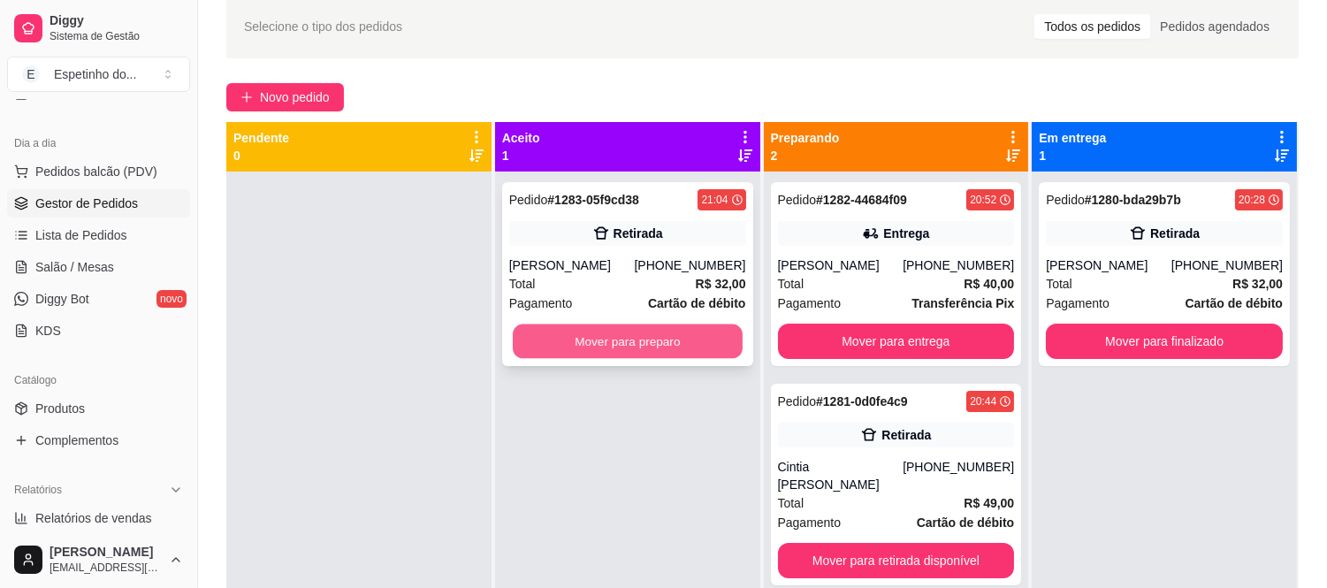
click at [602, 331] on button "Mover para preparo" at bounding box center [628, 342] width 230 height 34
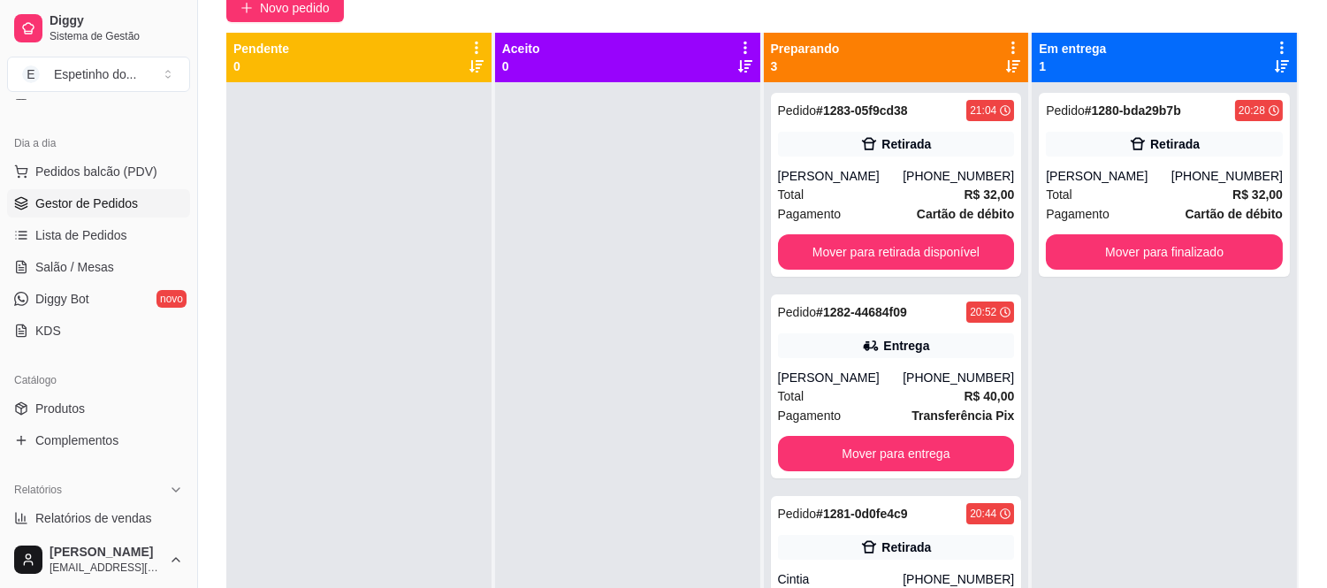
scroll to position [168, 0]
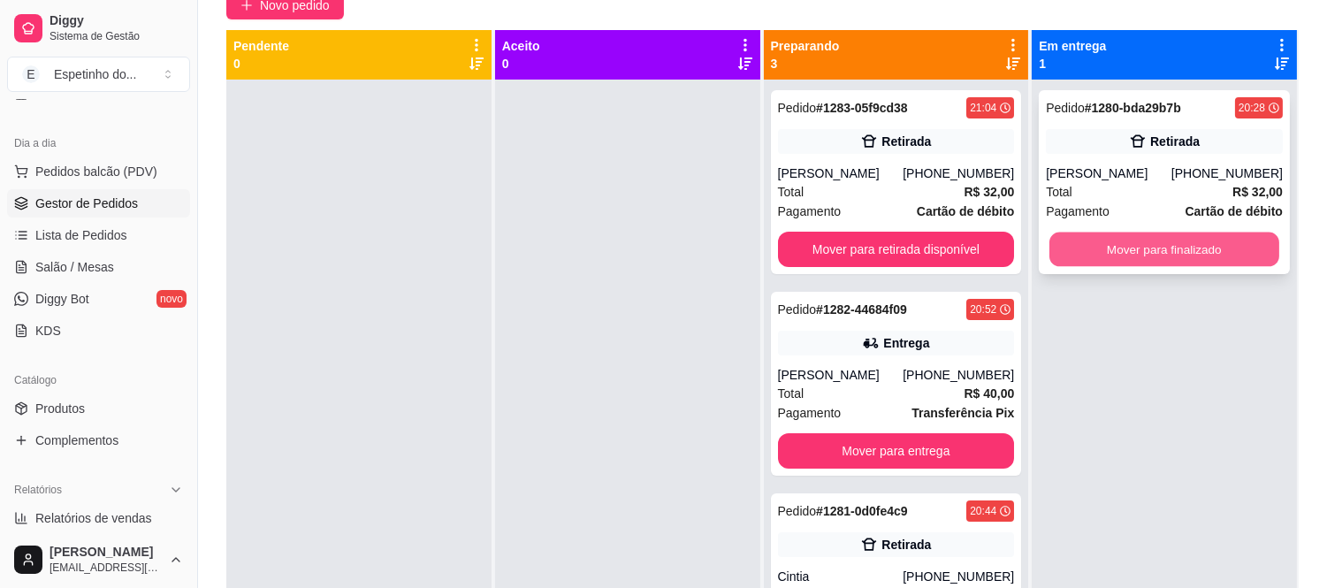
click at [1152, 254] on button "Mover para finalizado" at bounding box center [1165, 250] width 230 height 34
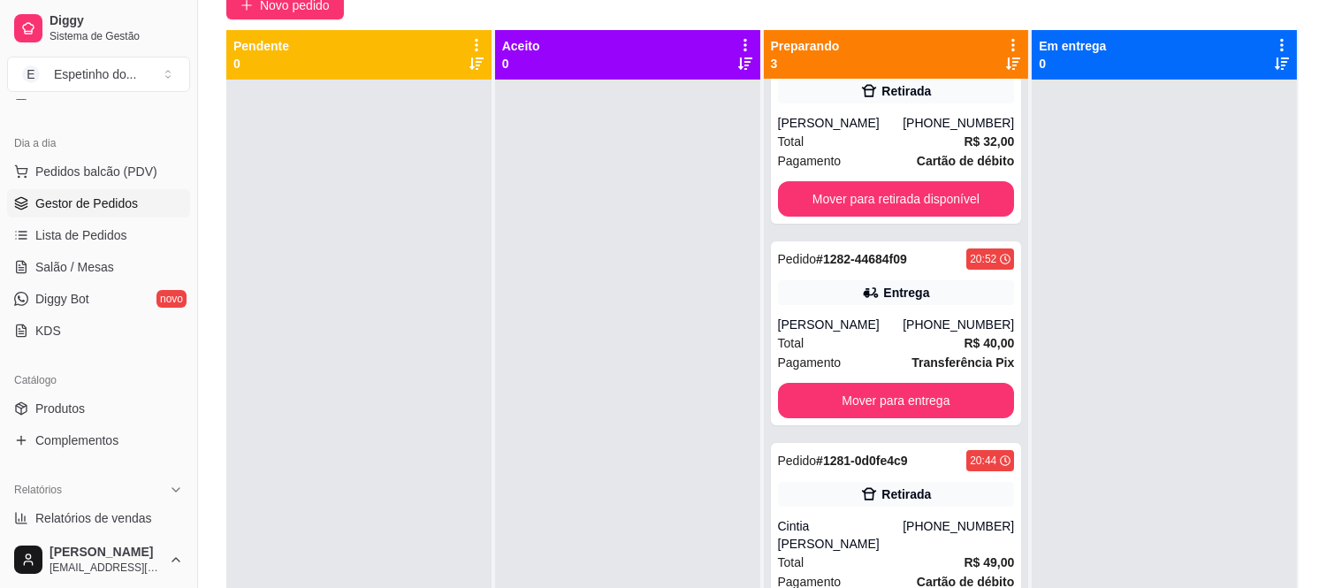
scroll to position [49, 0]
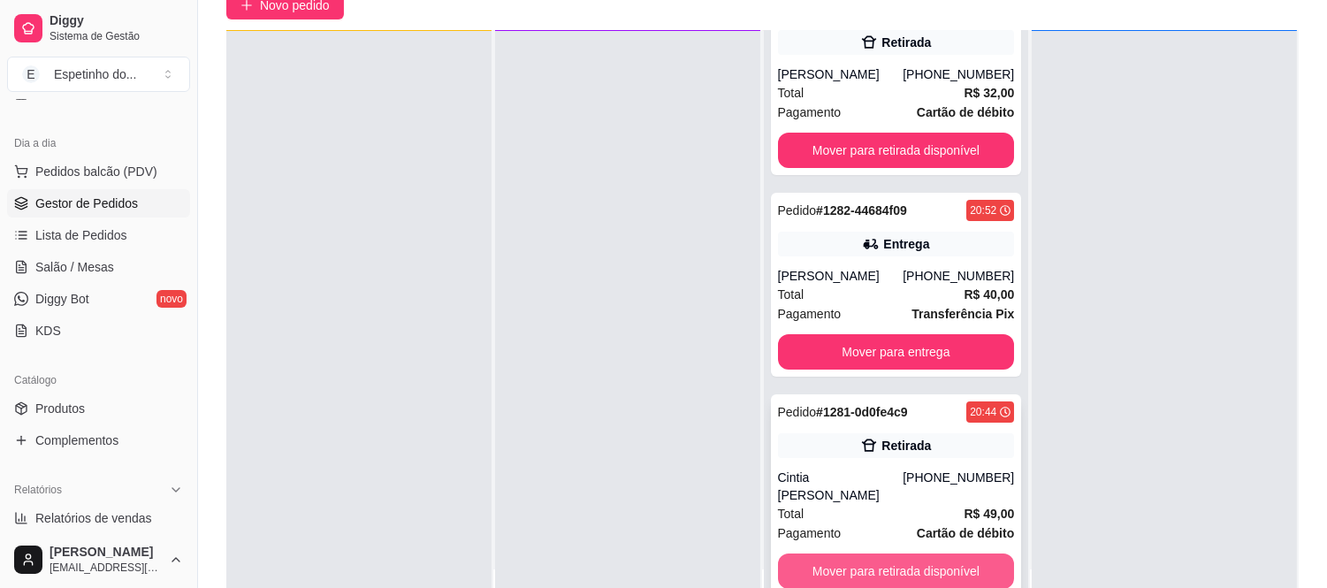
click at [899, 561] on button "Mover para retirada disponível" at bounding box center [896, 571] width 237 height 35
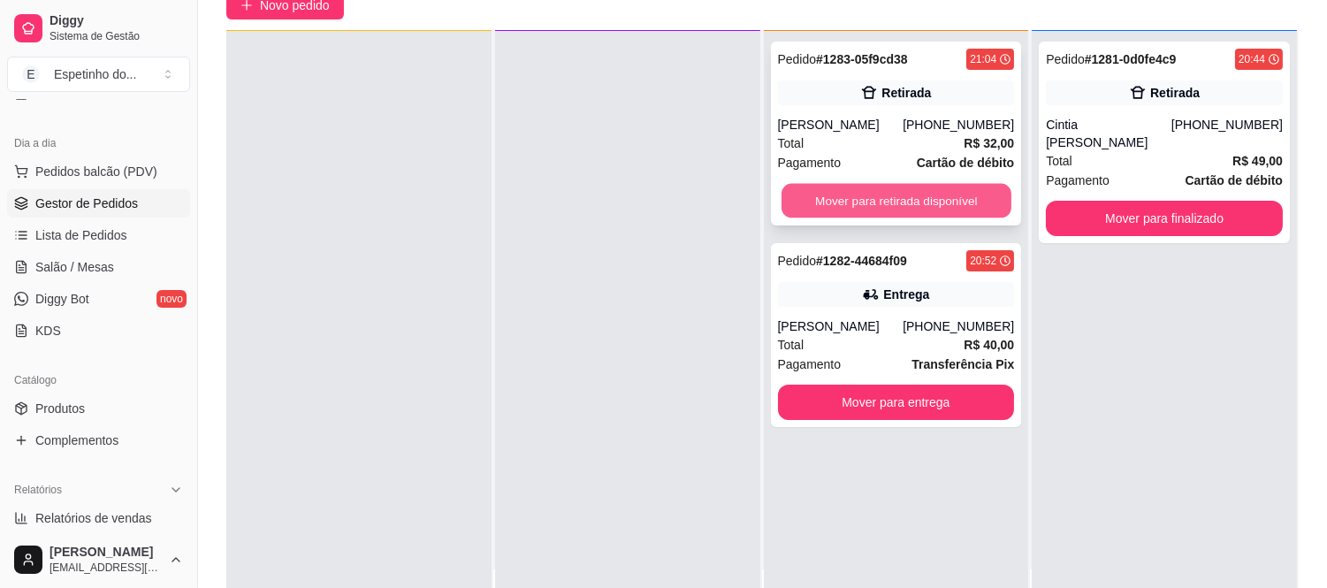
click at [926, 193] on button "Mover para retirada disponível" at bounding box center [897, 201] width 230 height 34
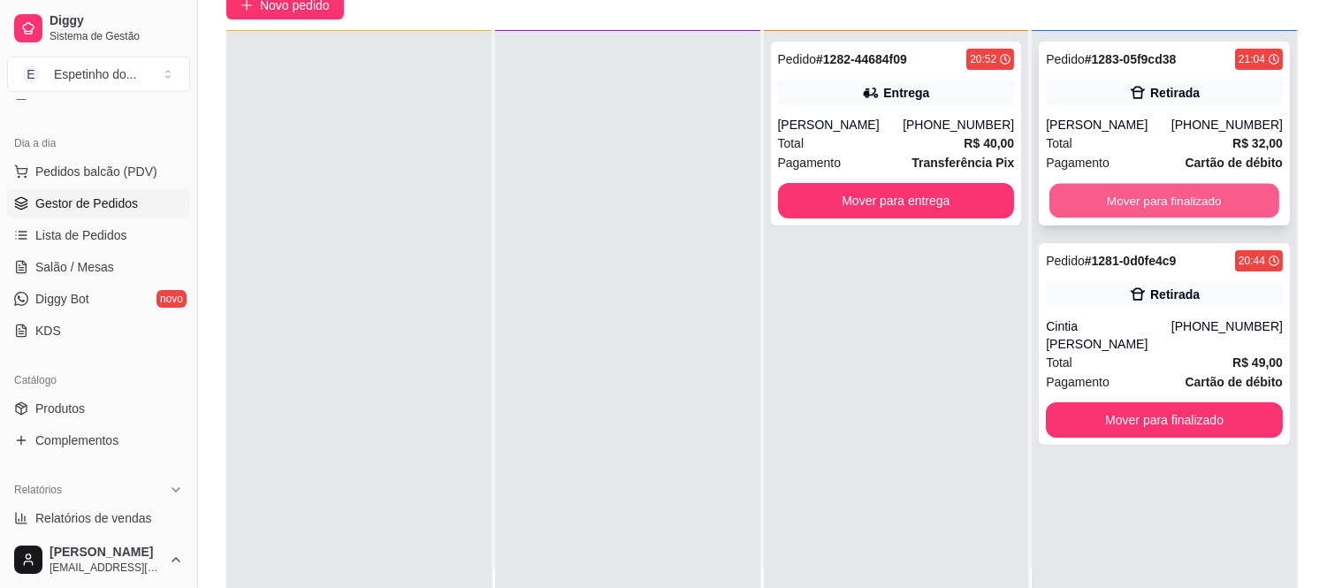
click at [1185, 205] on button "Mover para finalizado" at bounding box center [1165, 201] width 230 height 34
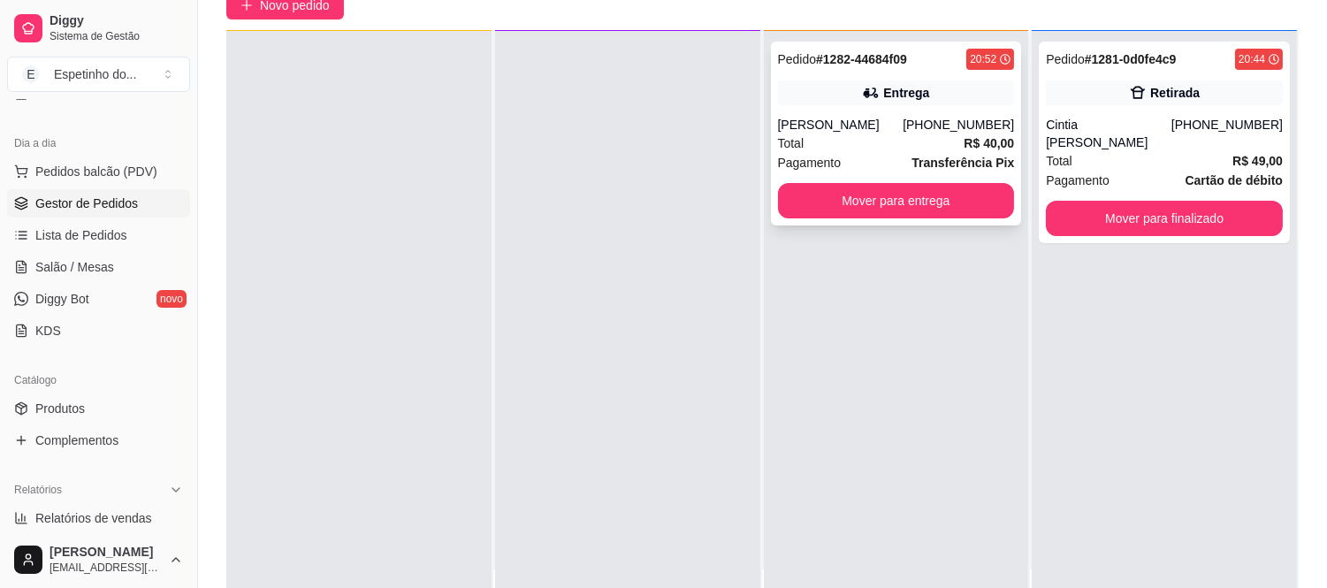
click at [851, 172] on div "Pedido # 1282-44684f09 20:52 Entrega [PERSON_NAME] [PHONE_NUMBER] Total R$ 40,0…" at bounding box center [896, 134] width 251 height 184
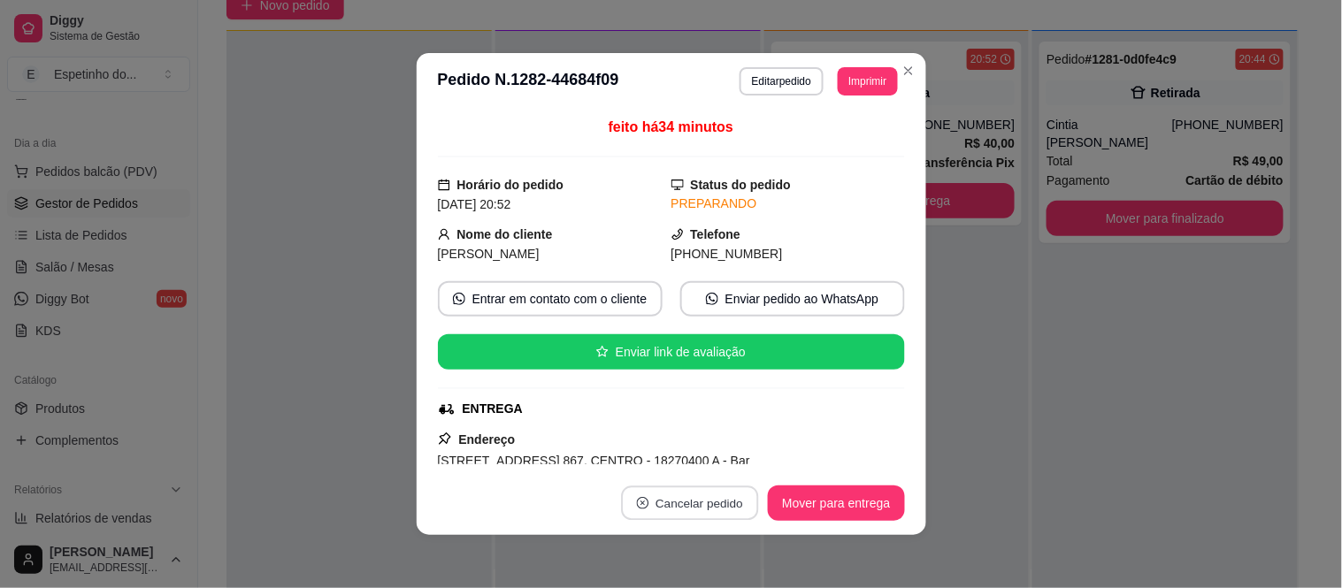
click at [721, 510] on button "Cancelar pedido" at bounding box center [690, 503] width 137 height 34
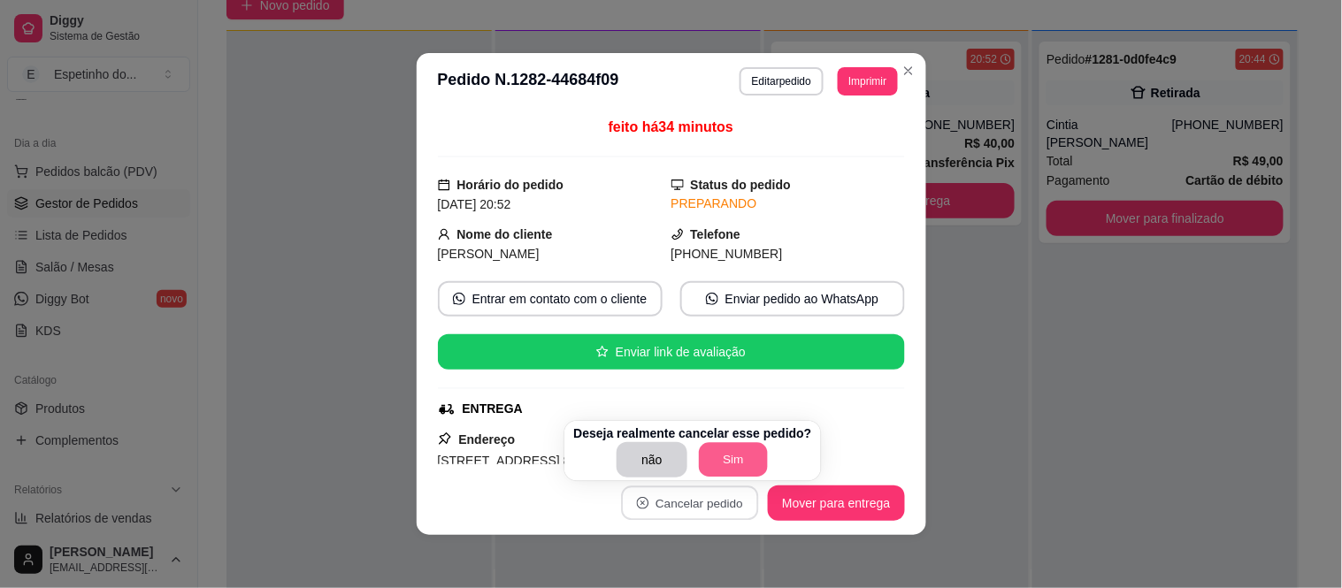
click at [731, 451] on button "Sim" at bounding box center [733, 460] width 69 height 34
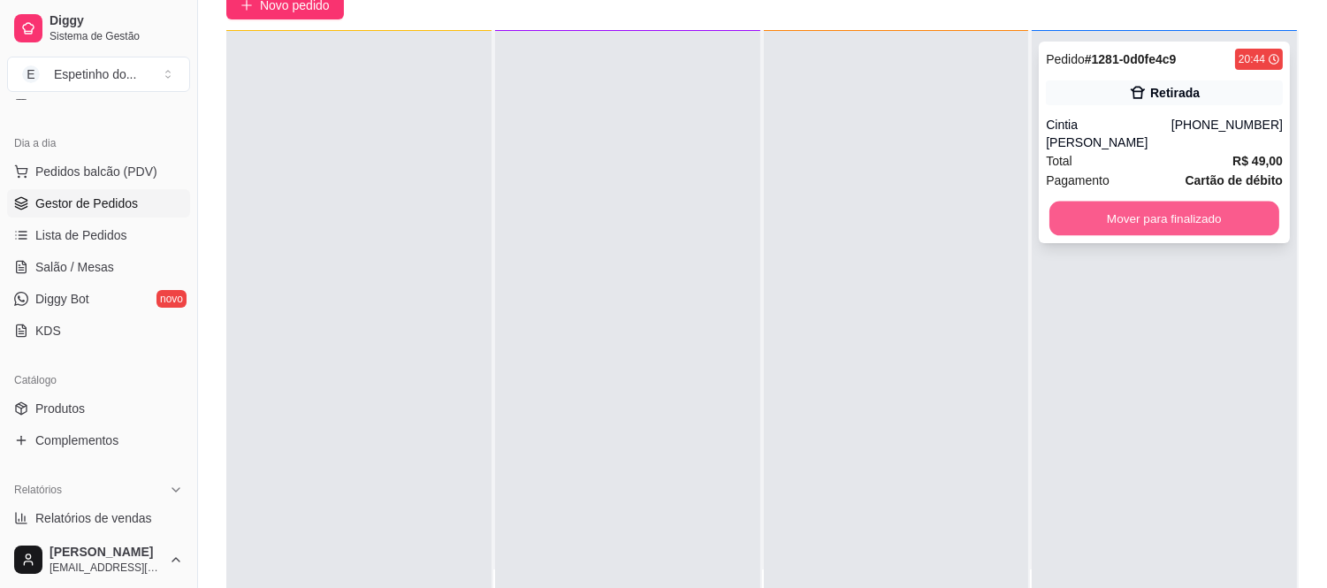
click at [1120, 203] on button "Mover para finalizado" at bounding box center [1165, 219] width 230 height 34
